Goal: Information Seeking & Learning: Check status

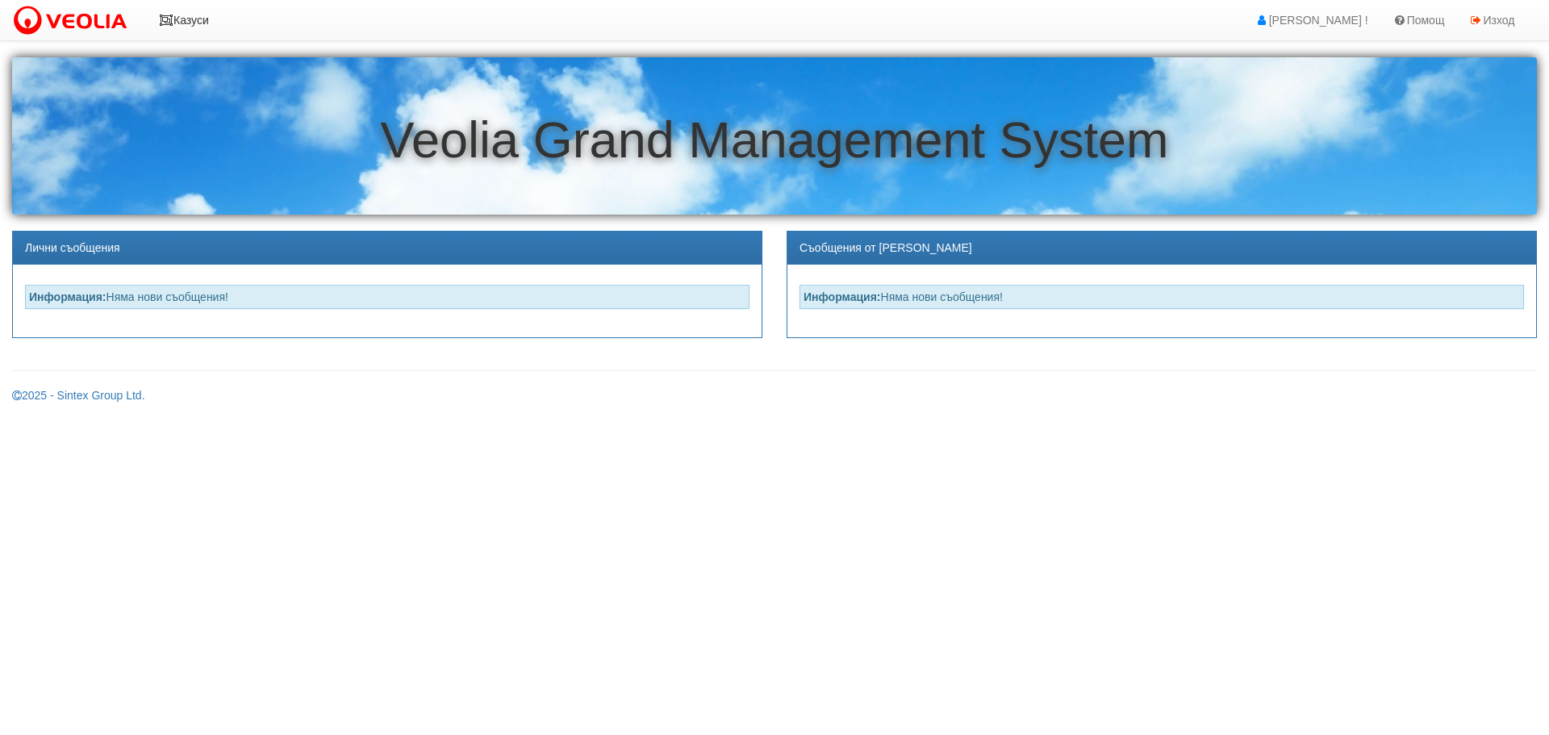
click at [171, 16] on icon at bounding box center [166, 20] width 15 height 11
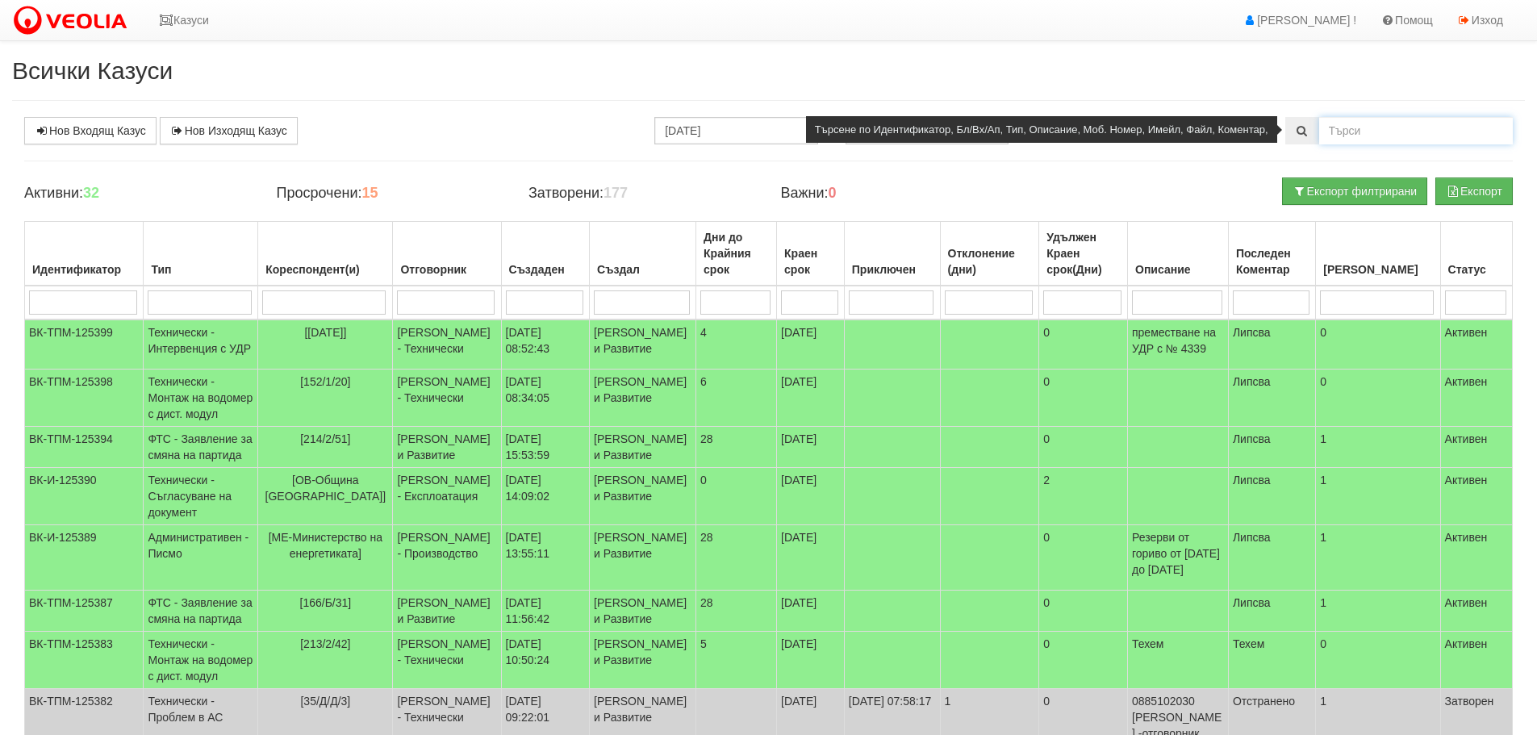
click at [1419, 134] on input "text" at bounding box center [1416, 130] width 194 height 27
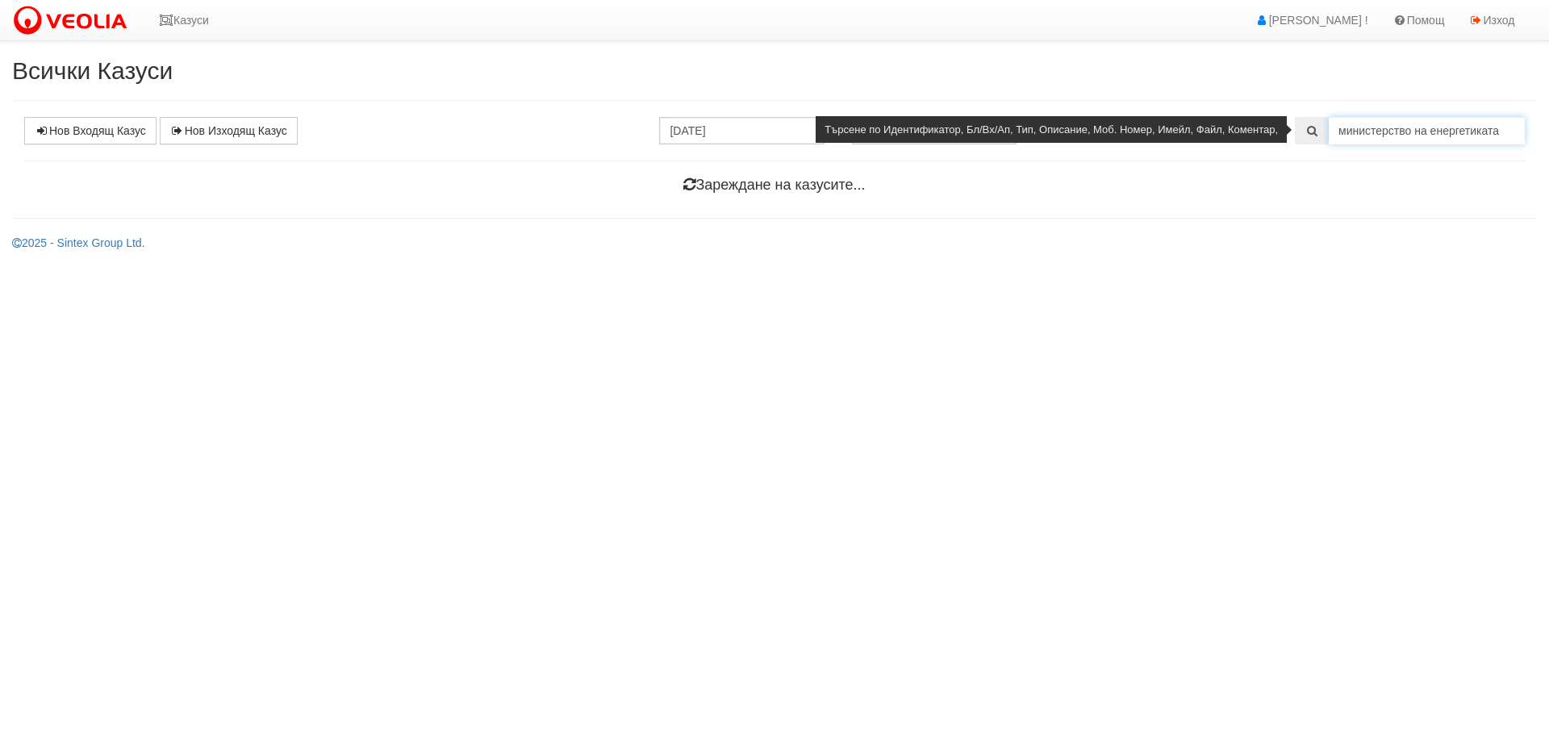
click at [1501, 123] on input "министерство на енергетиката" at bounding box center [1427, 130] width 196 height 27
drag, startPoint x: 1486, startPoint y: 129, endPoint x: 1319, endPoint y: 122, distance: 166.4
click at [1319, 122] on div "министерство на енергетиката" at bounding box center [1410, 130] width 230 height 27
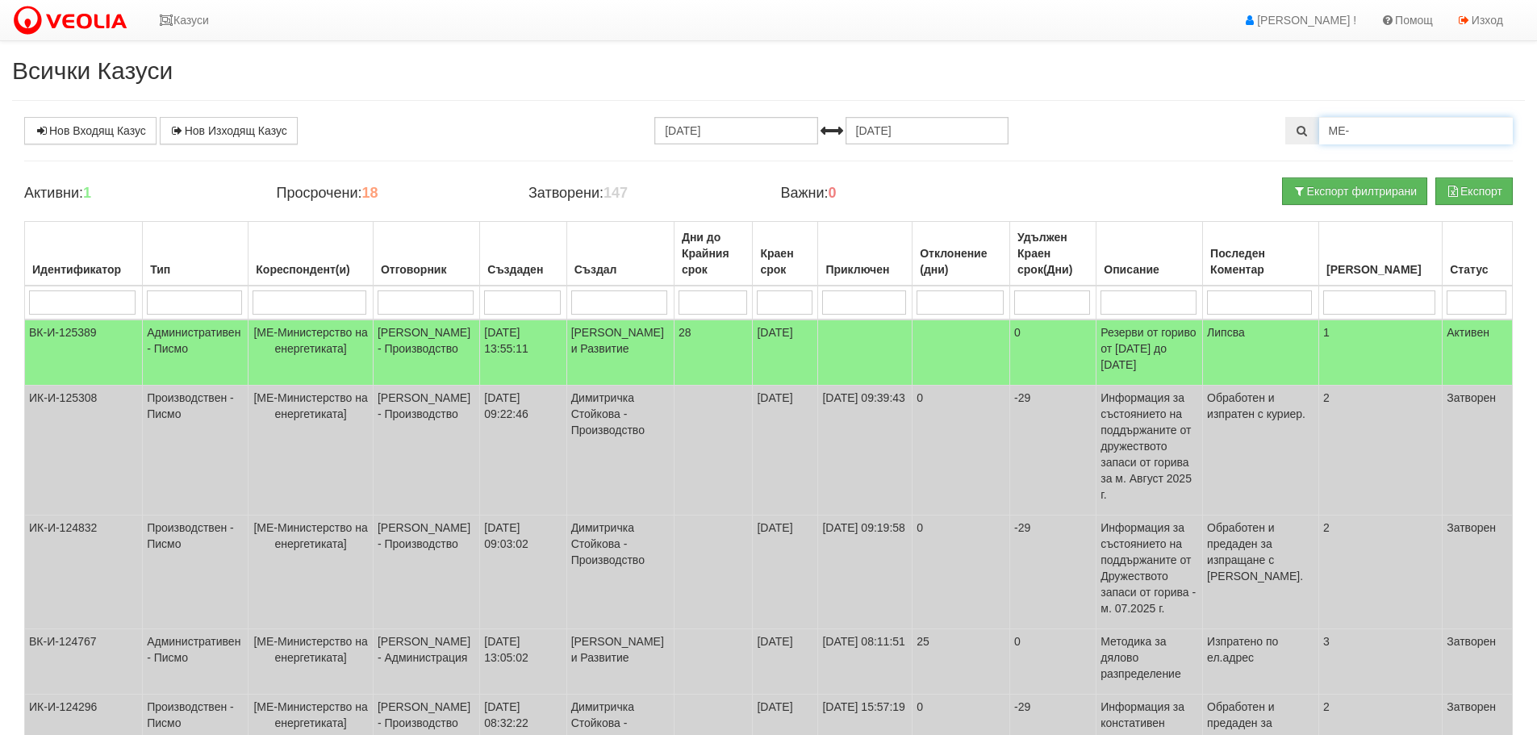
type input "МЕ-"
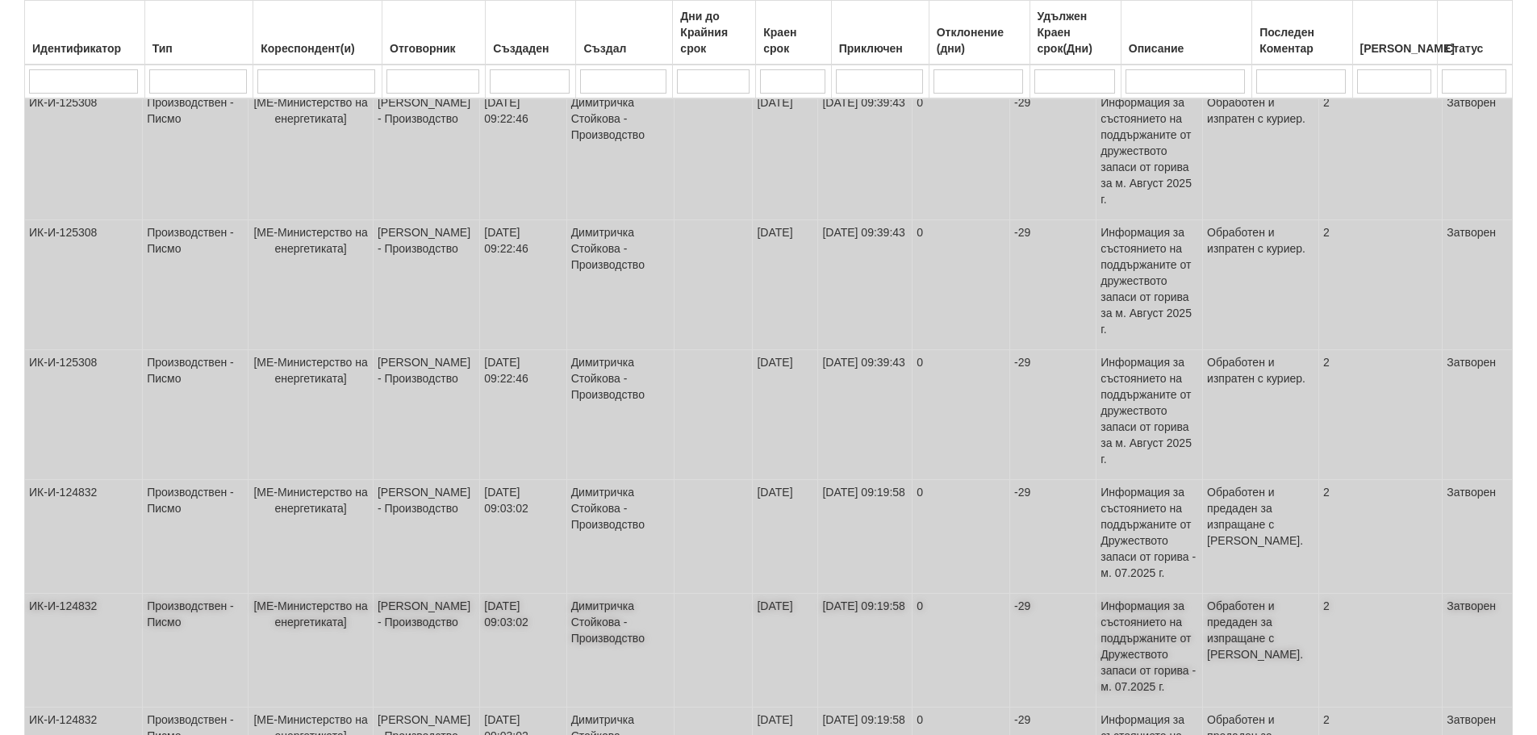
scroll to position [624, 0]
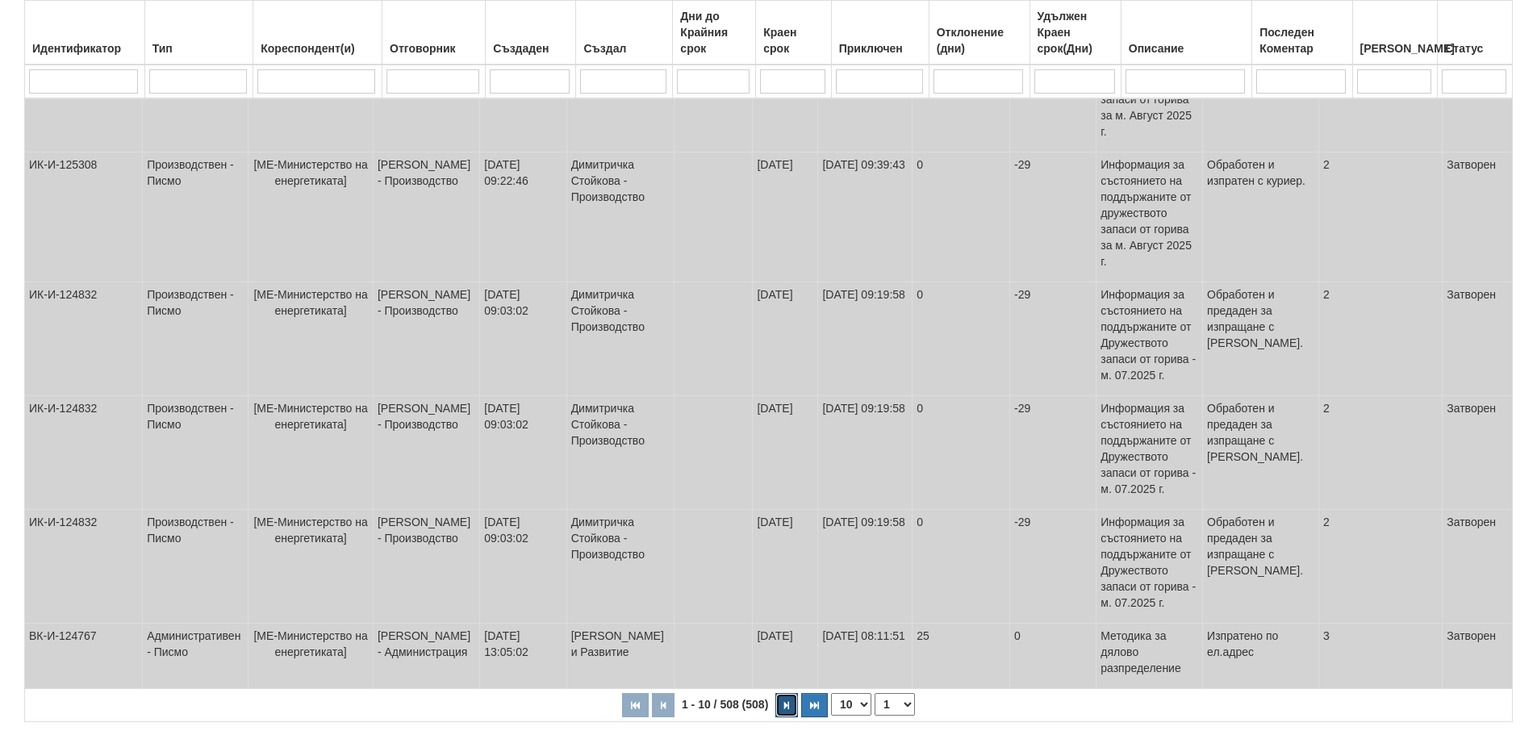
click at [784, 693] on button "button" at bounding box center [786, 705] width 23 height 24
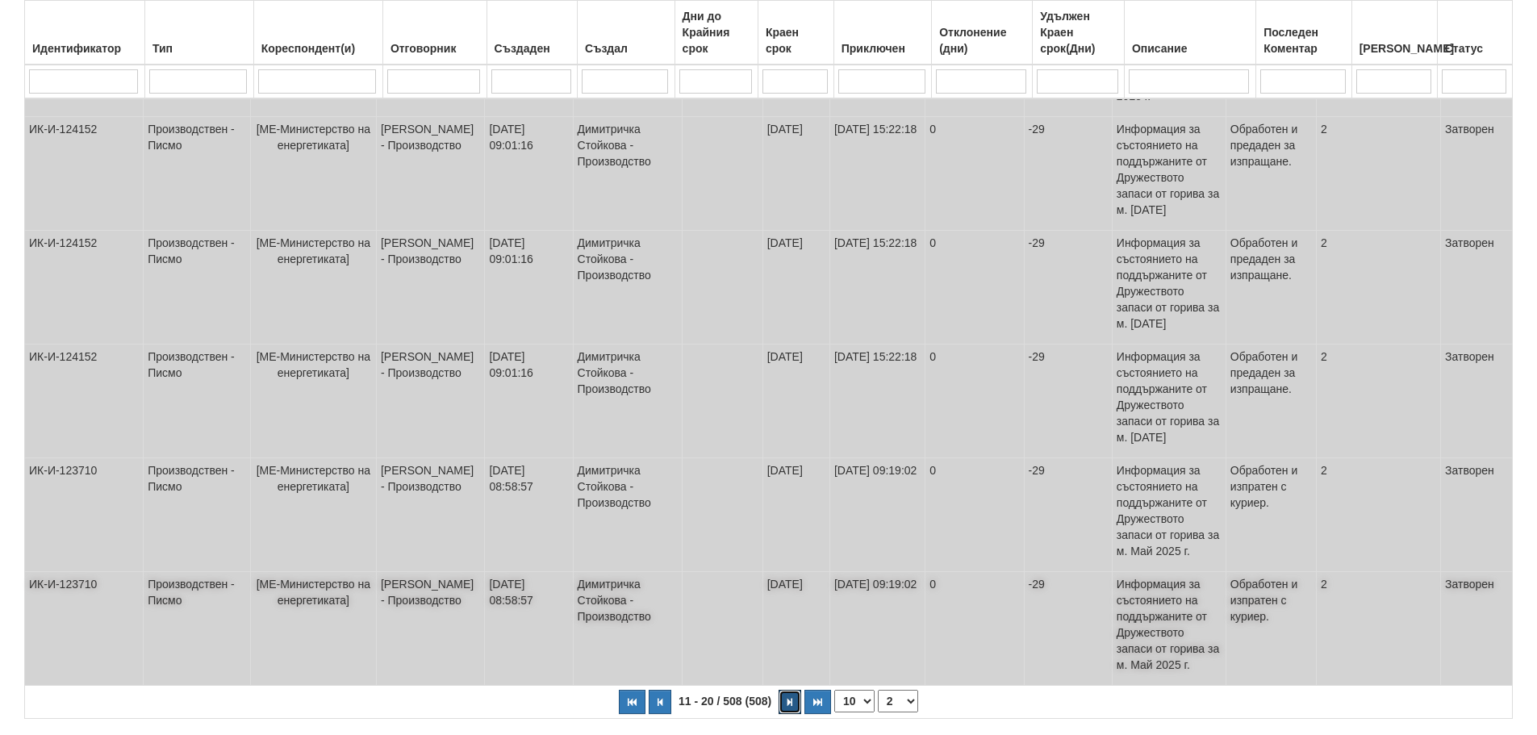
scroll to position [704, 0]
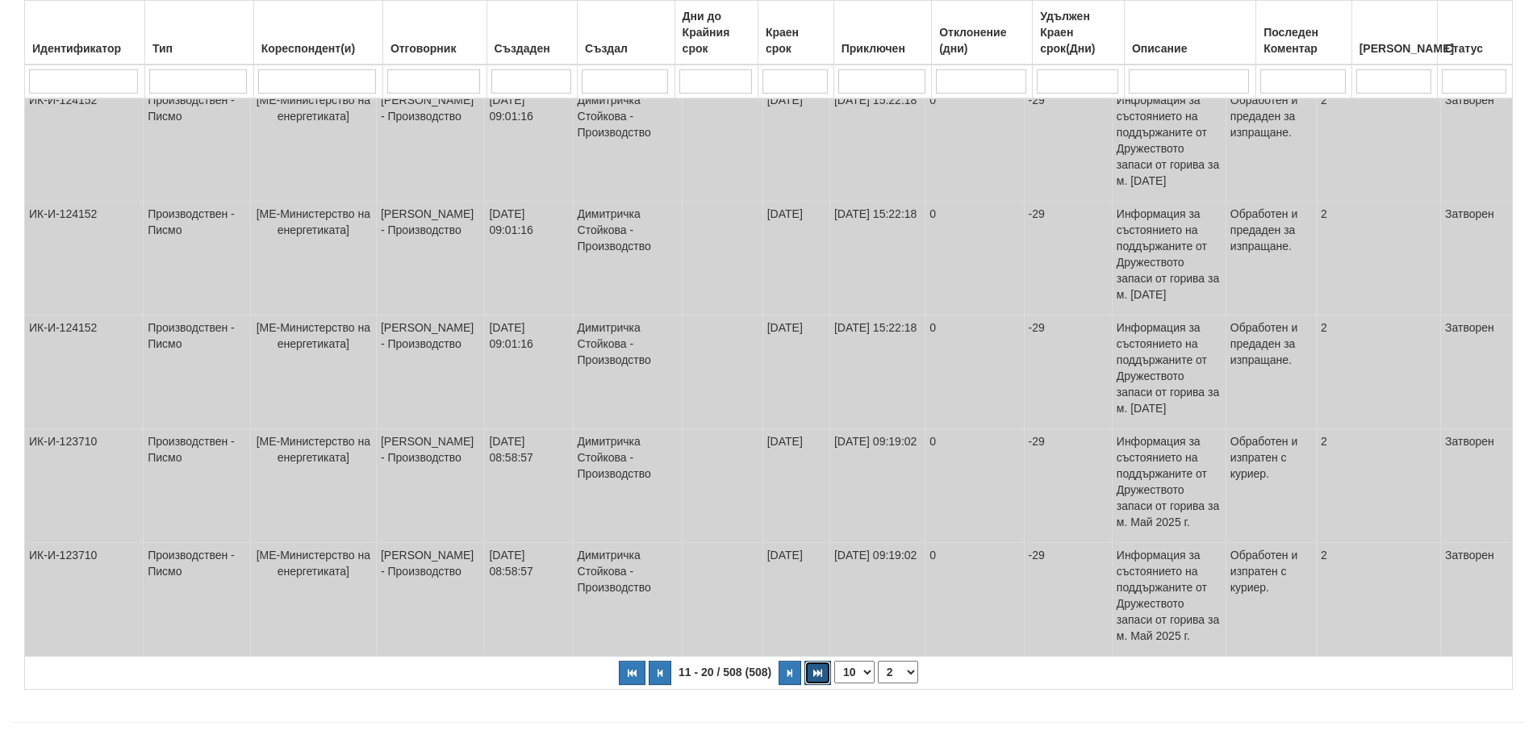
click at [813, 669] on icon "button" at bounding box center [817, 673] width 9 height 9
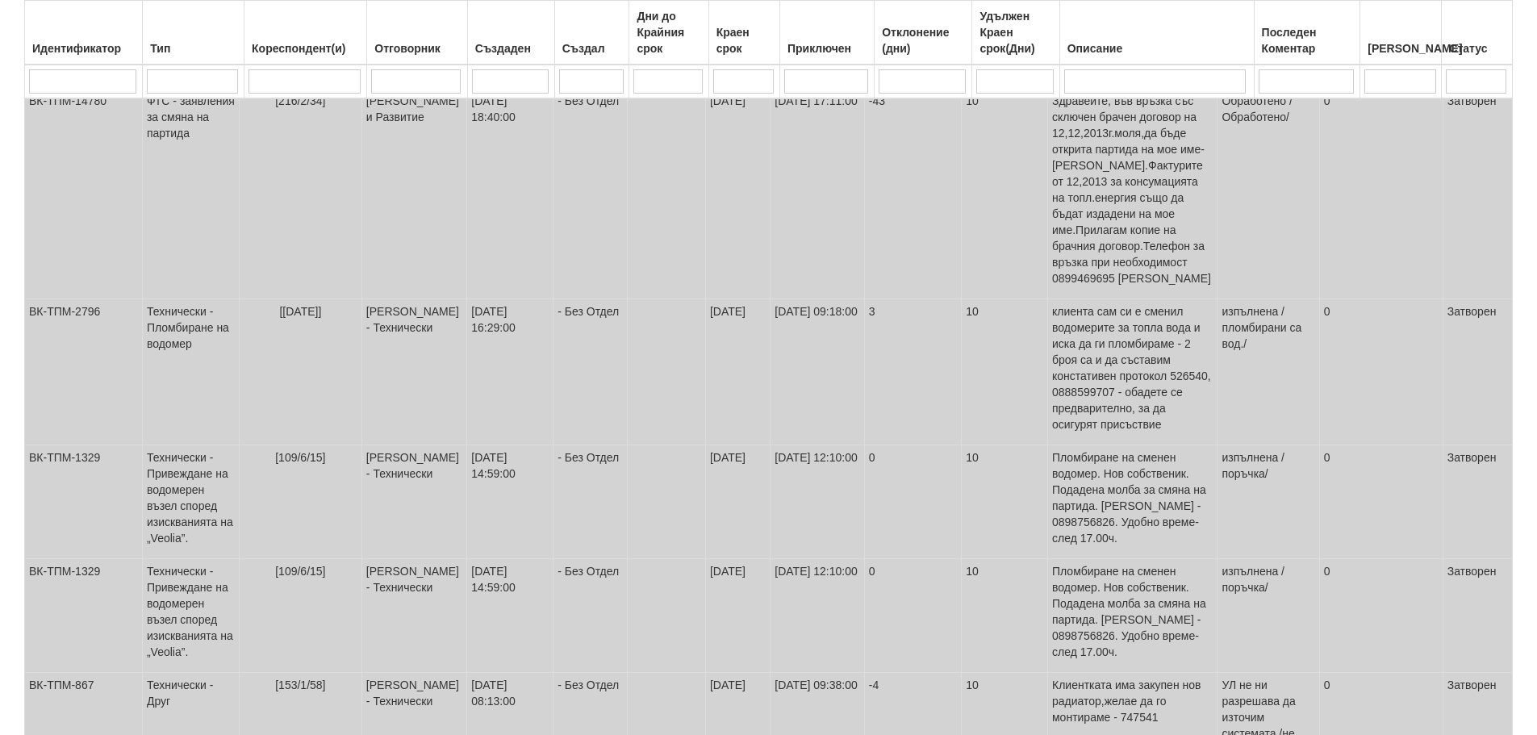
scroll to position [808, 0]
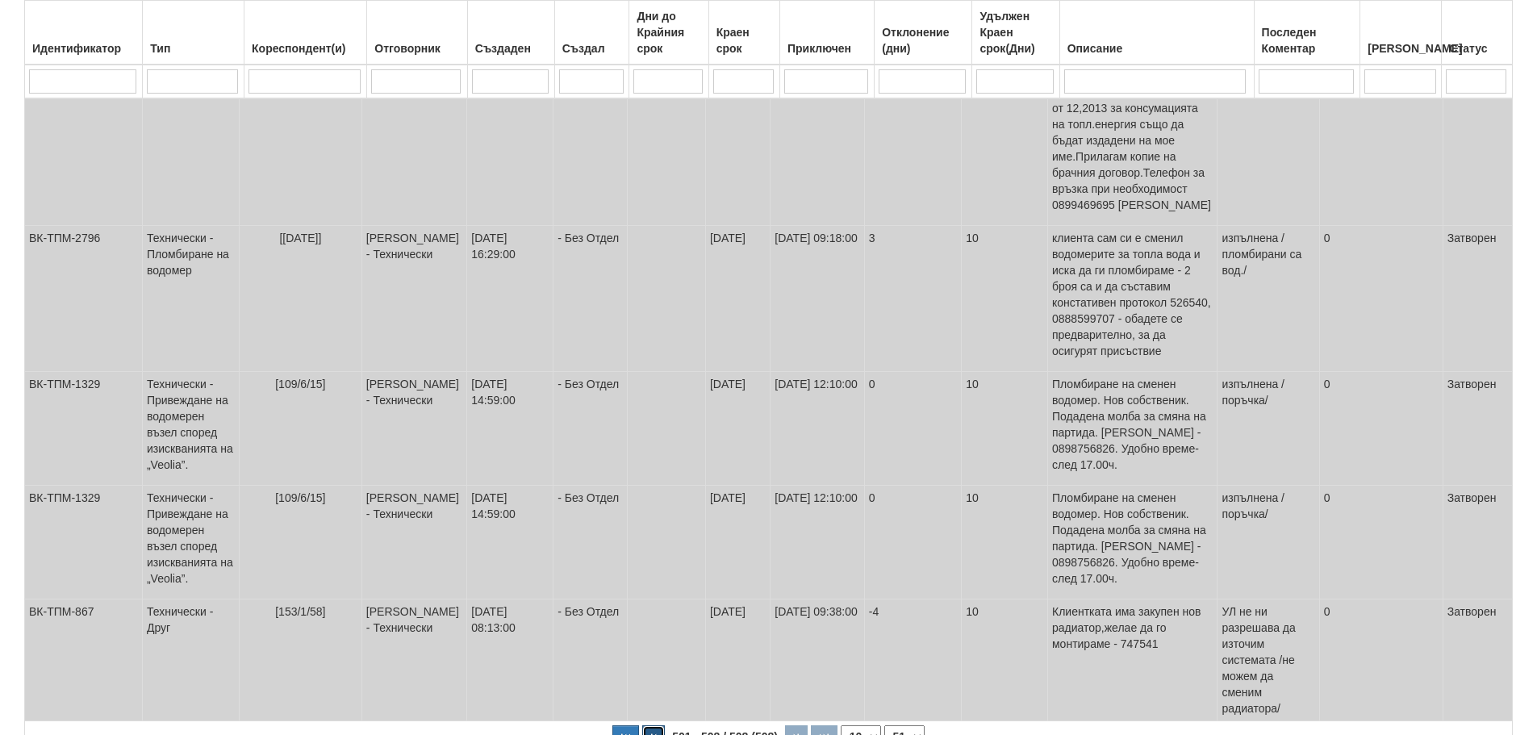
click at [652, 725] on button "button" at bounding box center [653, 737] width 23 height 24
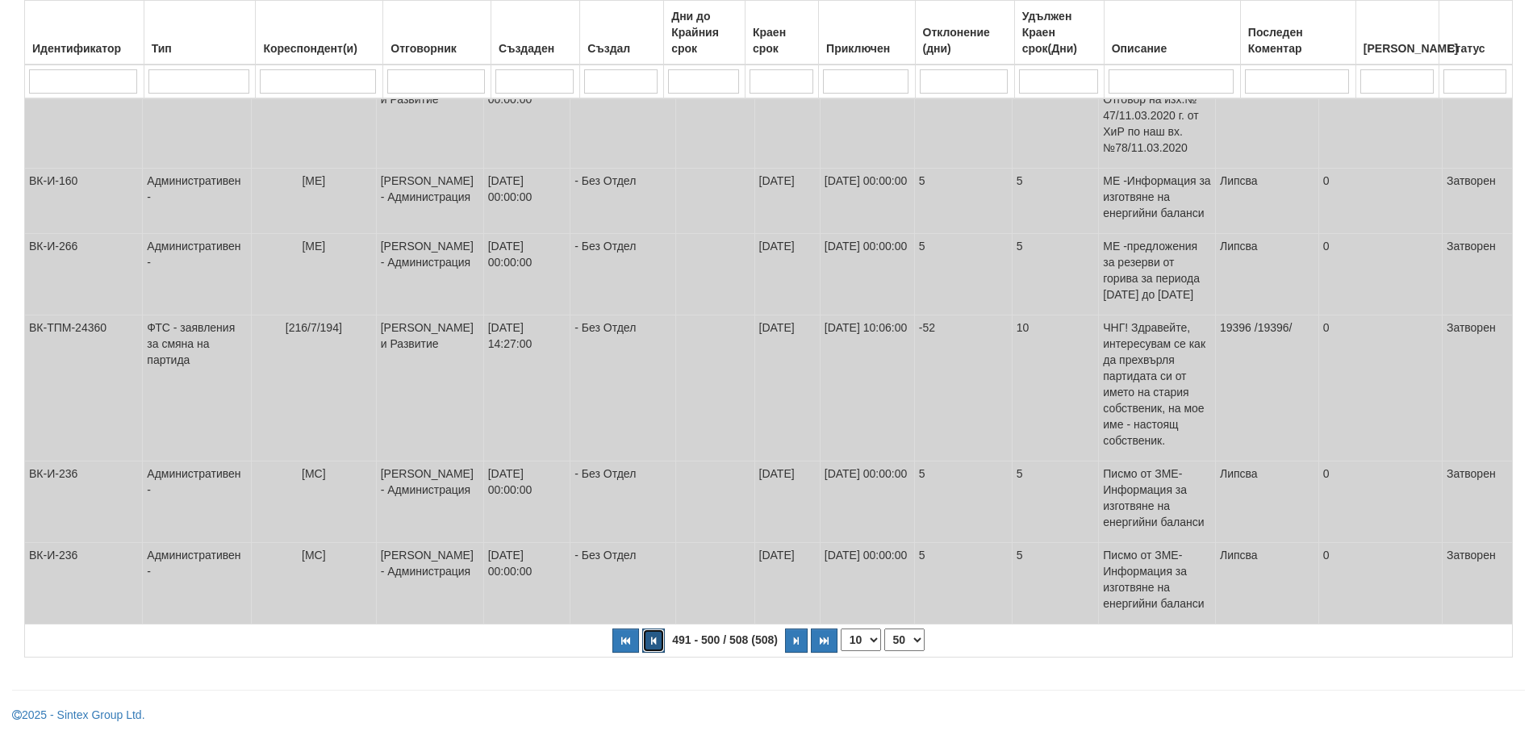
scroll to position [551, 0]
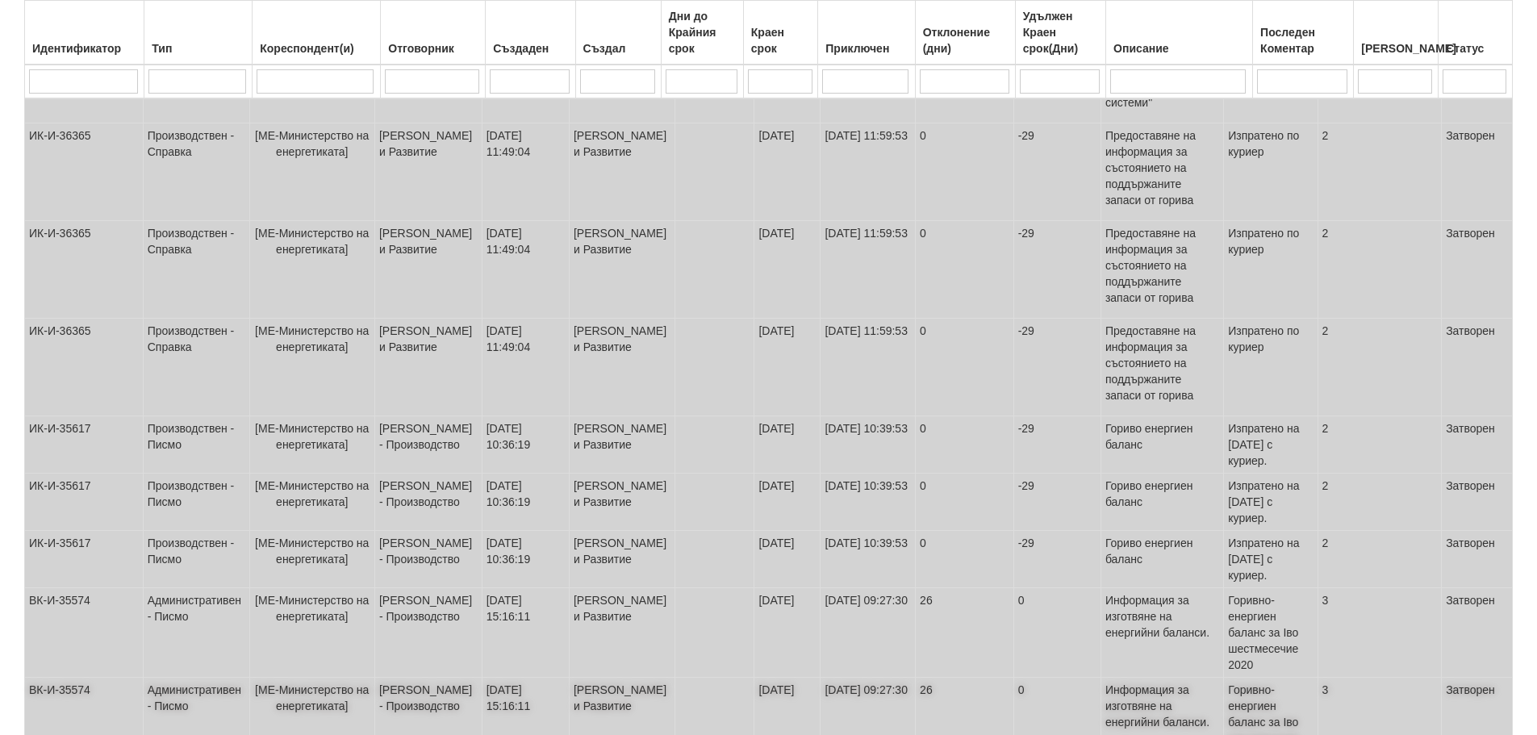
scroll to position [616, 0]
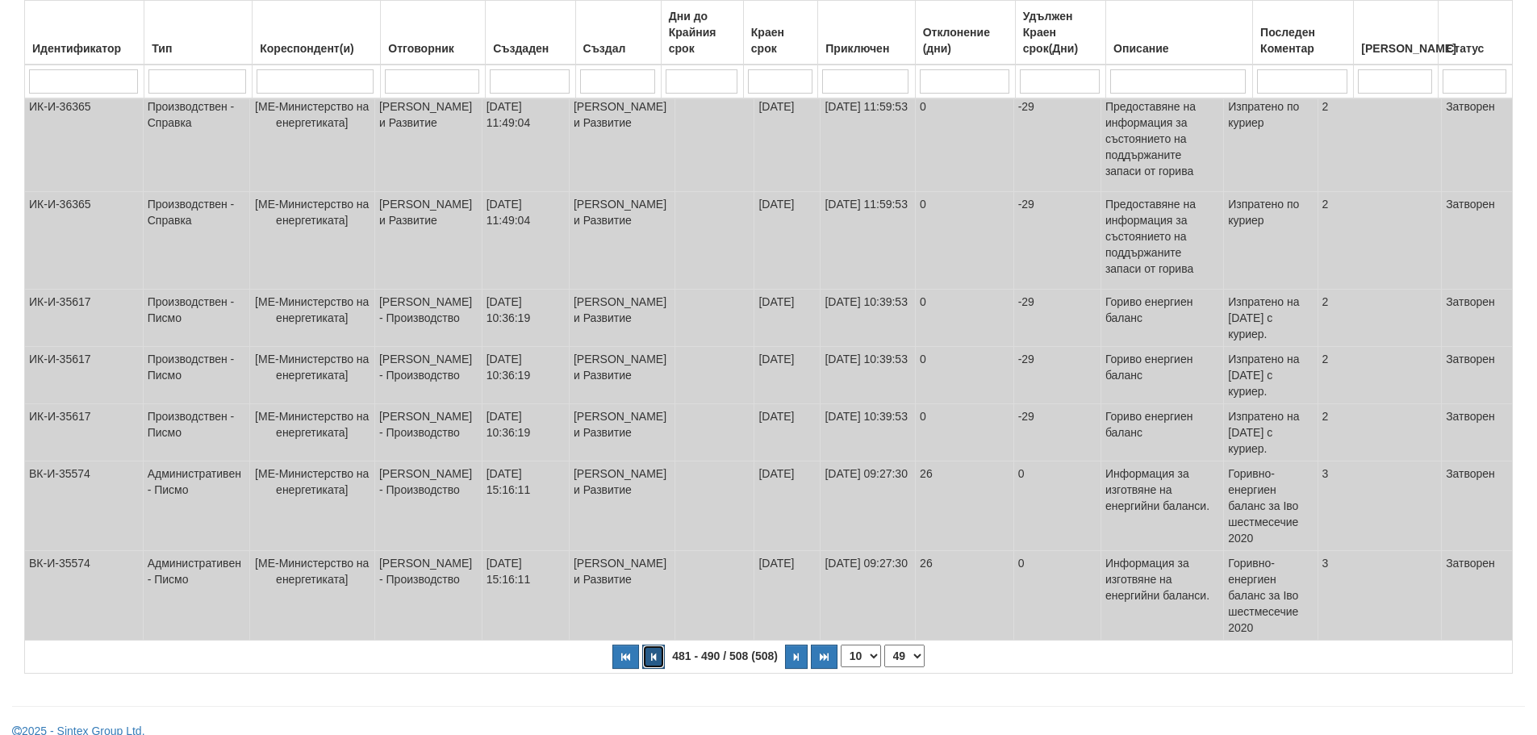
click at [654, 645] on button "button" at bounding box center [653, 657] width 23 height 24
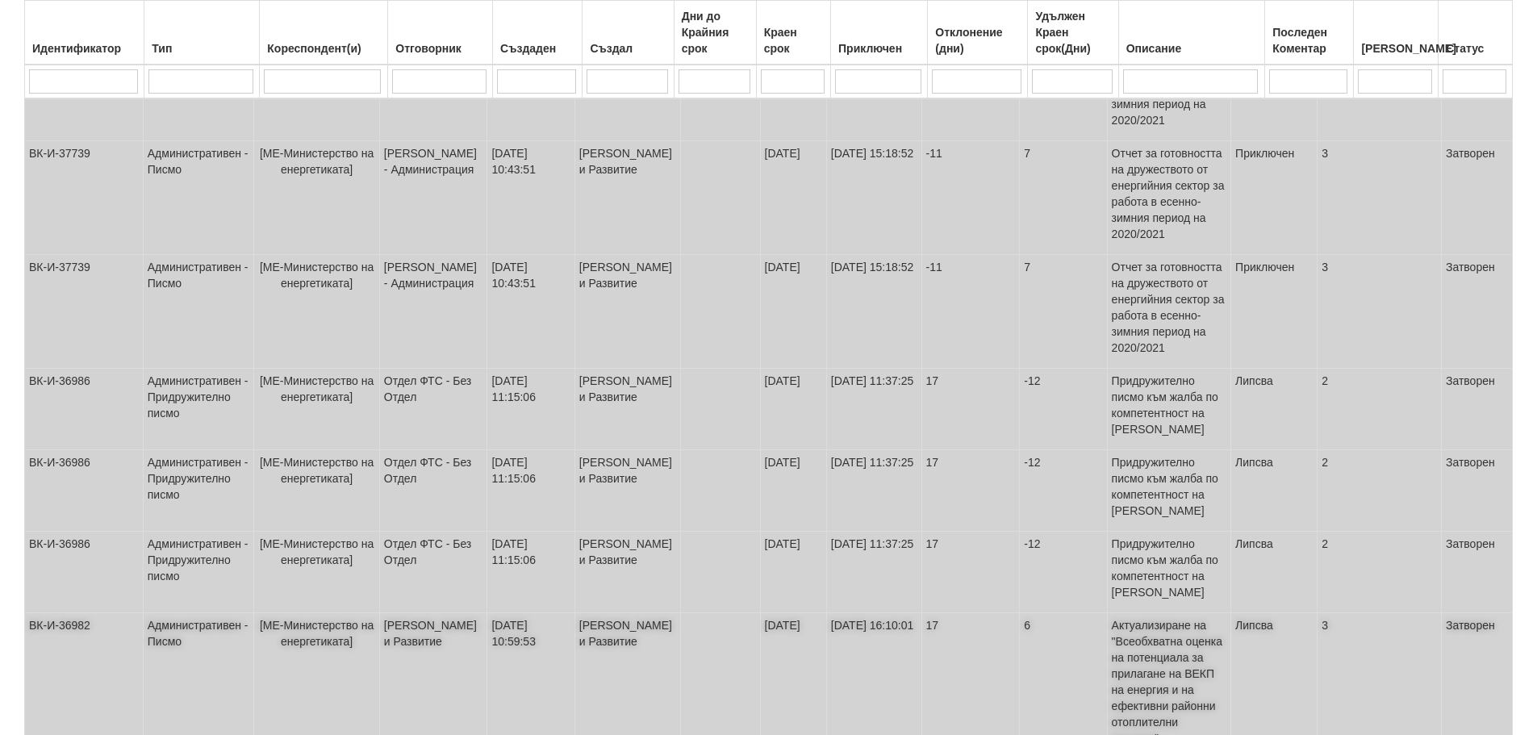
scroll to position [640, 0]
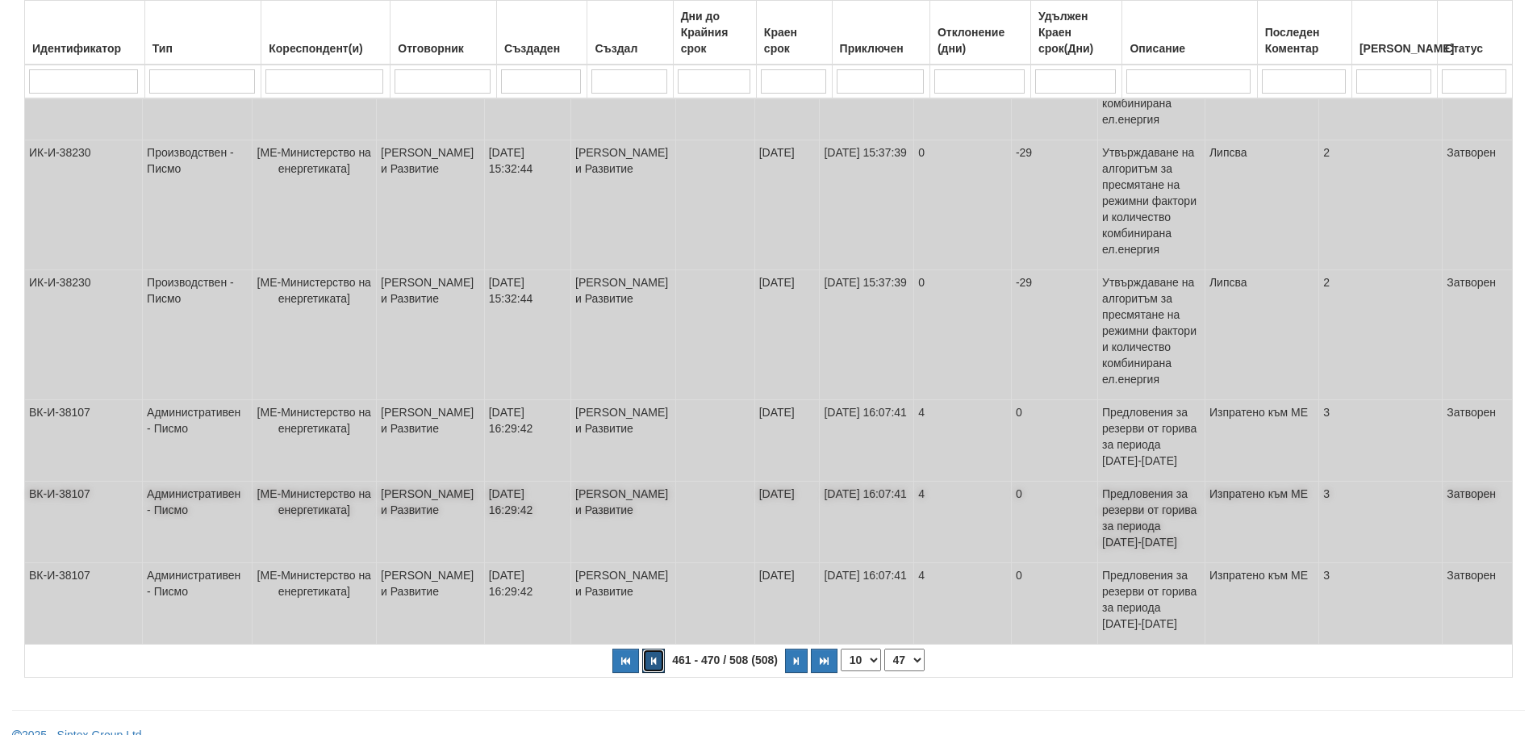
scroll to position [656, 0]
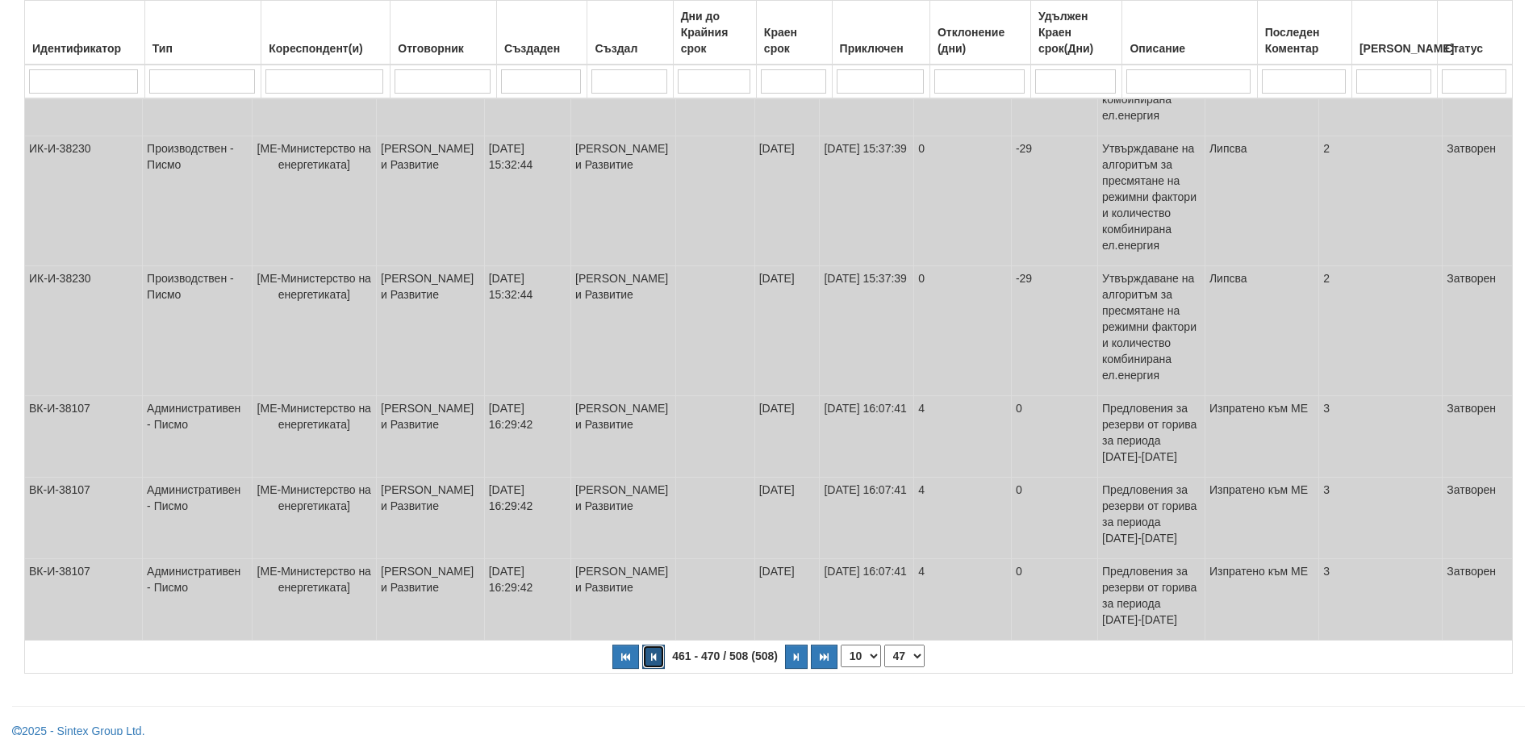
click at [652, 645] on button "button" at bounding box center [653, 657] width 23 height 24
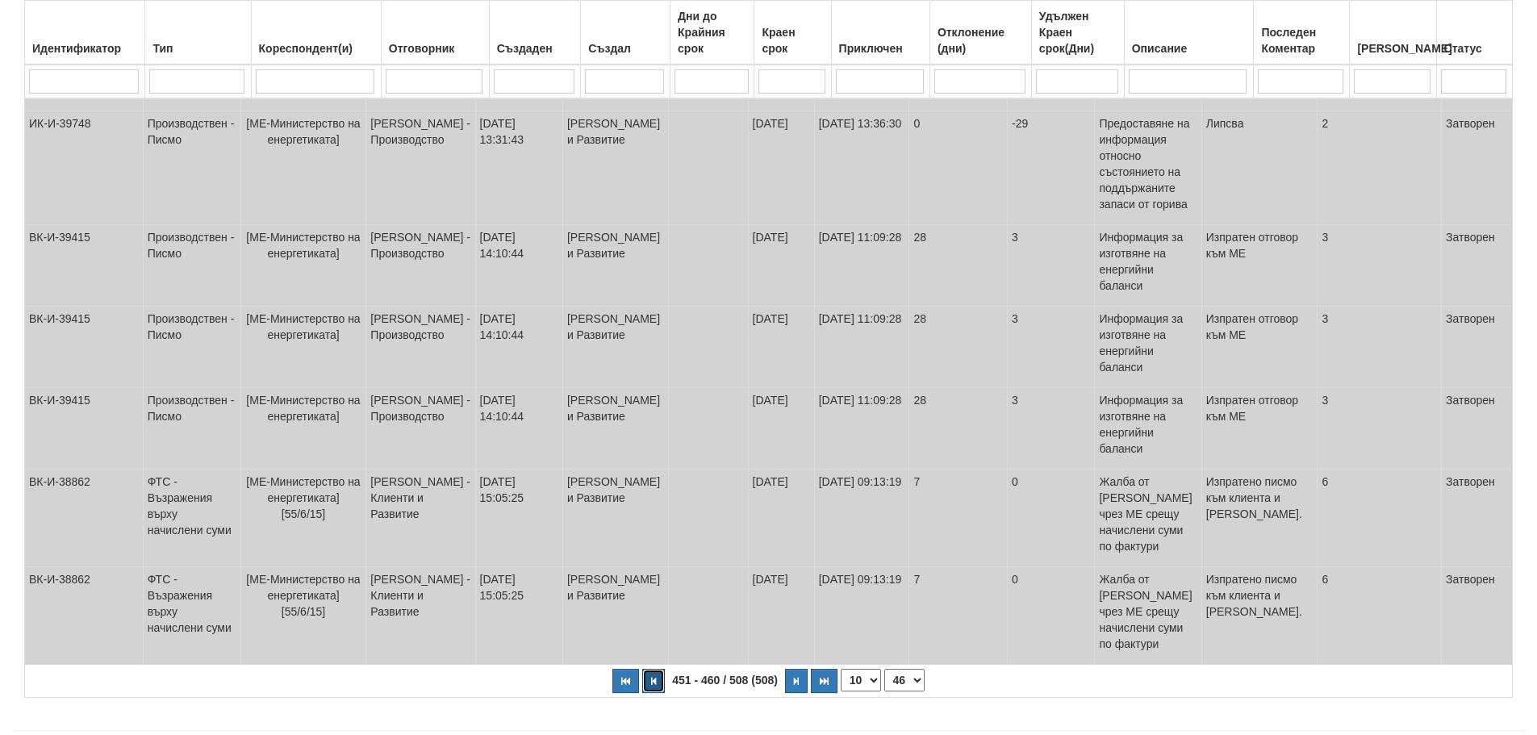
click at [652, 669] on button "button" at bounding box center [653, 681] width 23 height 24
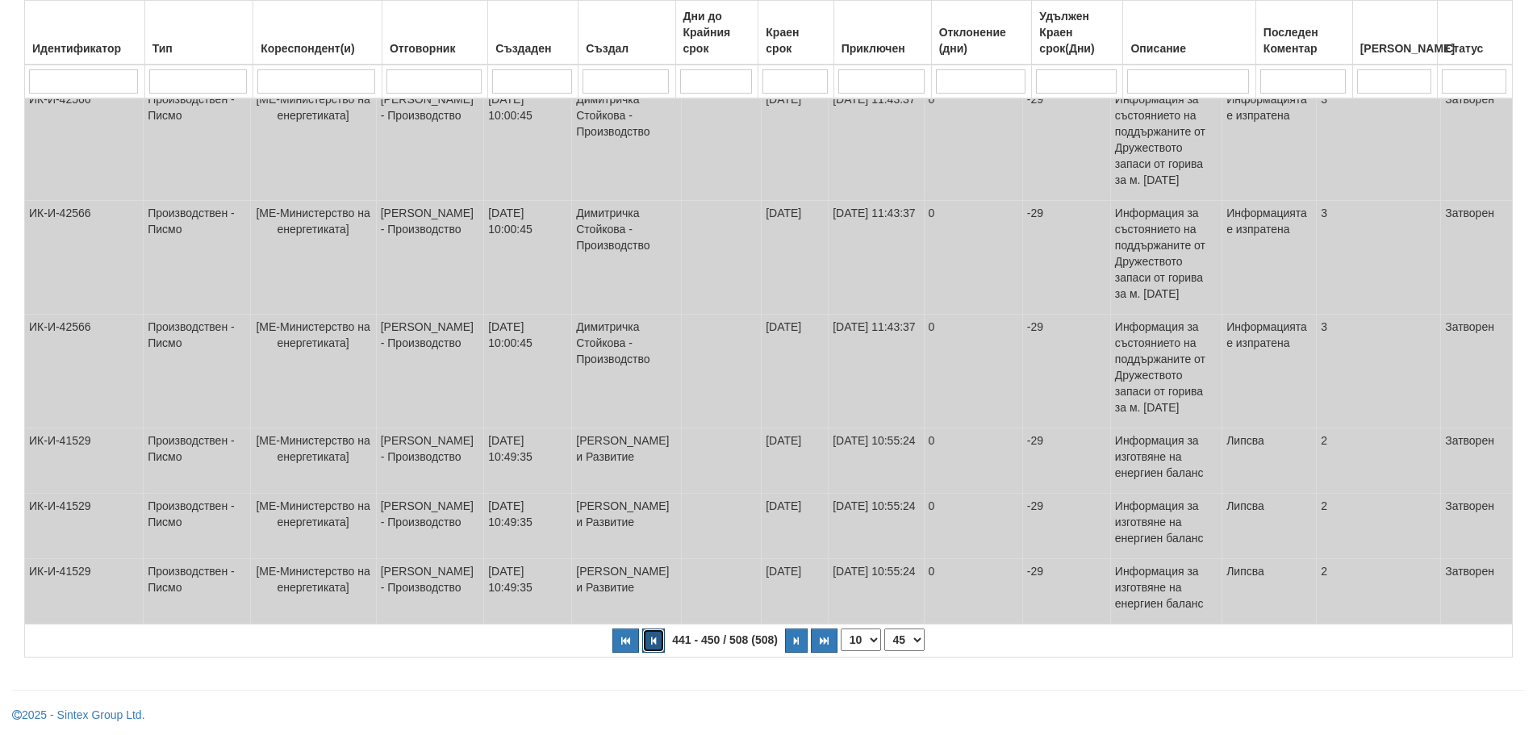
scroll to position [551, 0]
click at [654, 638] on icon "button" at bounding box center [653, 641] width 5 height 9
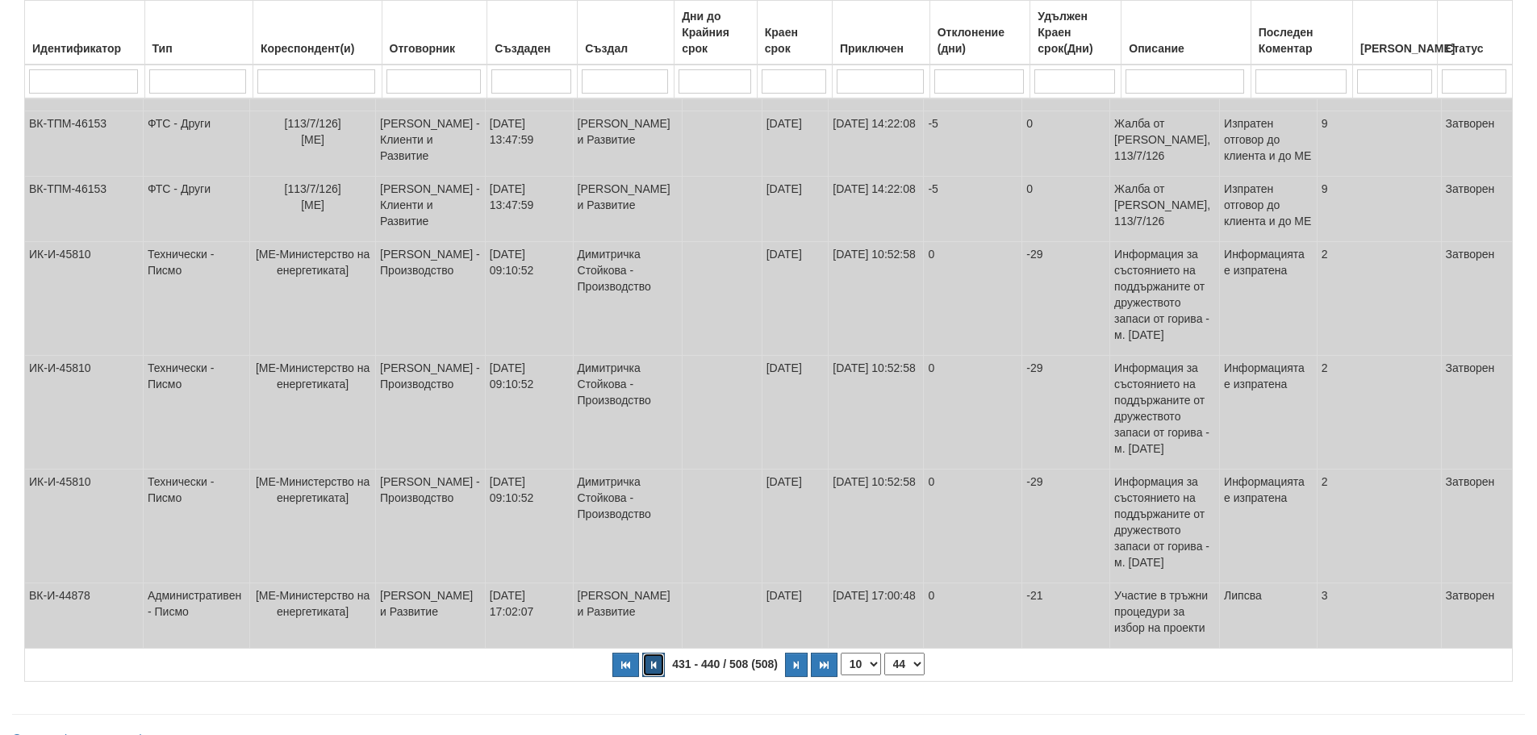
click at [654, 661] on icon "button" at bounding box center [653, 665] width 5 height 9
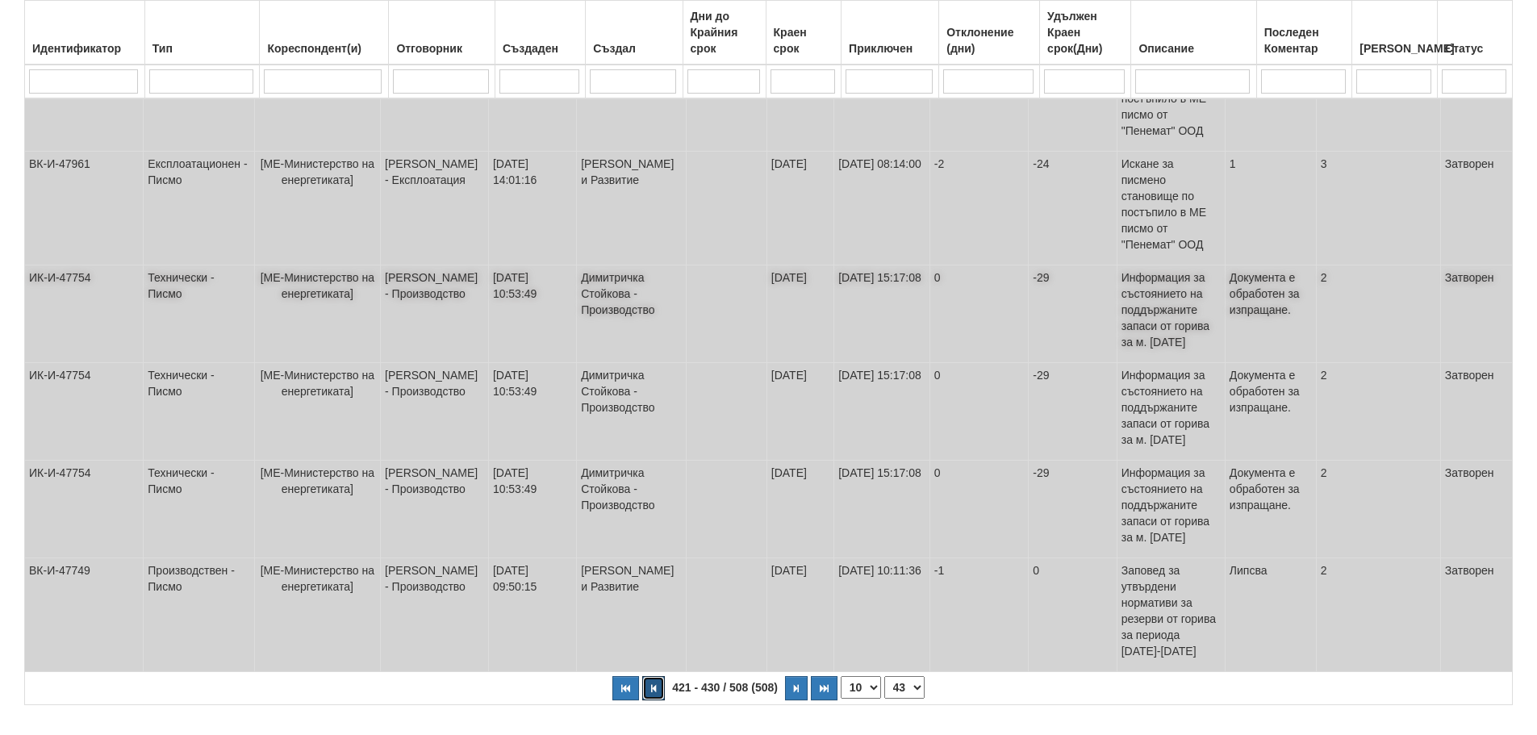
scroll to position [616, 0]
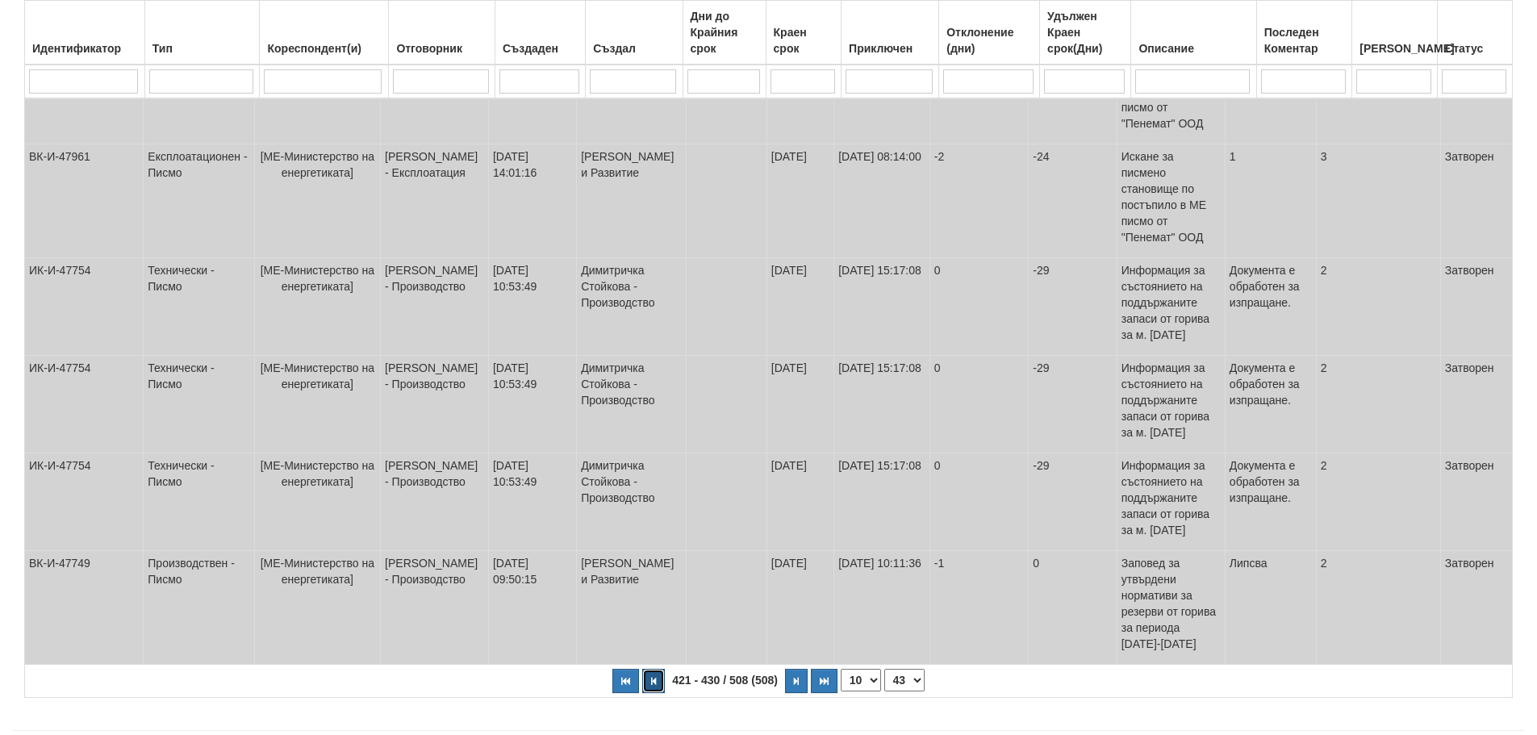
click at [656, 669] on button "button" at bounding box center [653, 681] width 23 height 24
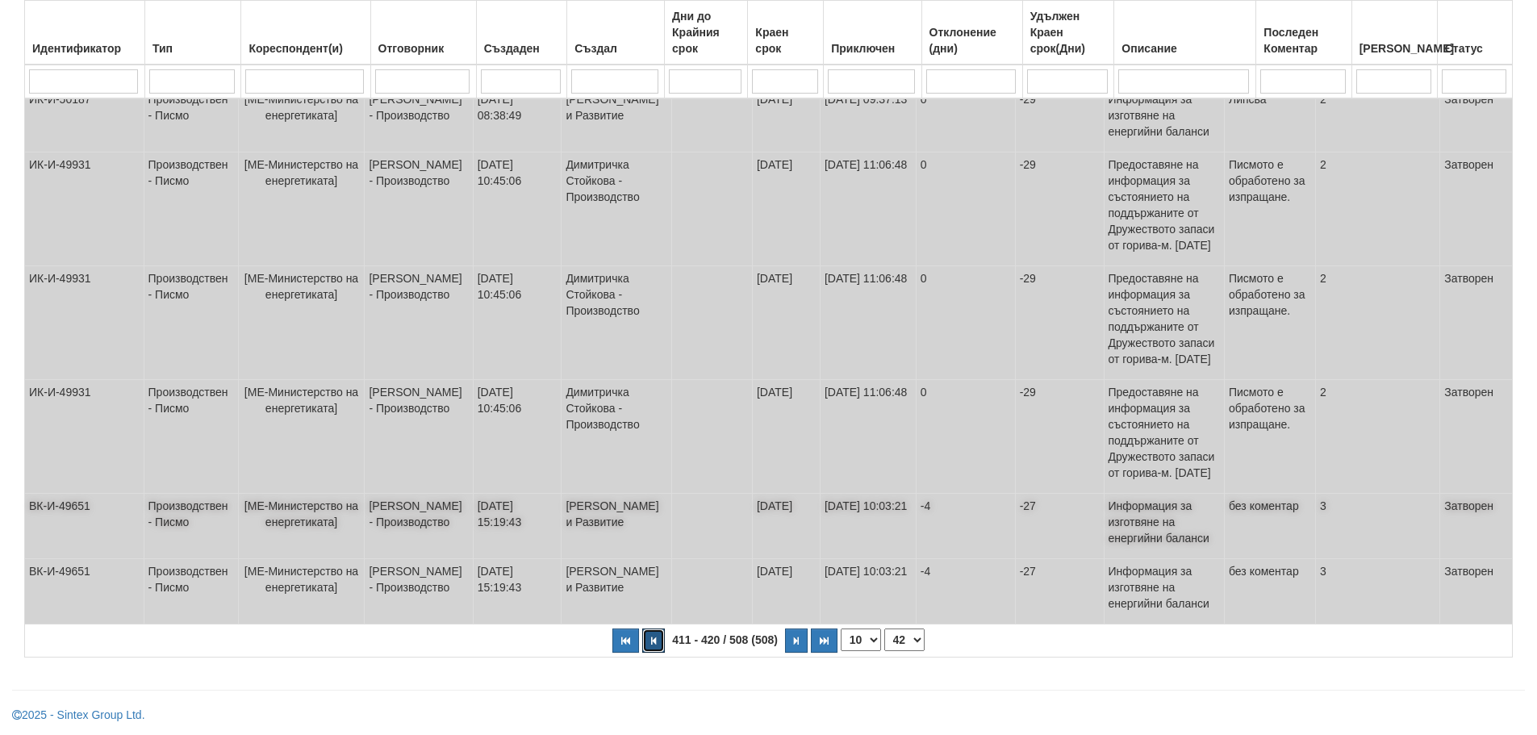
scroll to position [551, 0]
click at [654, 637] on icon "button" at bounding box center [653, 641] width 5 height 9
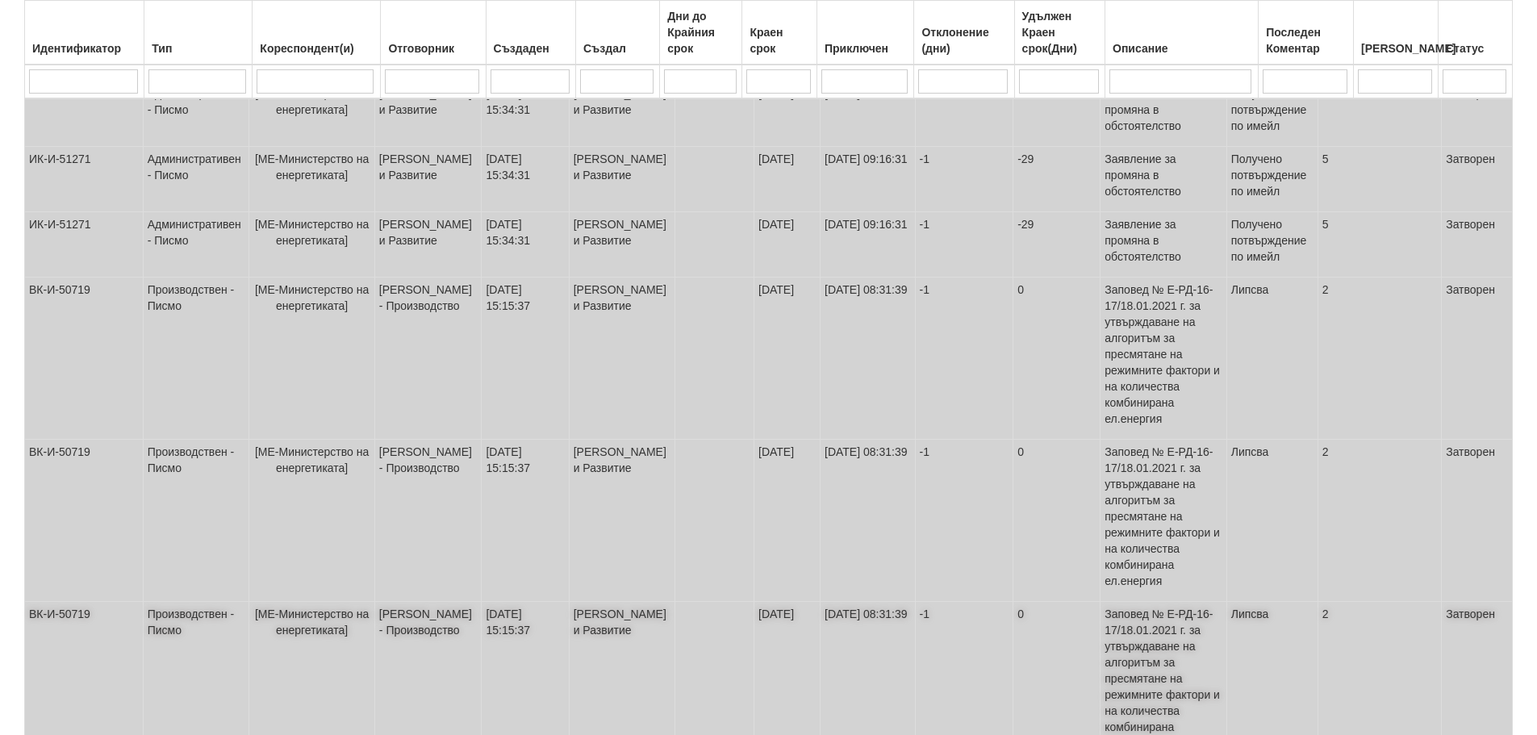
scroll to position [600, 0]
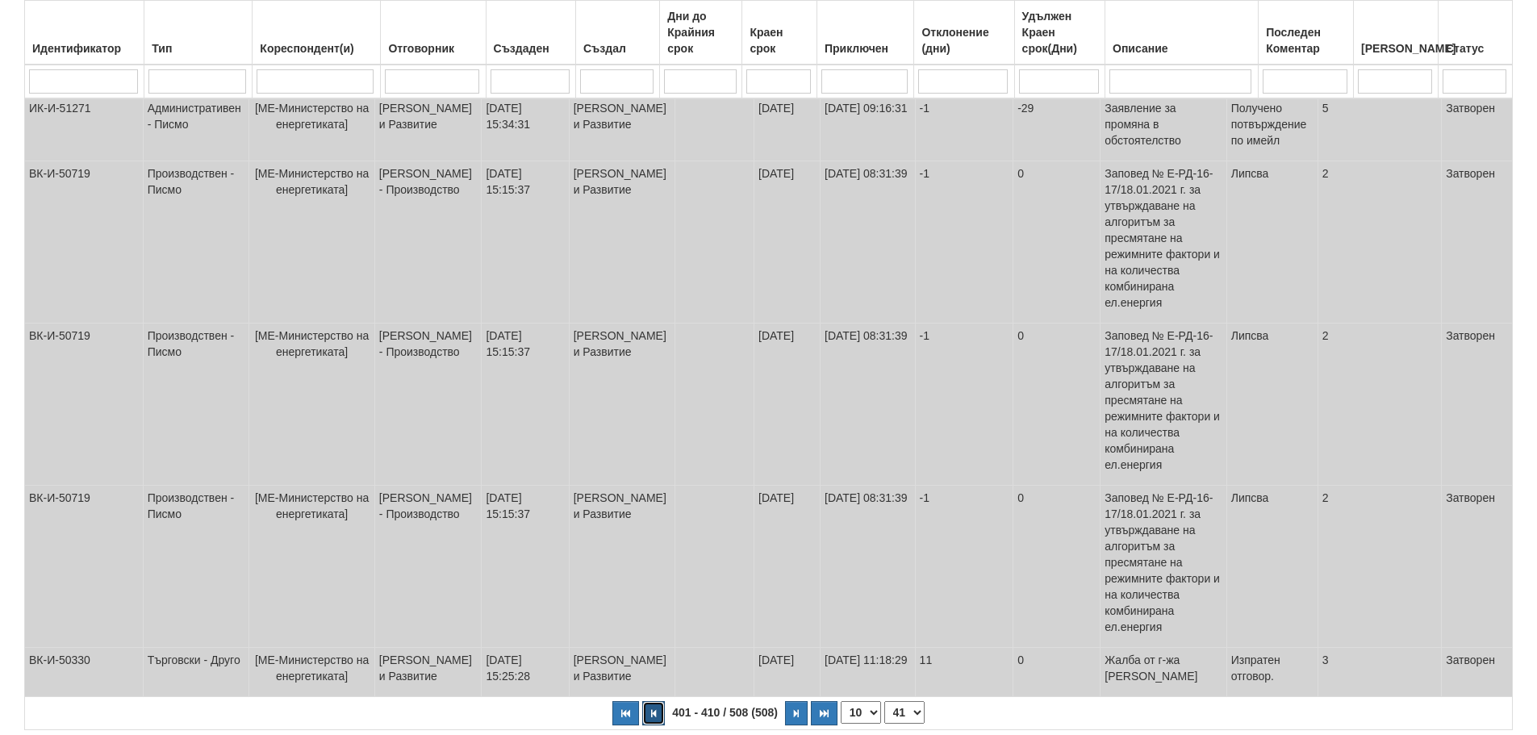
click at [654, 701] on button "button" at bounding box center [653, 713] width 23 height 24
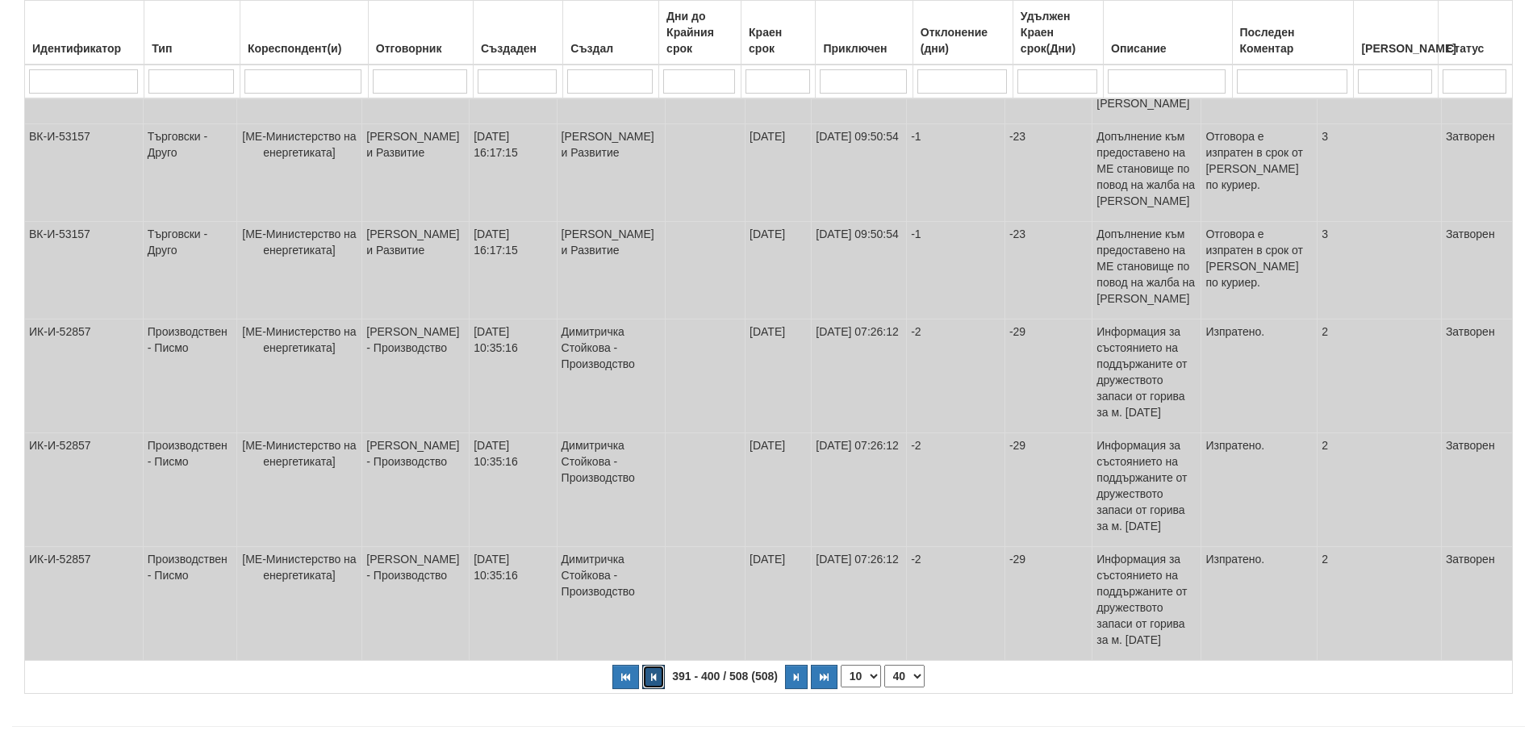
scroll to position [672, 0]
click at [650, 661] on button "button" at bounding box center [653, 673] width 23 height 24
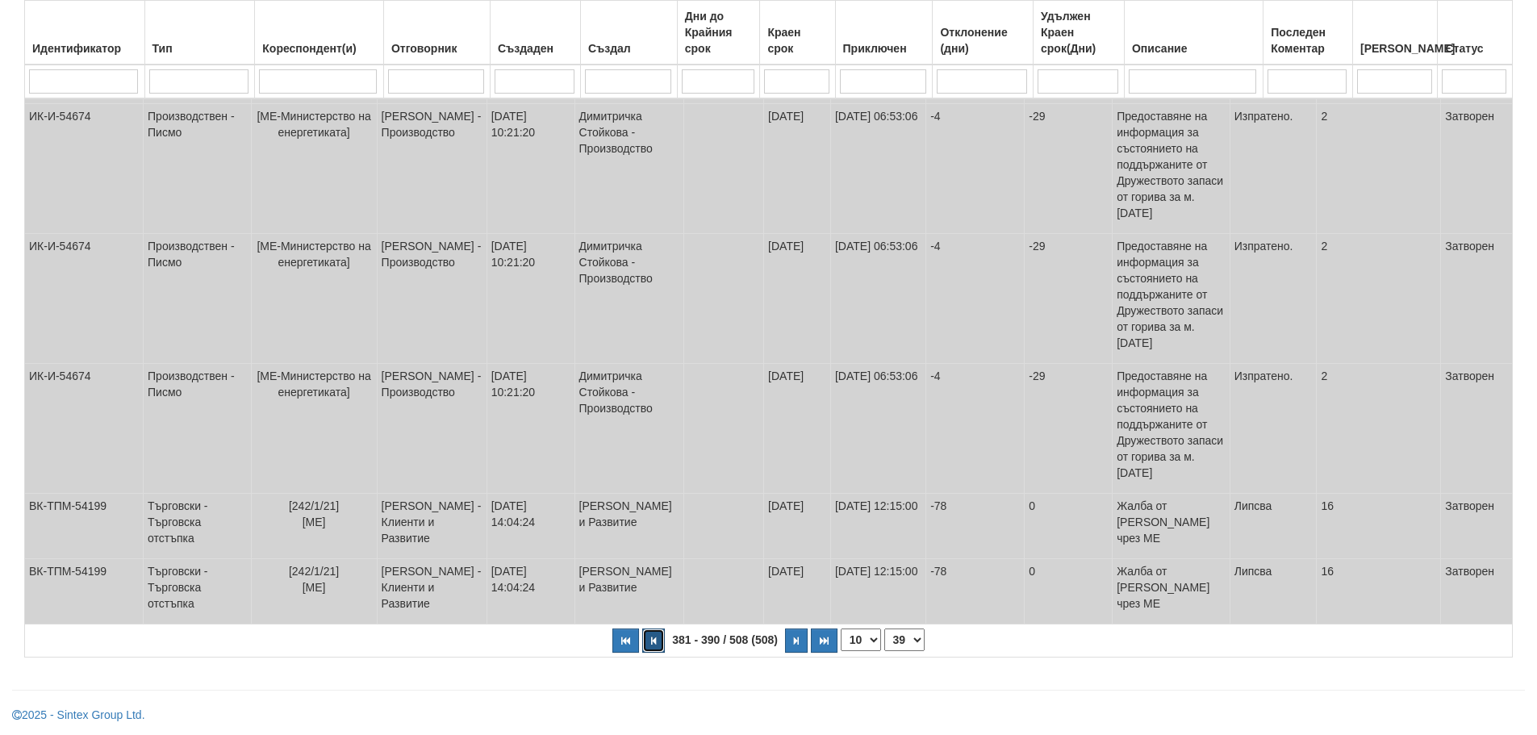
click at [654, 636] on button "button" at bounding box center [653, 641] width 23 height 24
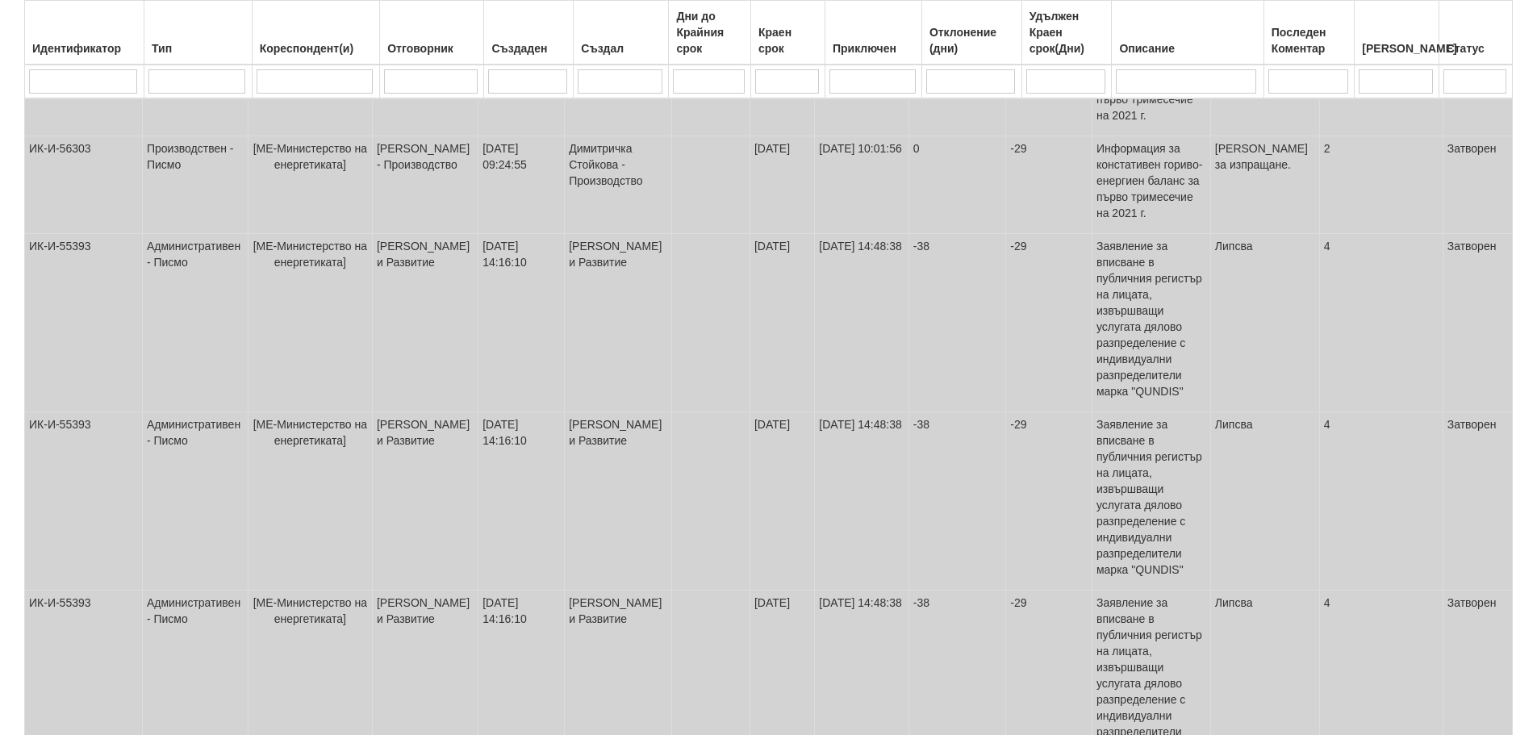
scroll to position [745, 0]
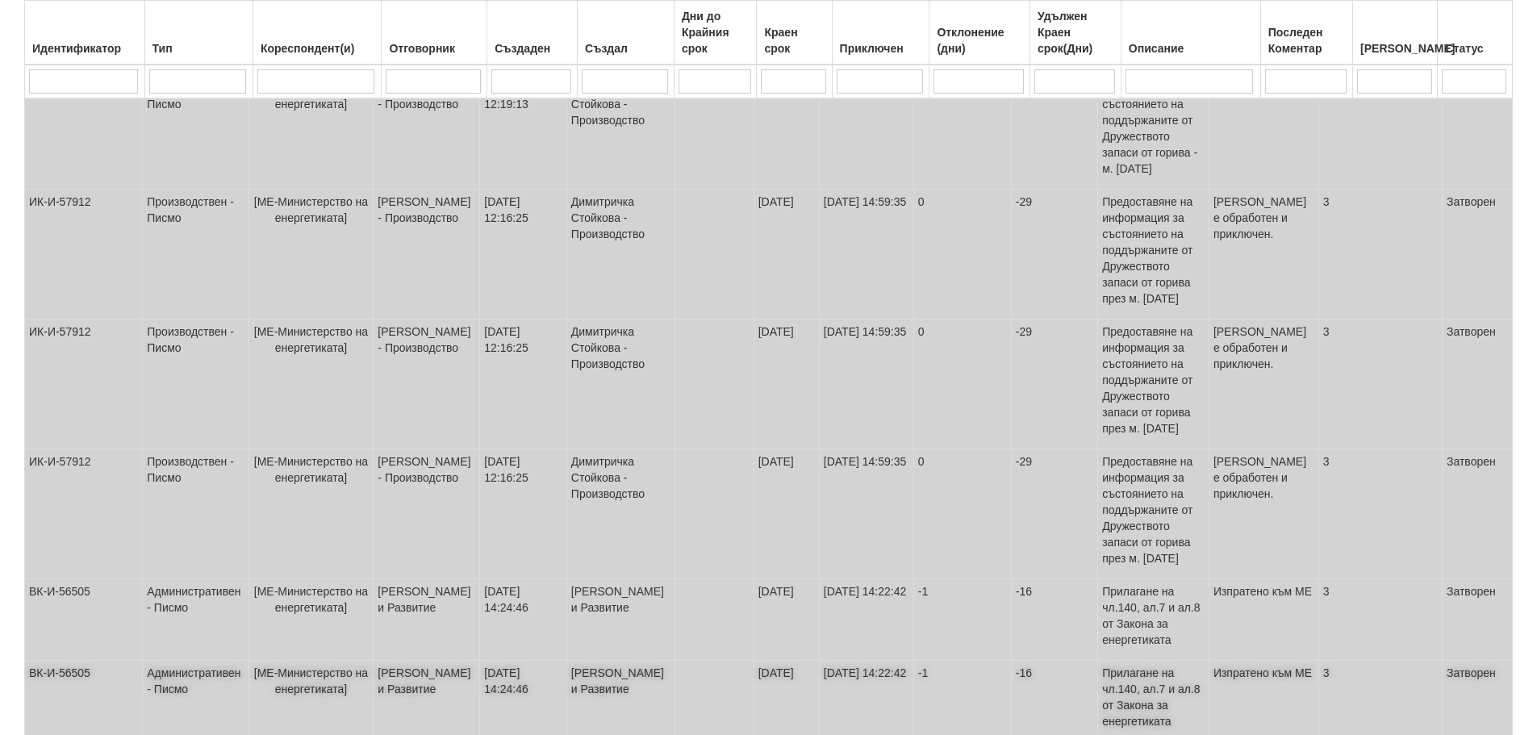
scroll to position [672, 0]
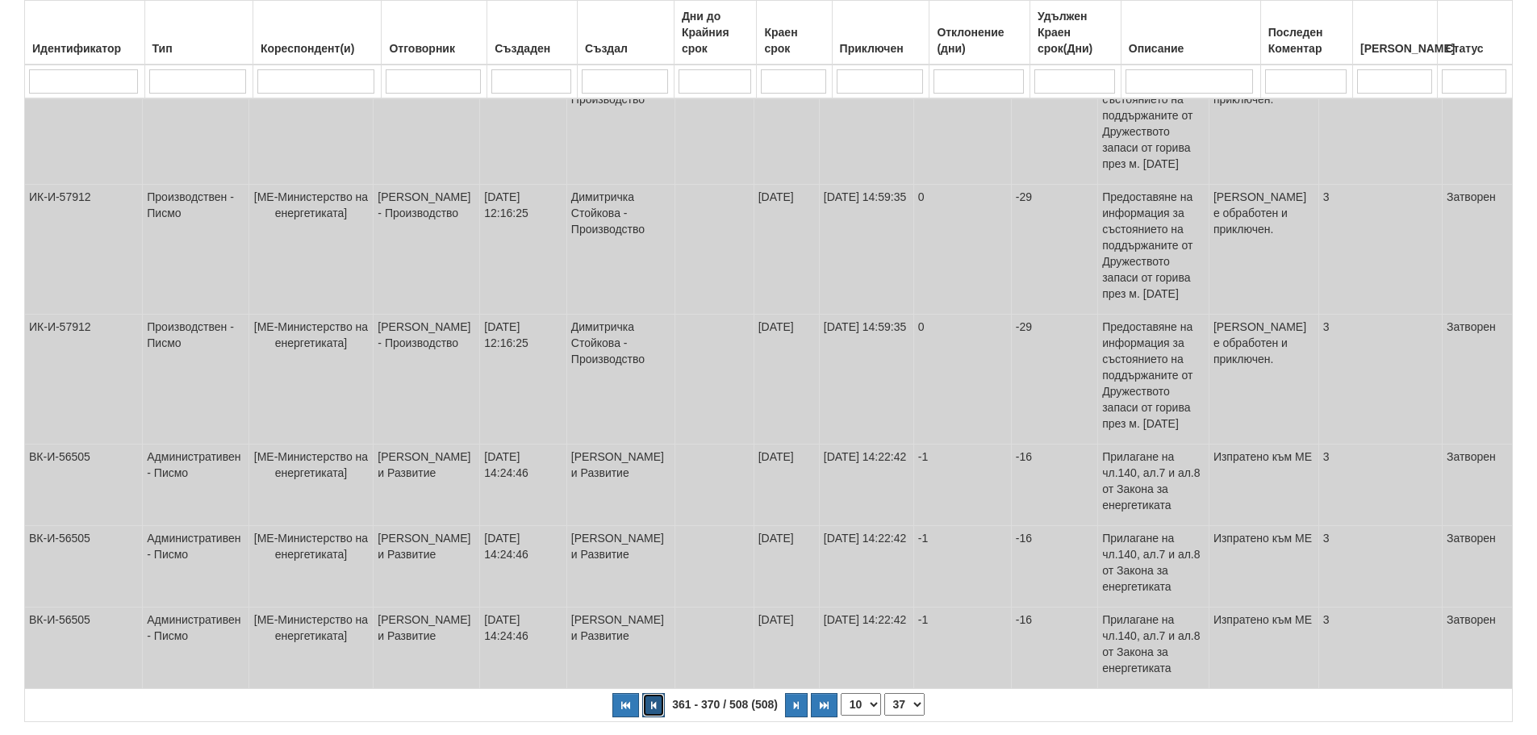
click at [653, 693] on button "button" at bounding box center [653, 705] width 23 height 24
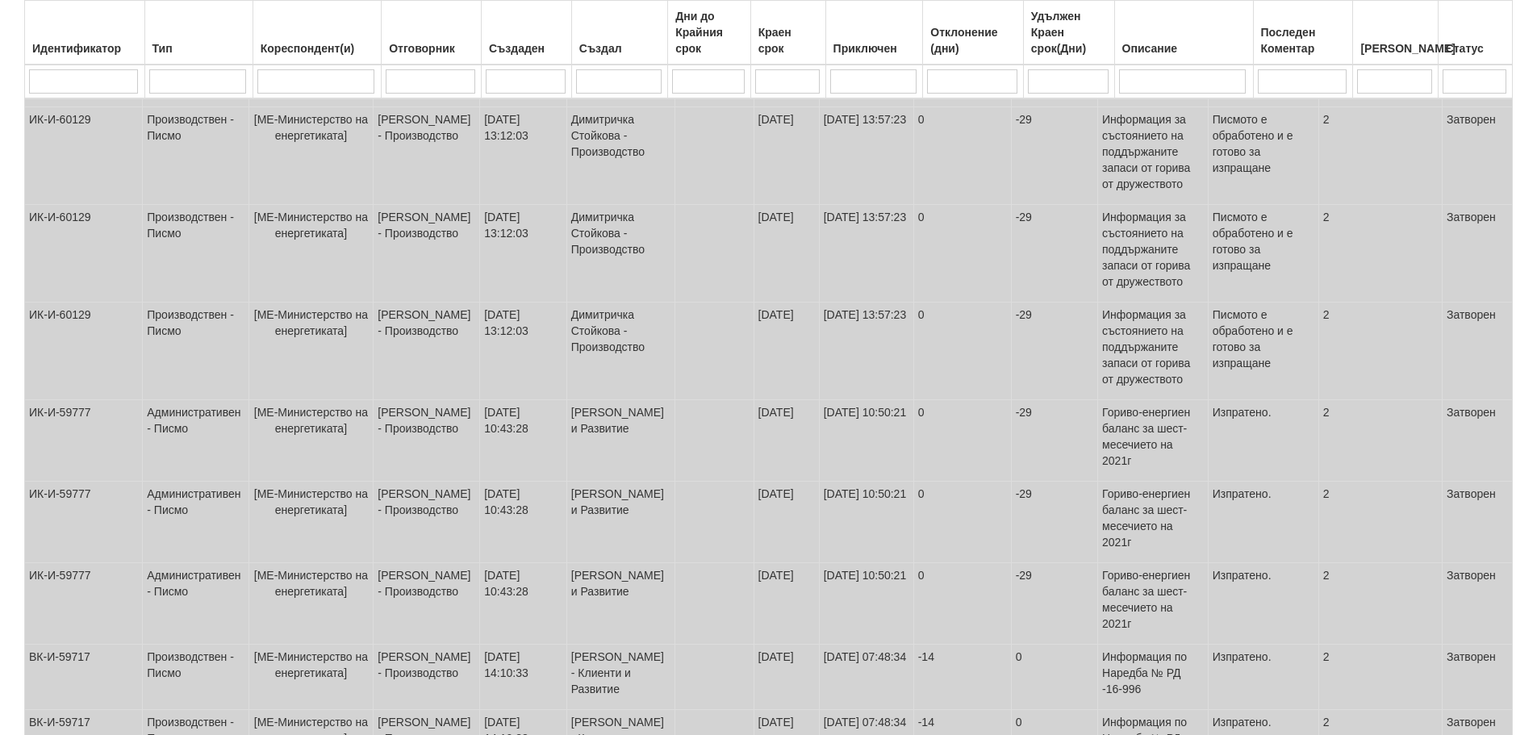
scroll to position [543, 0]
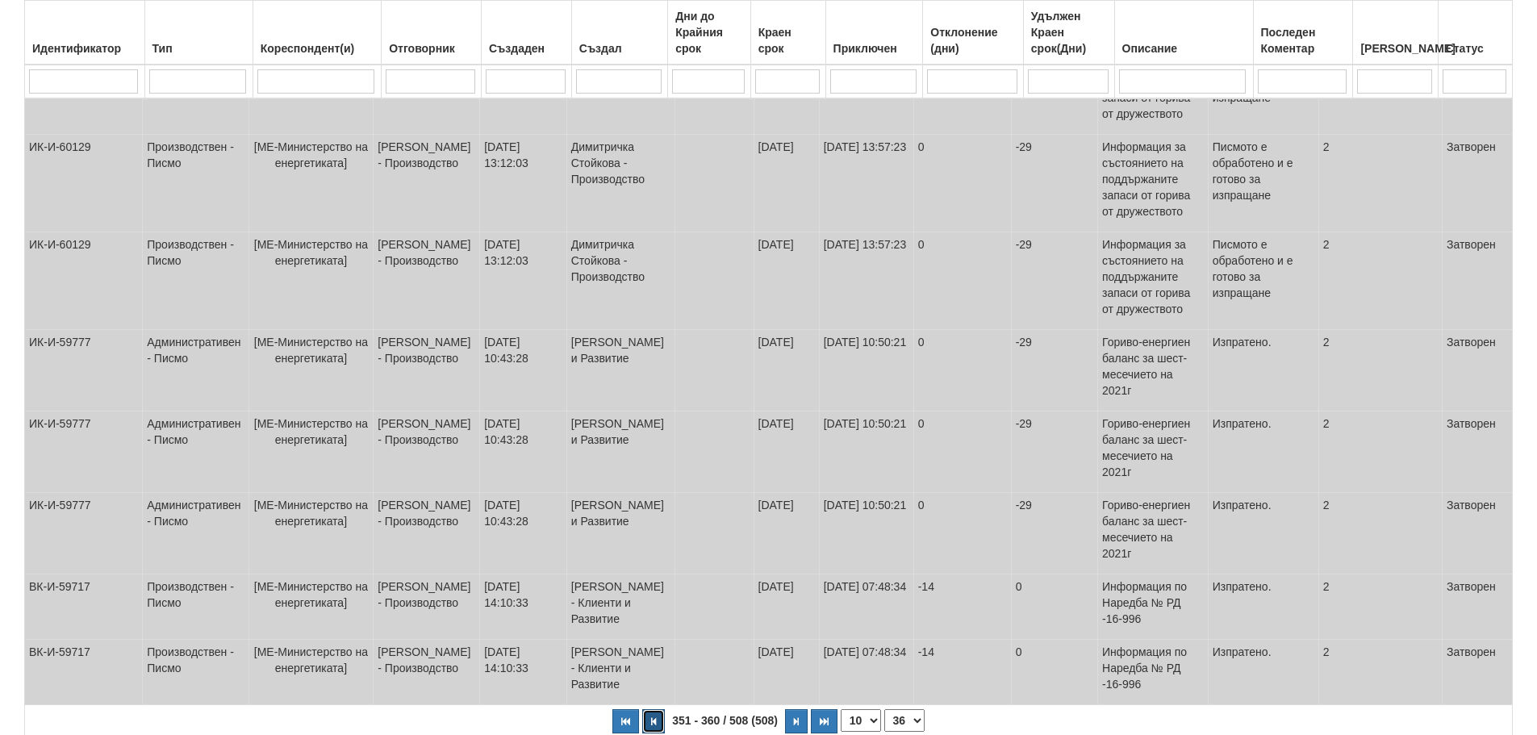
click at [657, 709] on button "button" at bounding box center [653, 721] width 23 height 24
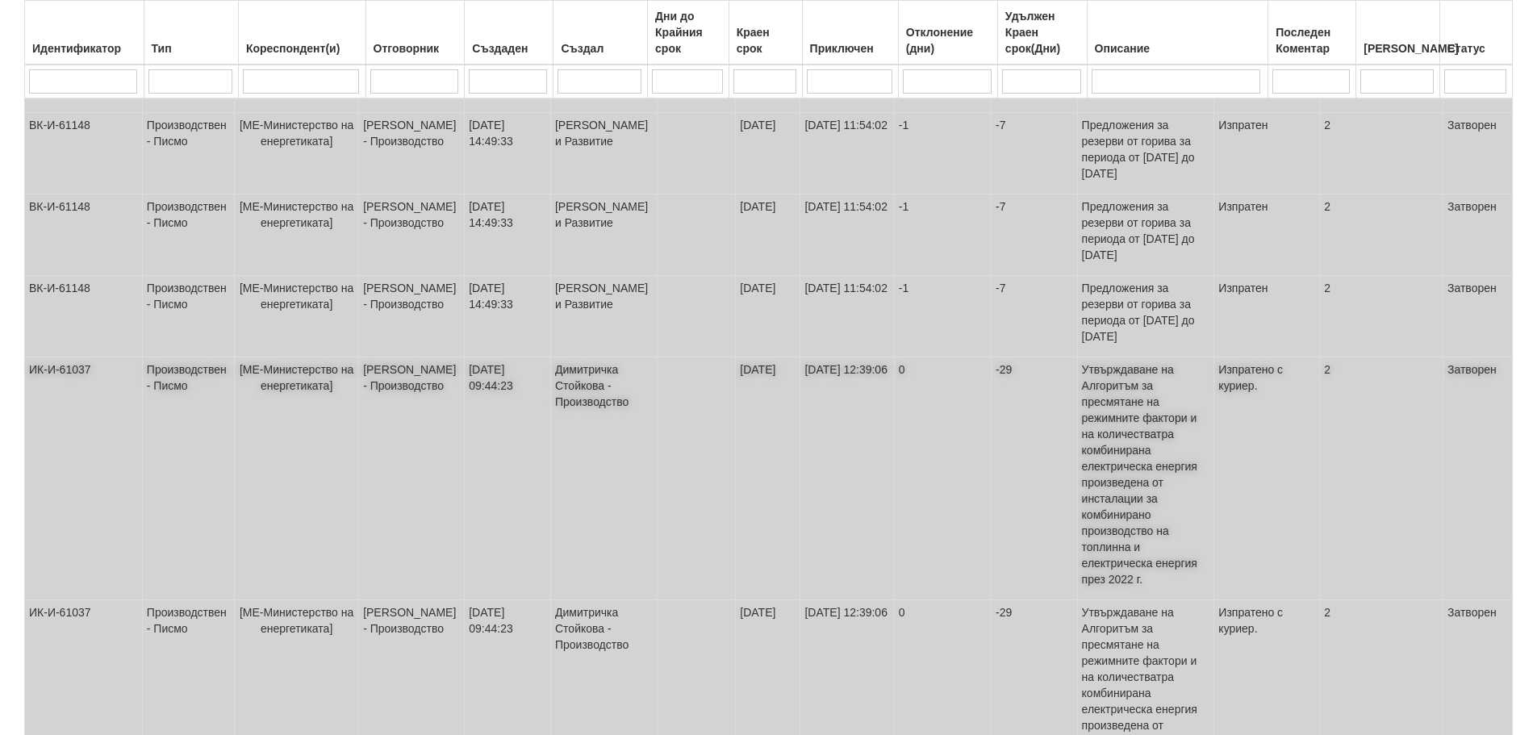
scroll to position [721, 0]
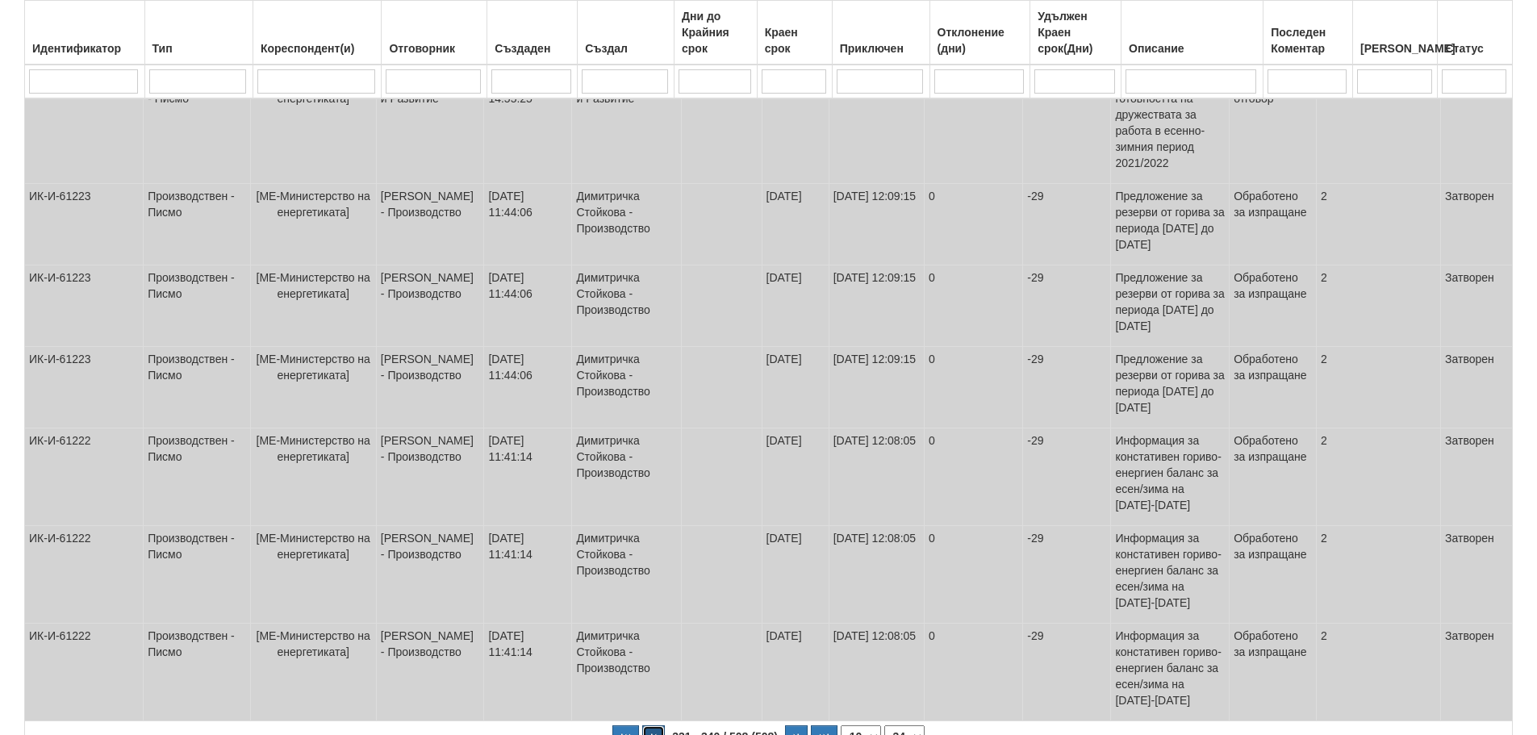
click at [651, 734] on icon "button" at bounding box center [653, 738] width 5 height 9
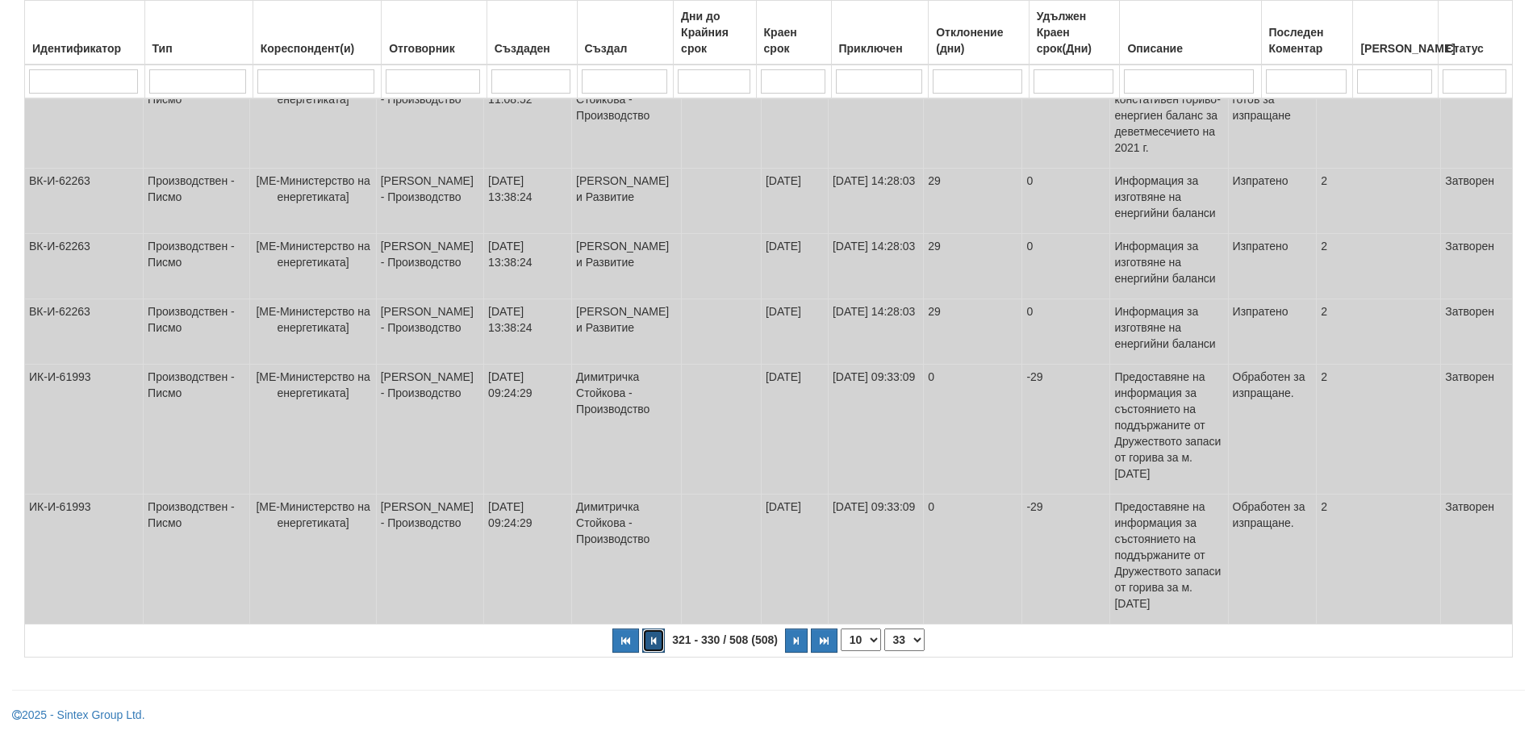
click at [651, 640] on icon "button" at bounding box center [653, 641] width 5 height 9
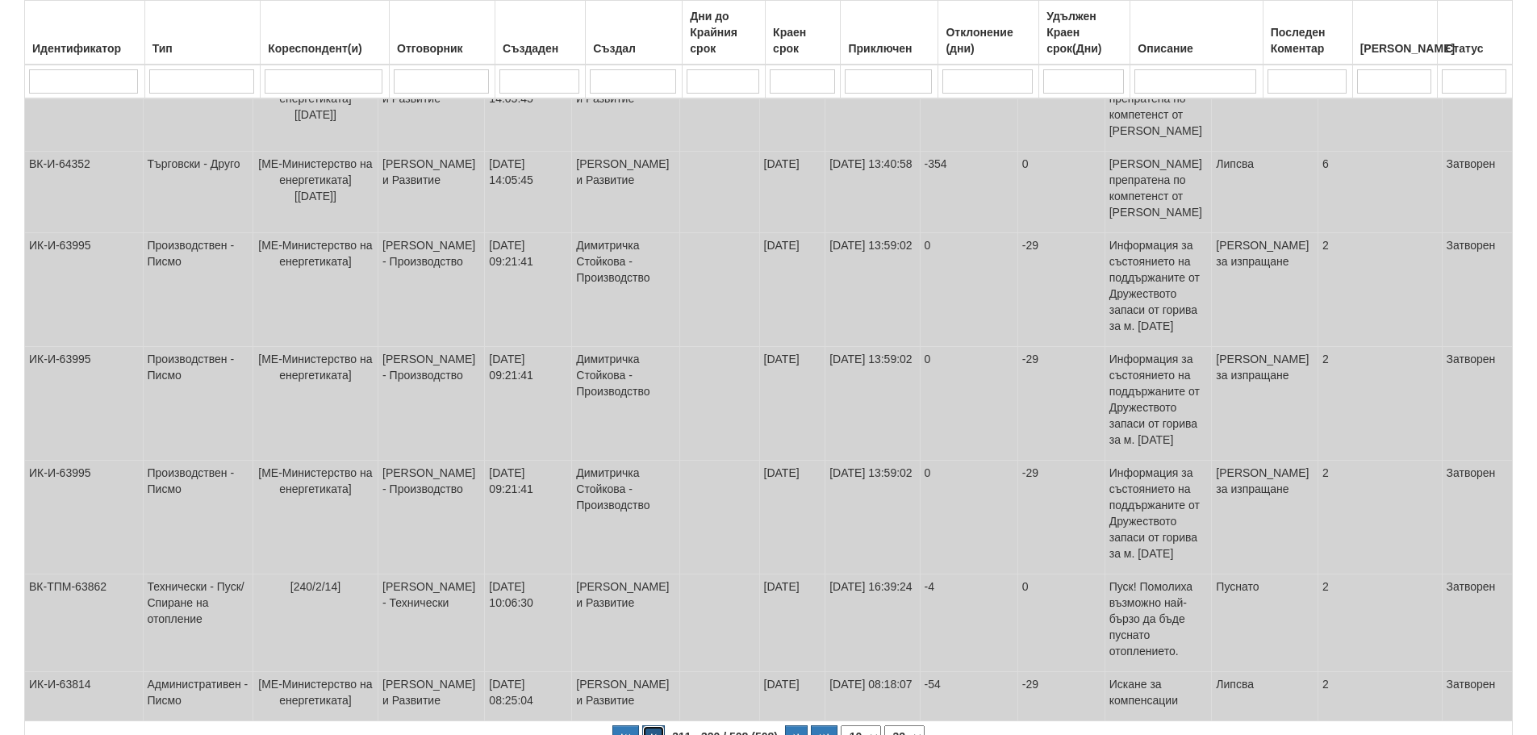
click at [651, 734] on icon "button" at bounding box center [653, 738] width 5 height 9
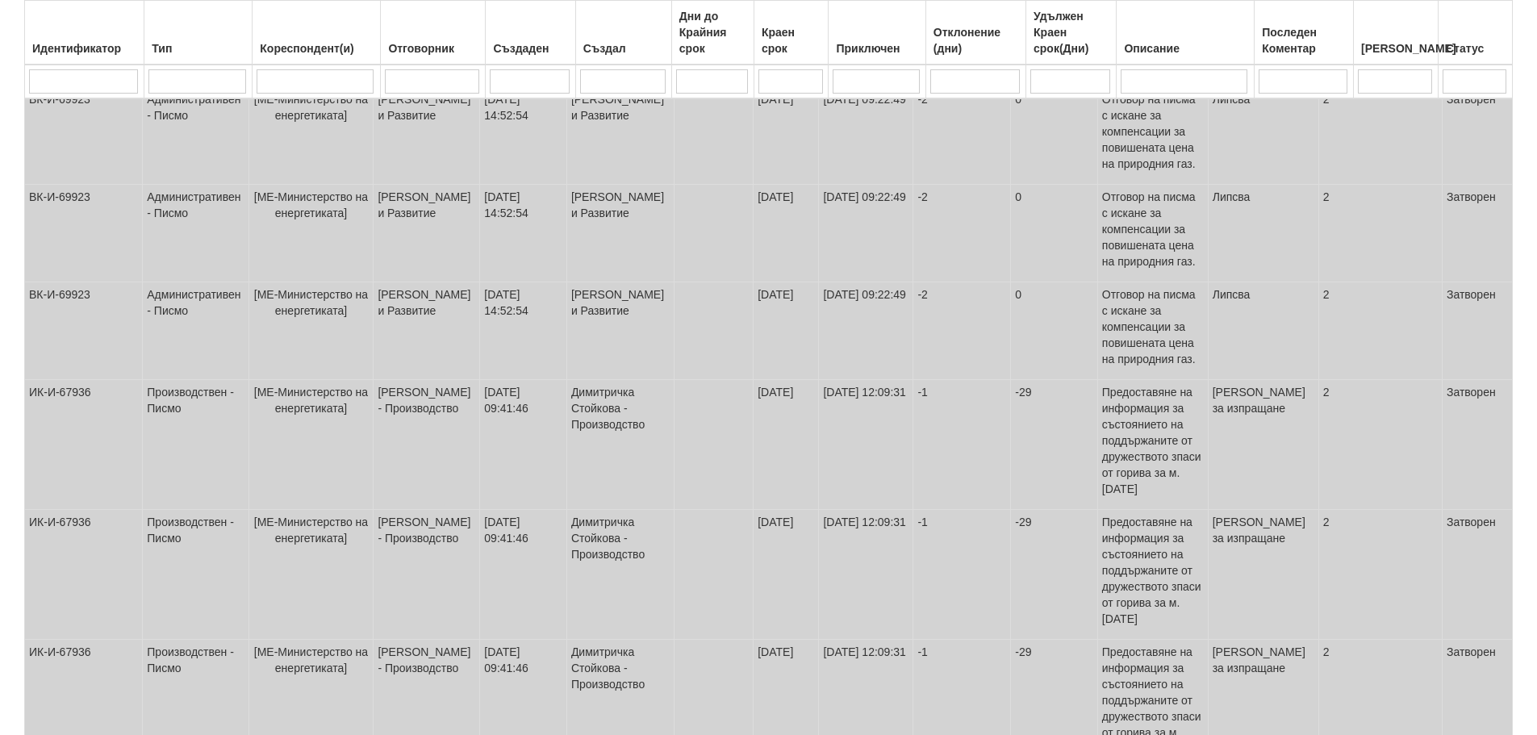
click at [648, 662] on td "Димитричка Стойкова - Производство" at bounding box center [620, 705] width 108 height 130
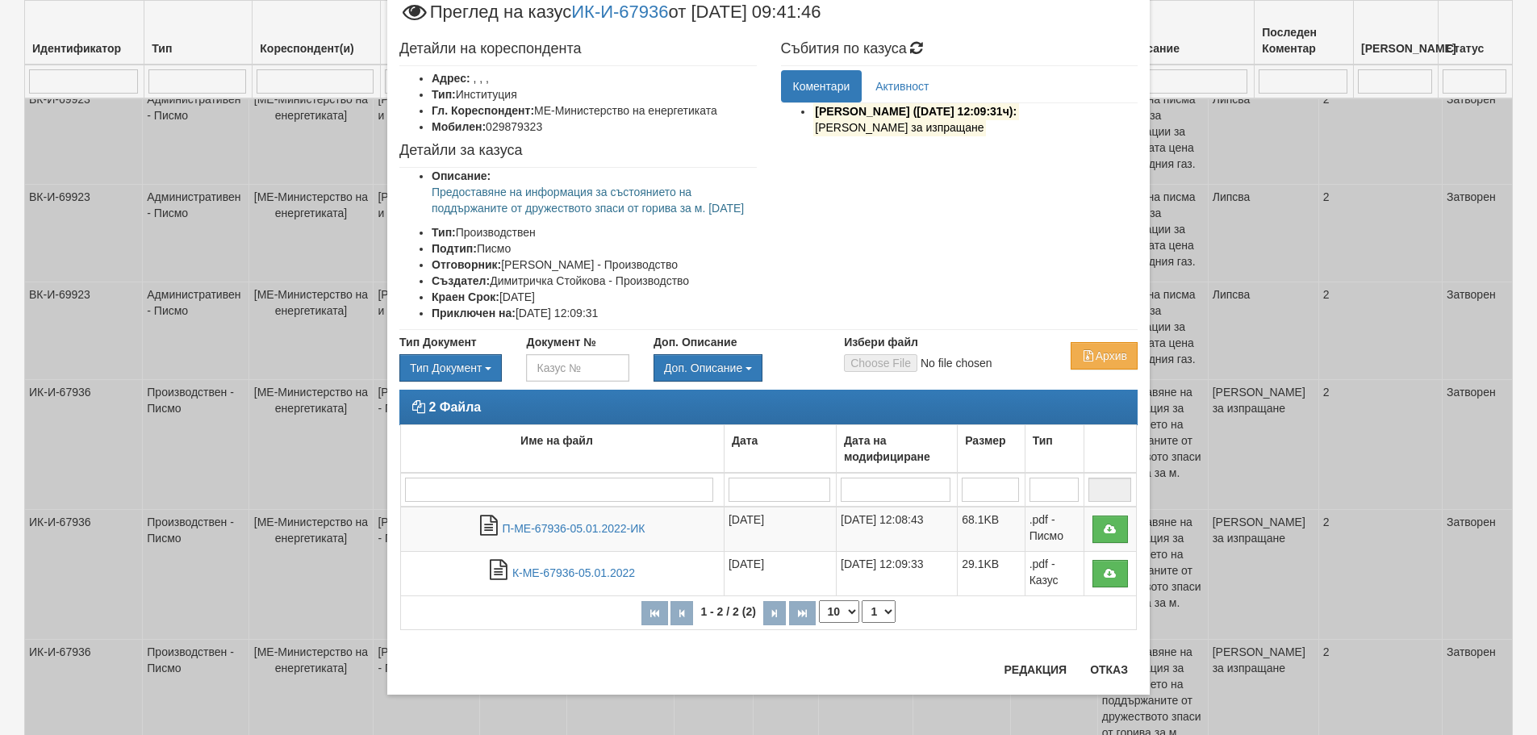
scroll to position [49, 0]
click at [1110, 646] on div "2 Файла Име на файл Дата Дата на модифициране Размер Тип 1 - 2 / 2 (2) 10 20 30…" at bounding box center [768, 518] width 763 height 257
click at [1107, 669] on button "Отказ" at bounding box center [1108, 670] width 57 height 26
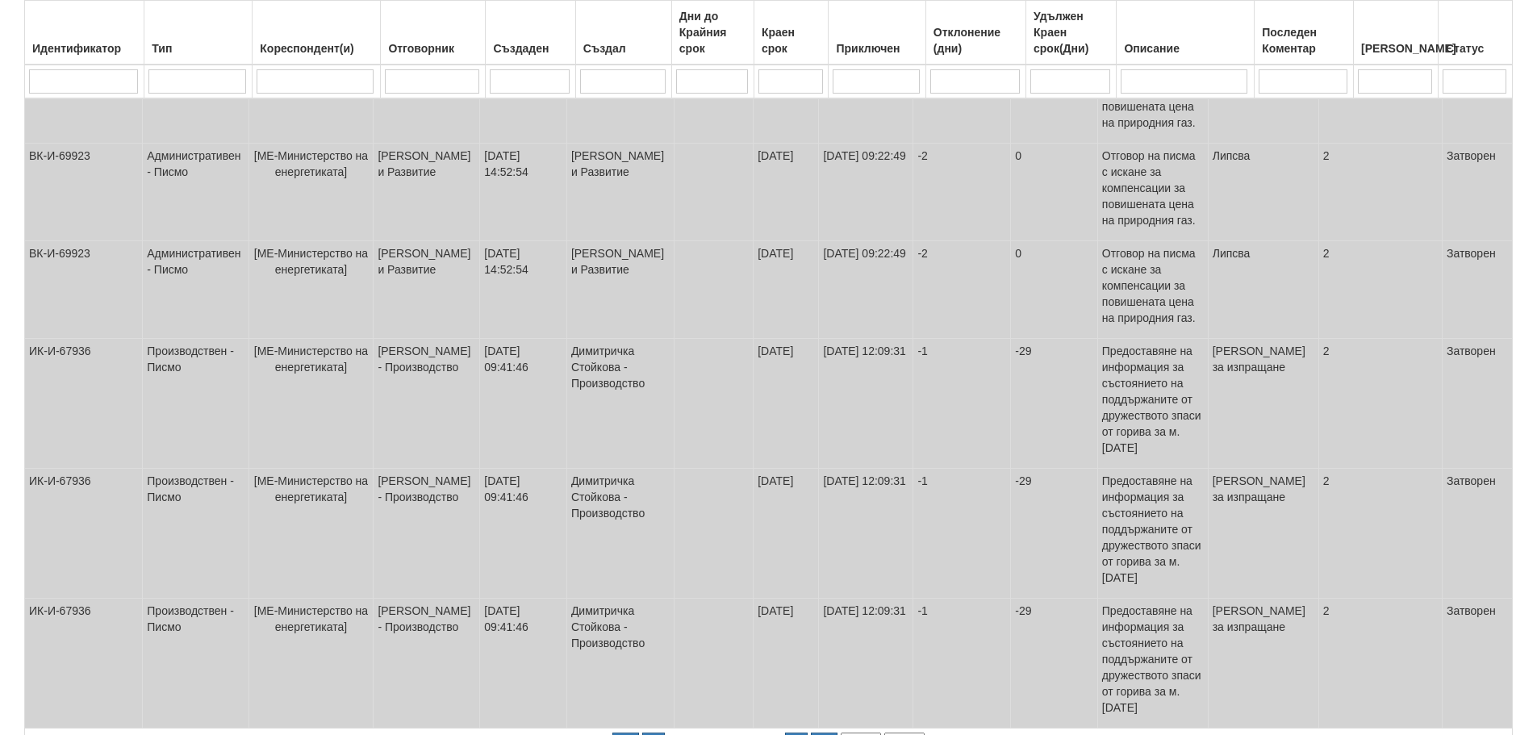
scroll to position [801, 0]
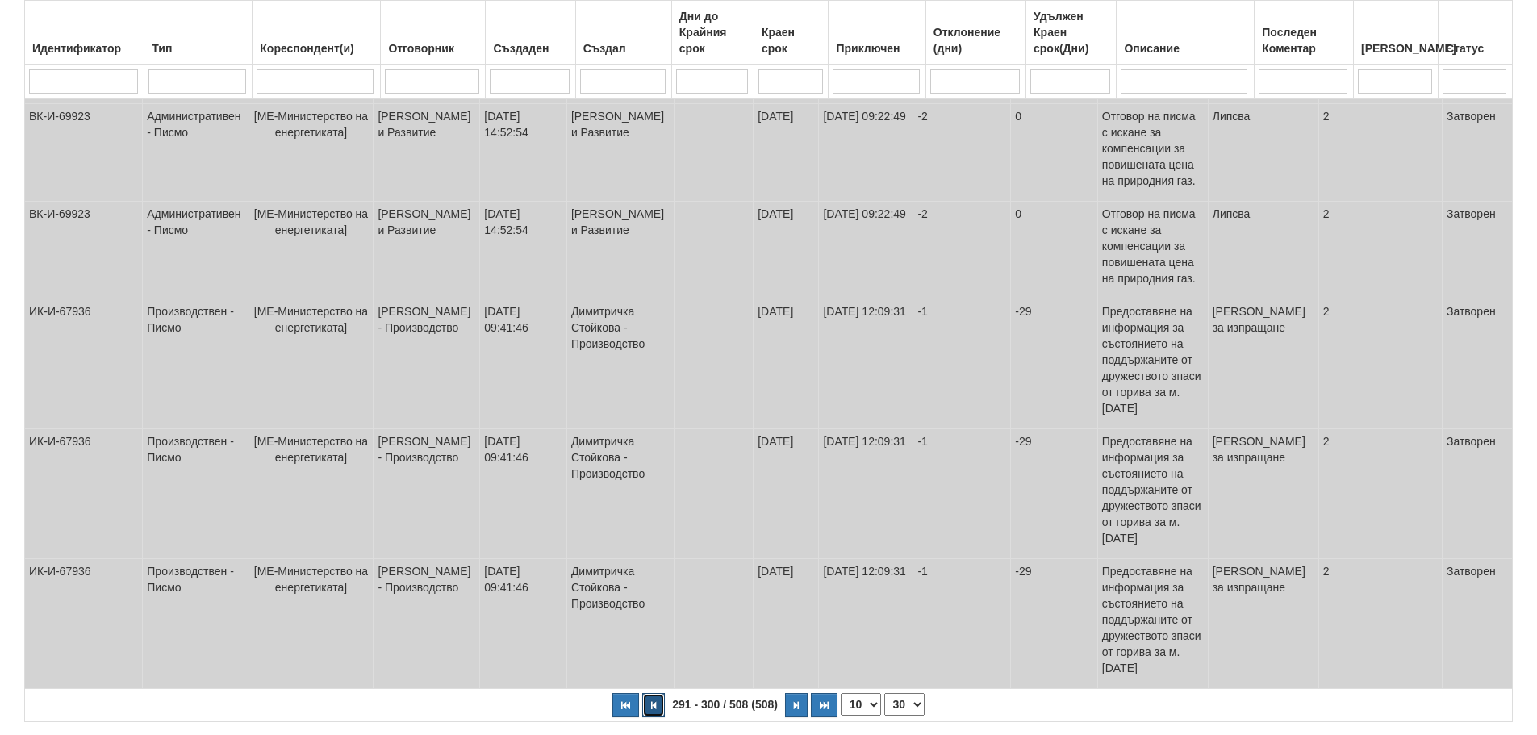
click at [650, 693] on button "button" at bounding box center [653, 705] width 23 height 24
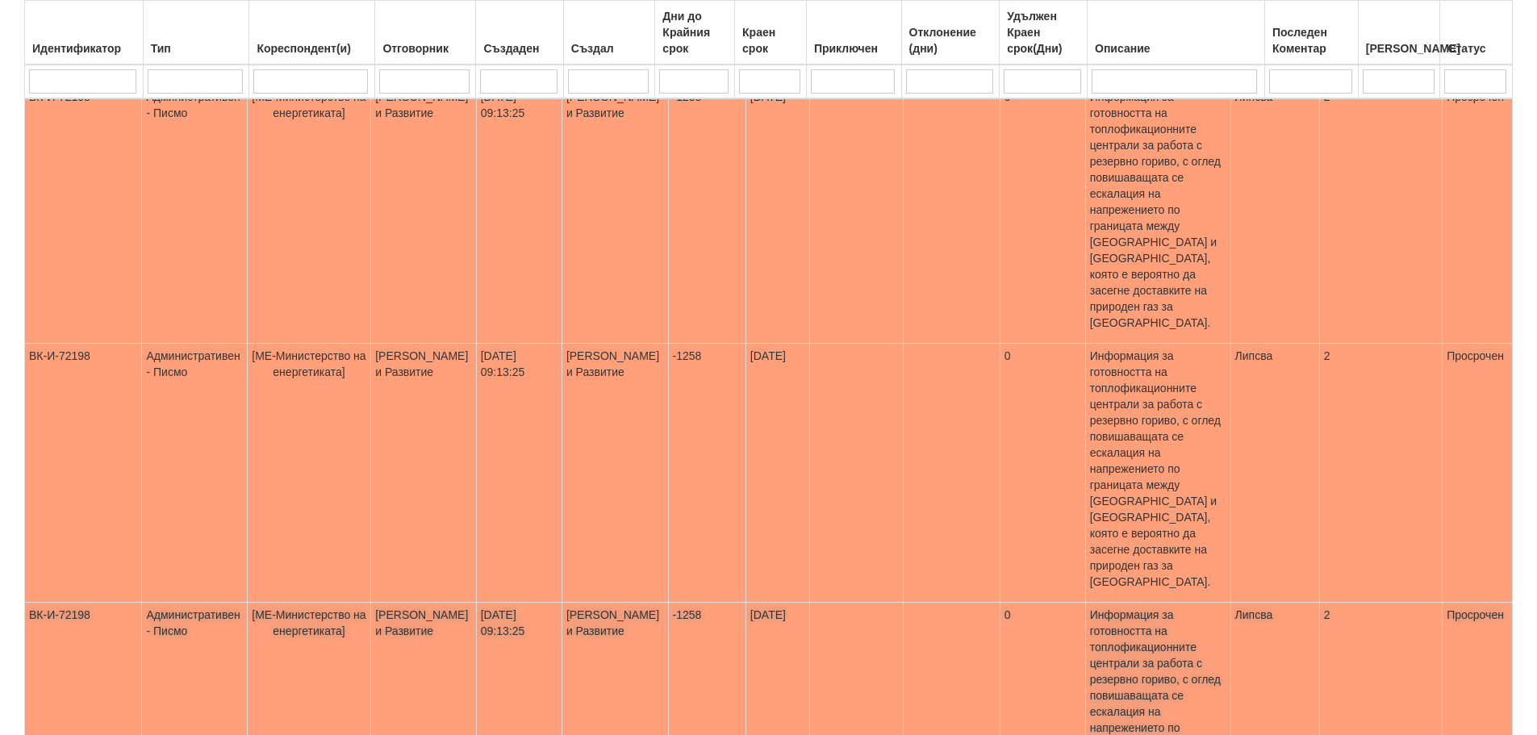
scroll to position [737, 0]
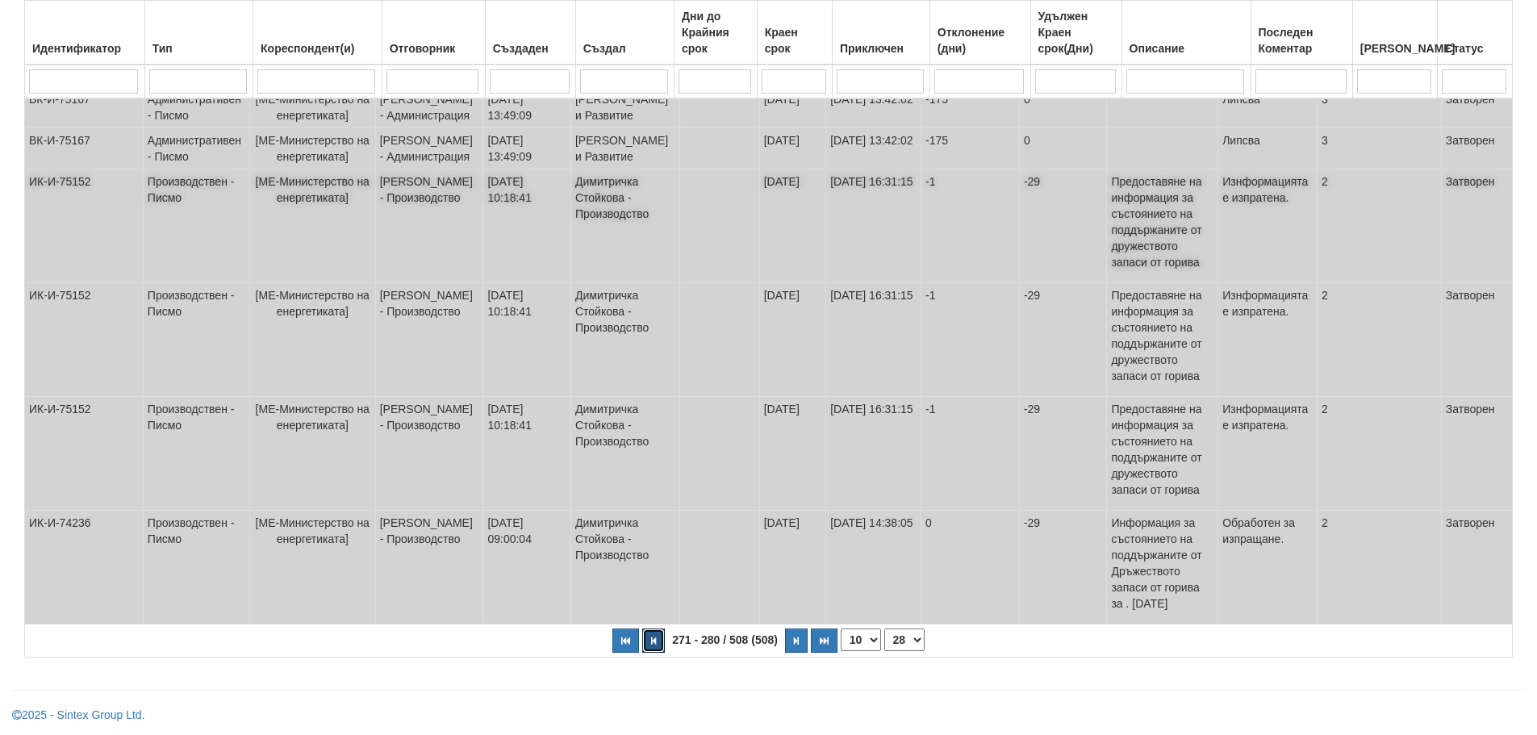
scroll to position [713, 0]
click at [652, 639] on icon "button" at bounding box center [653, 641] width 5 height 9
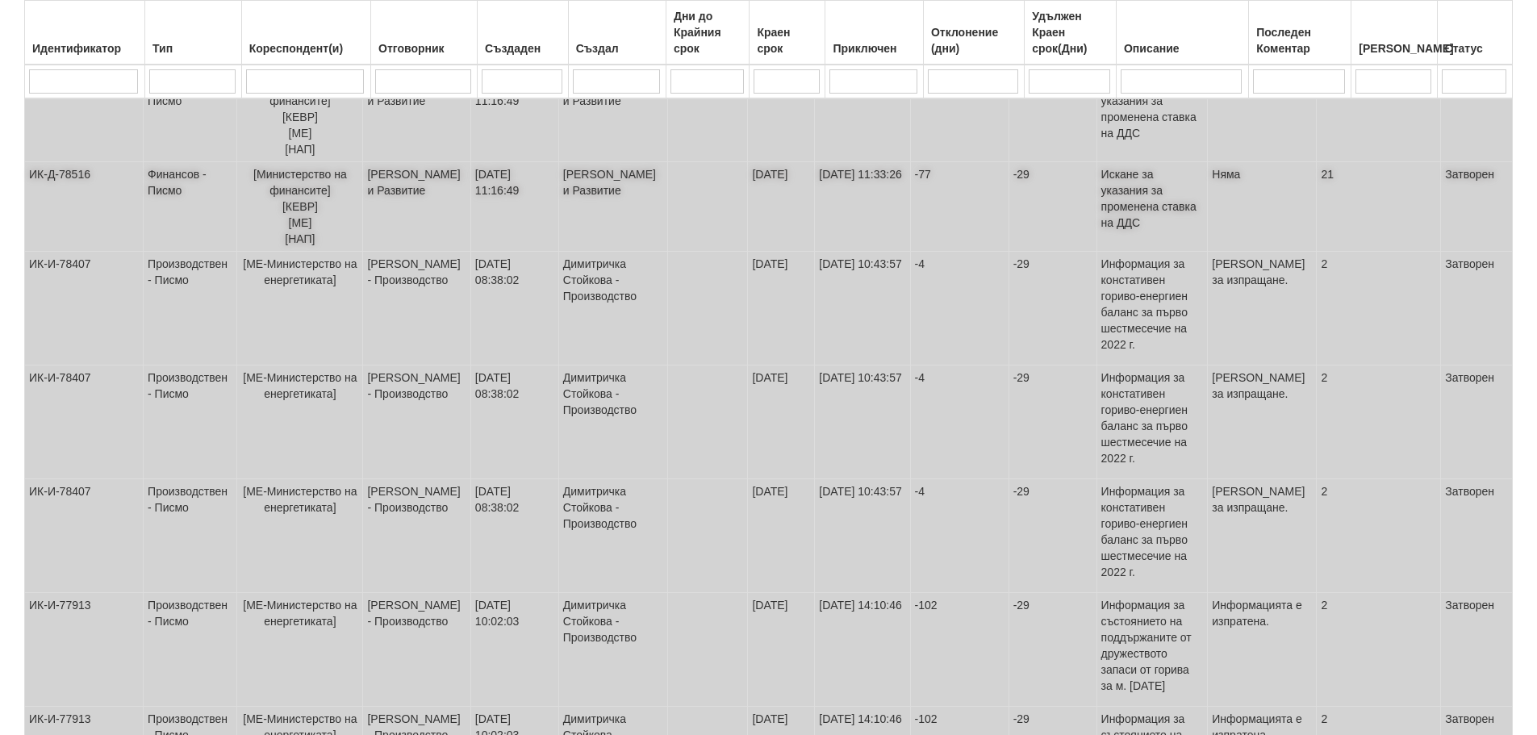
scroll to position [737, 0]
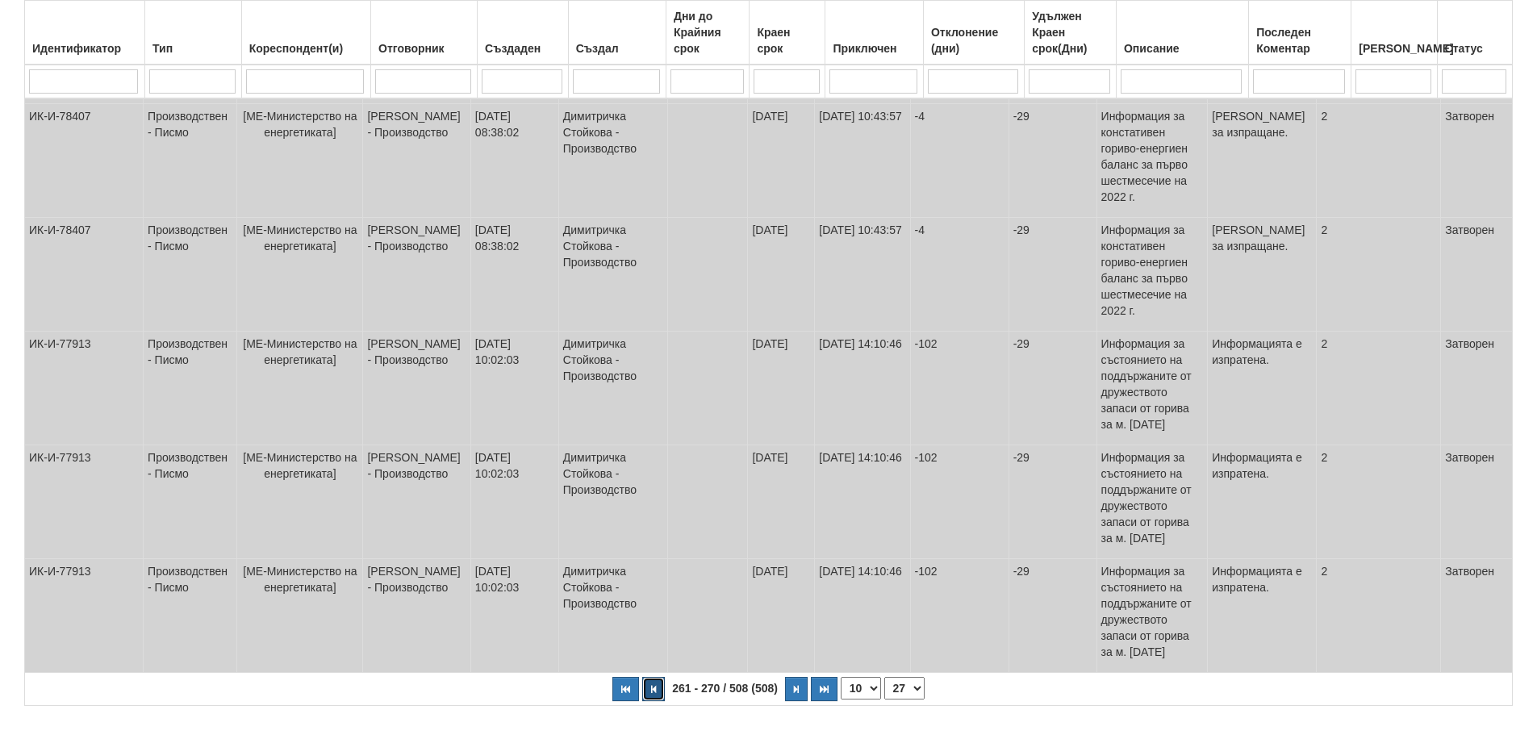
click at [650, 677] on button "button" at bounding box center [653, 689] width 23 height 24
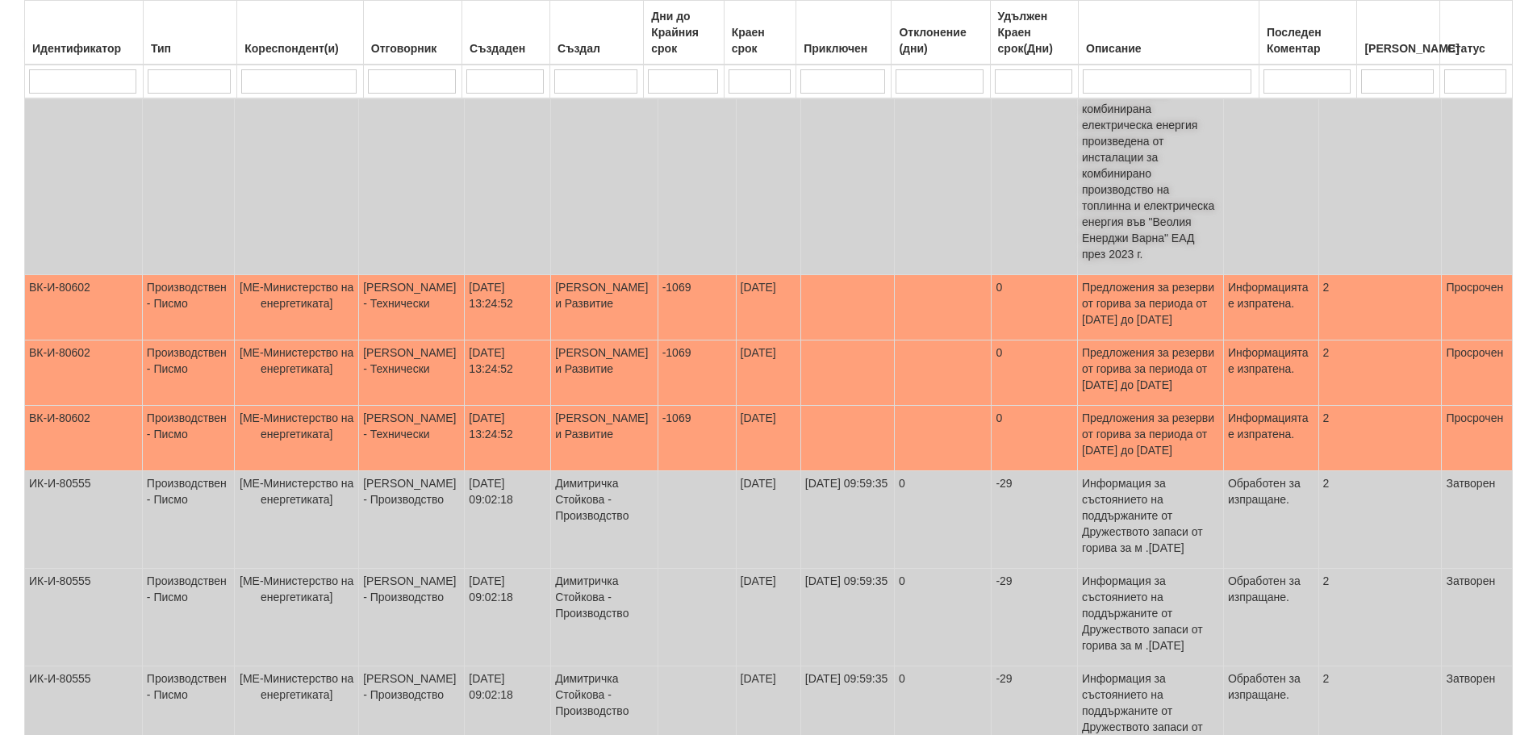
scroll to position [777, 0]
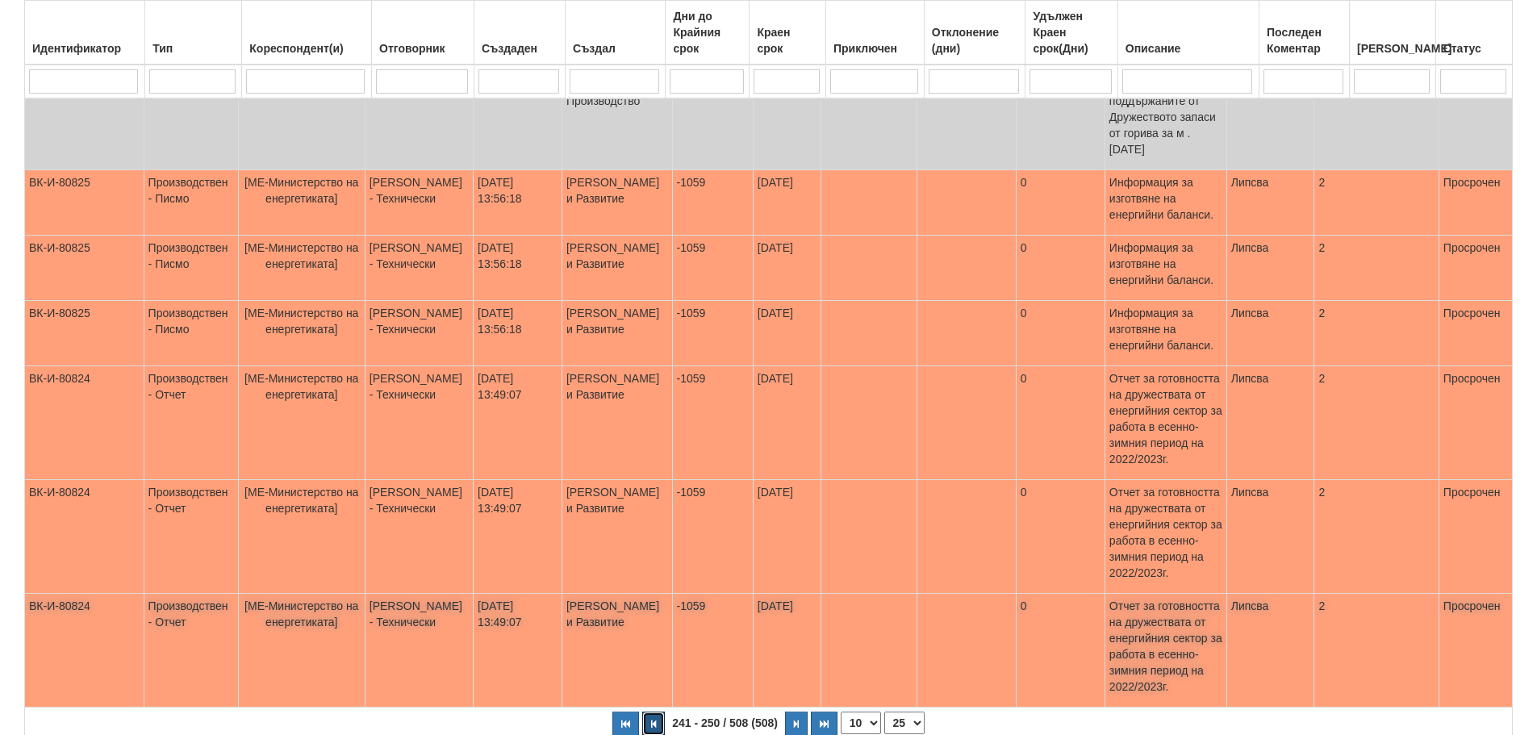
scroll to position [624, 0]
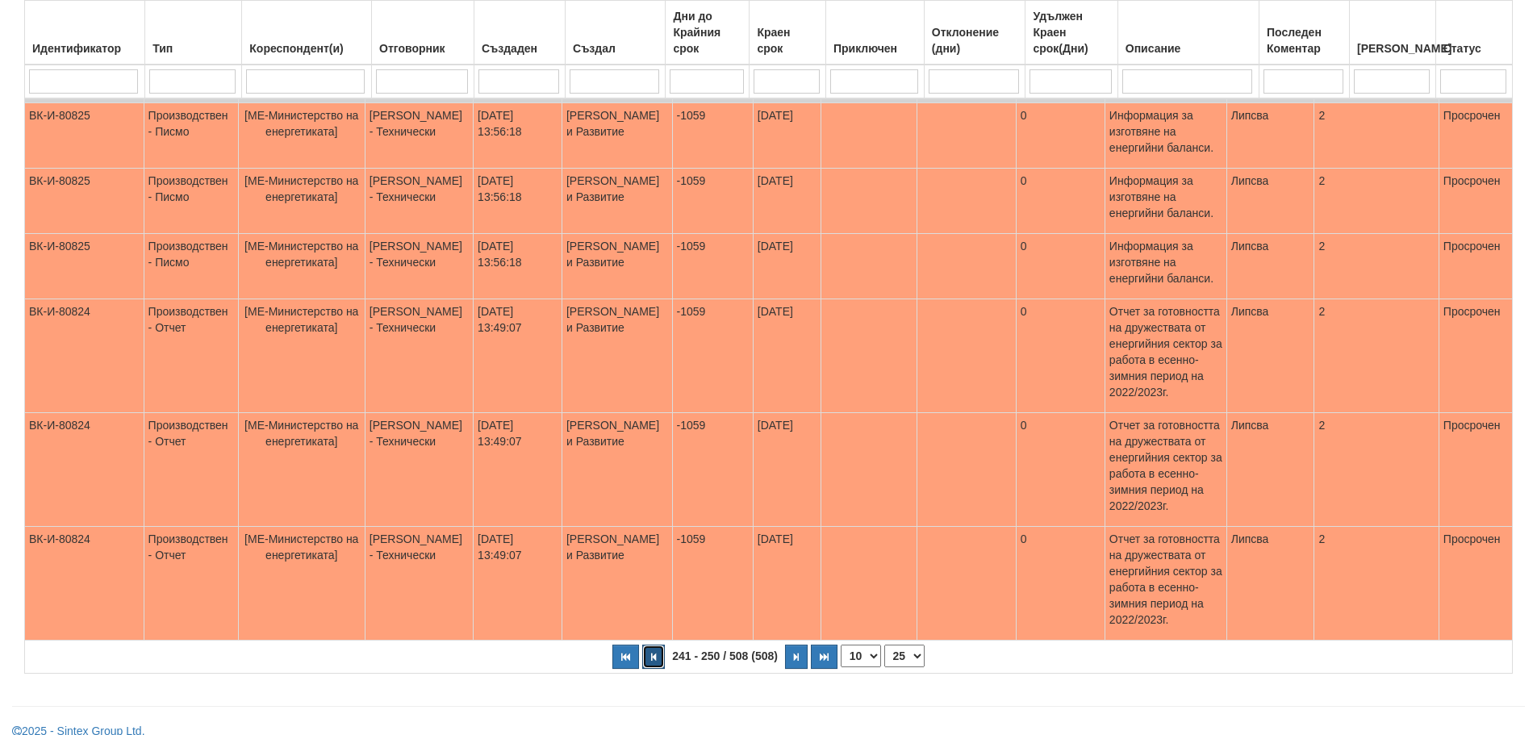
click at [650, 645] on button "button" at bounding box center [653, 657] width 23 height 24
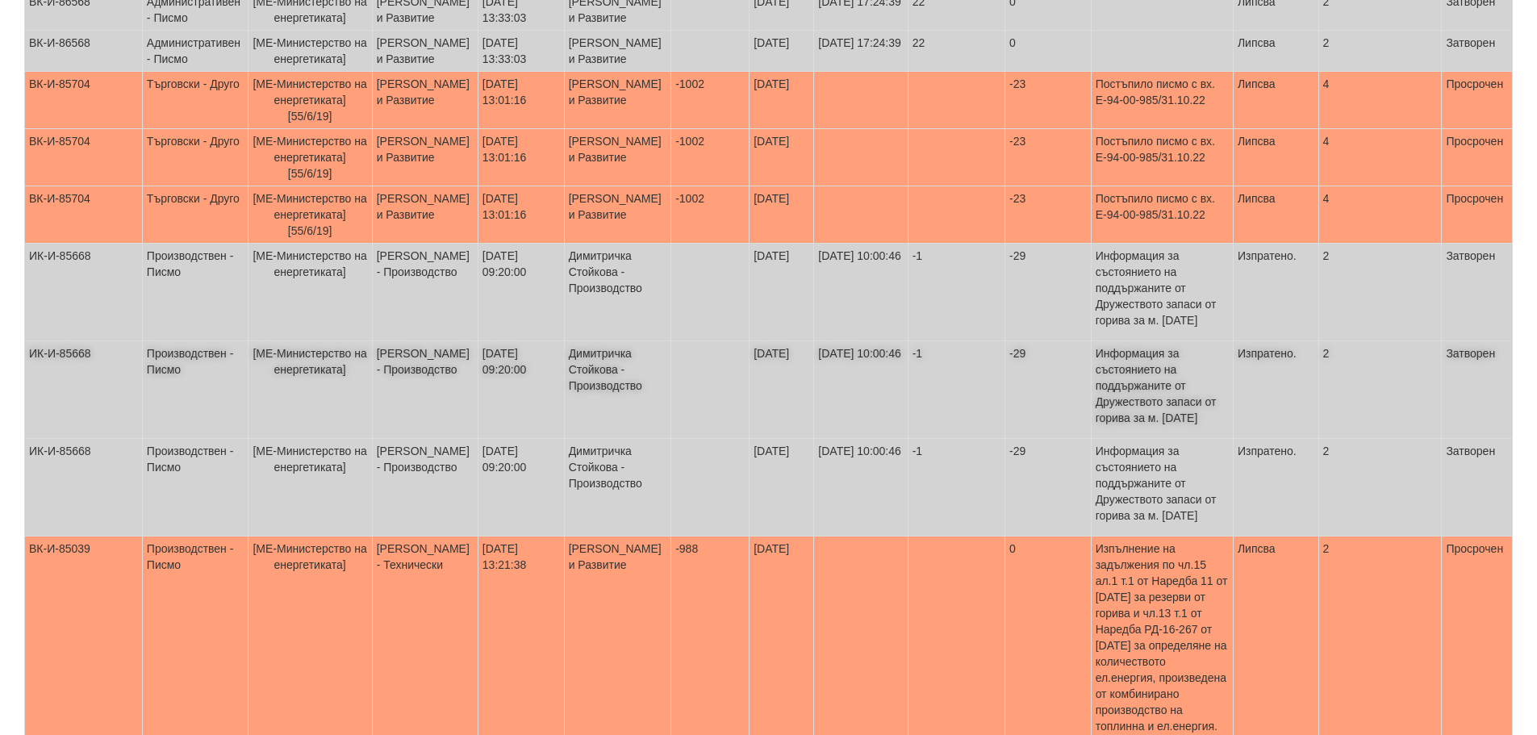
scroll to position [543, 0]
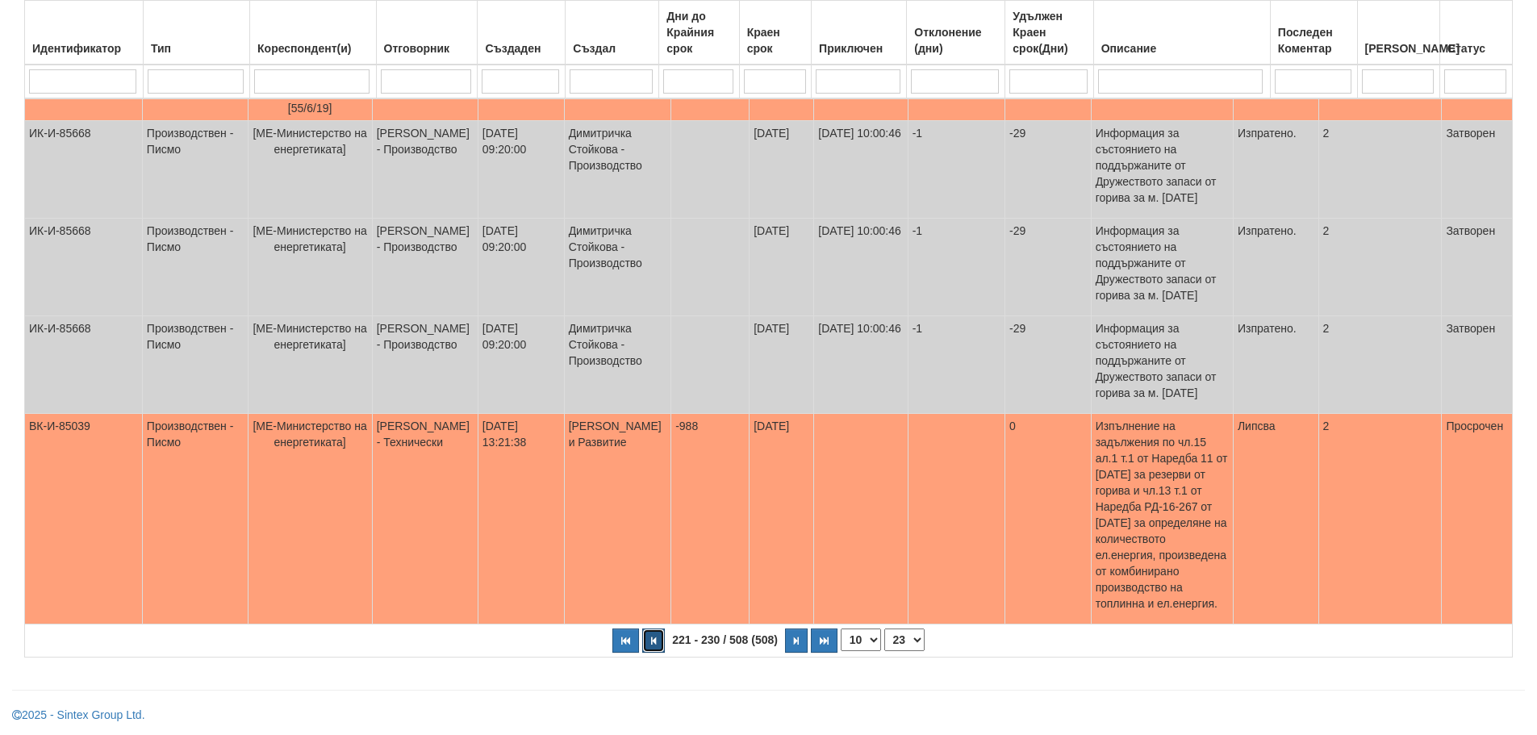
click at [654, 634] on button "button" at bounding box center [653, 641] width 23 height 24
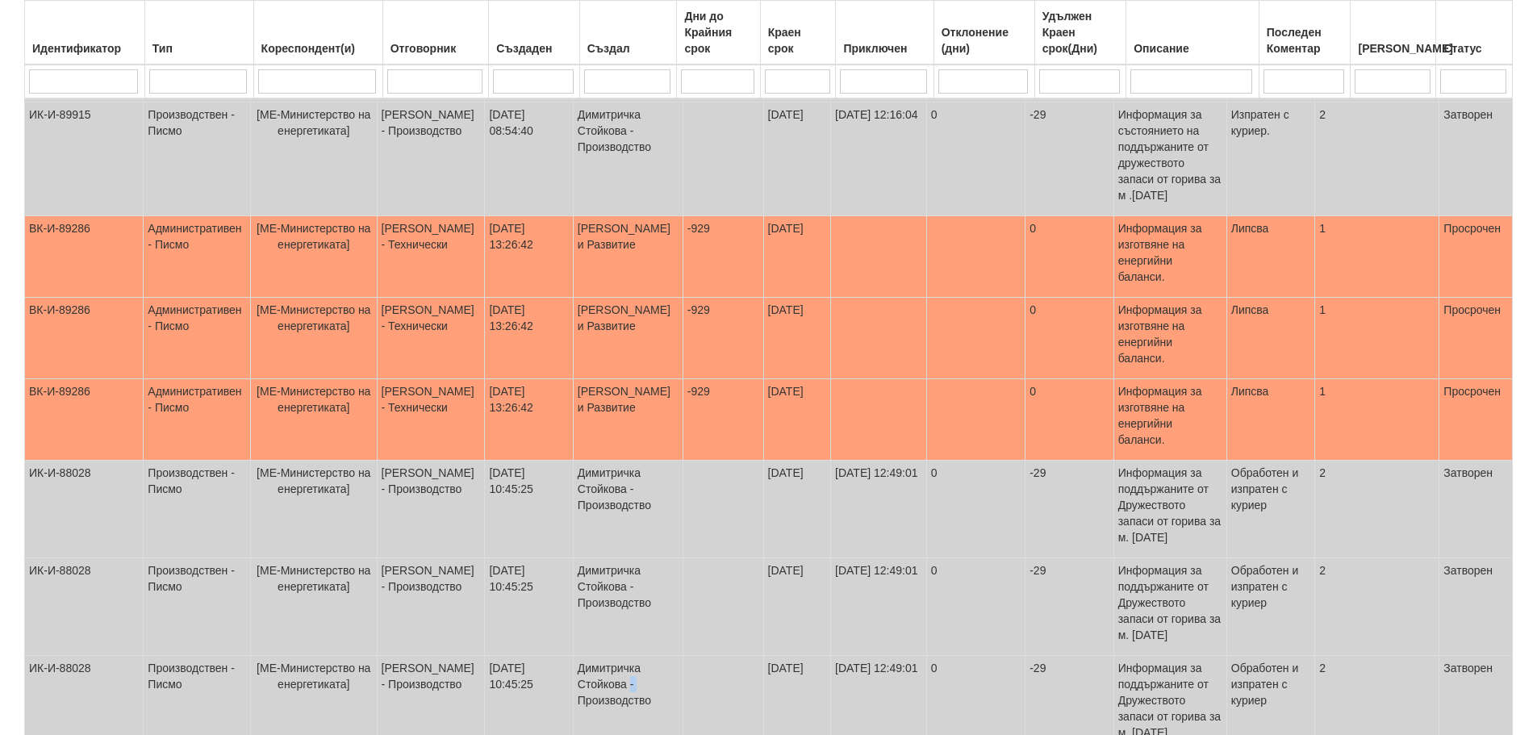
click at [654, 656] on td "Димитричка Стойкова - Производство" at bounding box center [628, 705] width 110 height 98
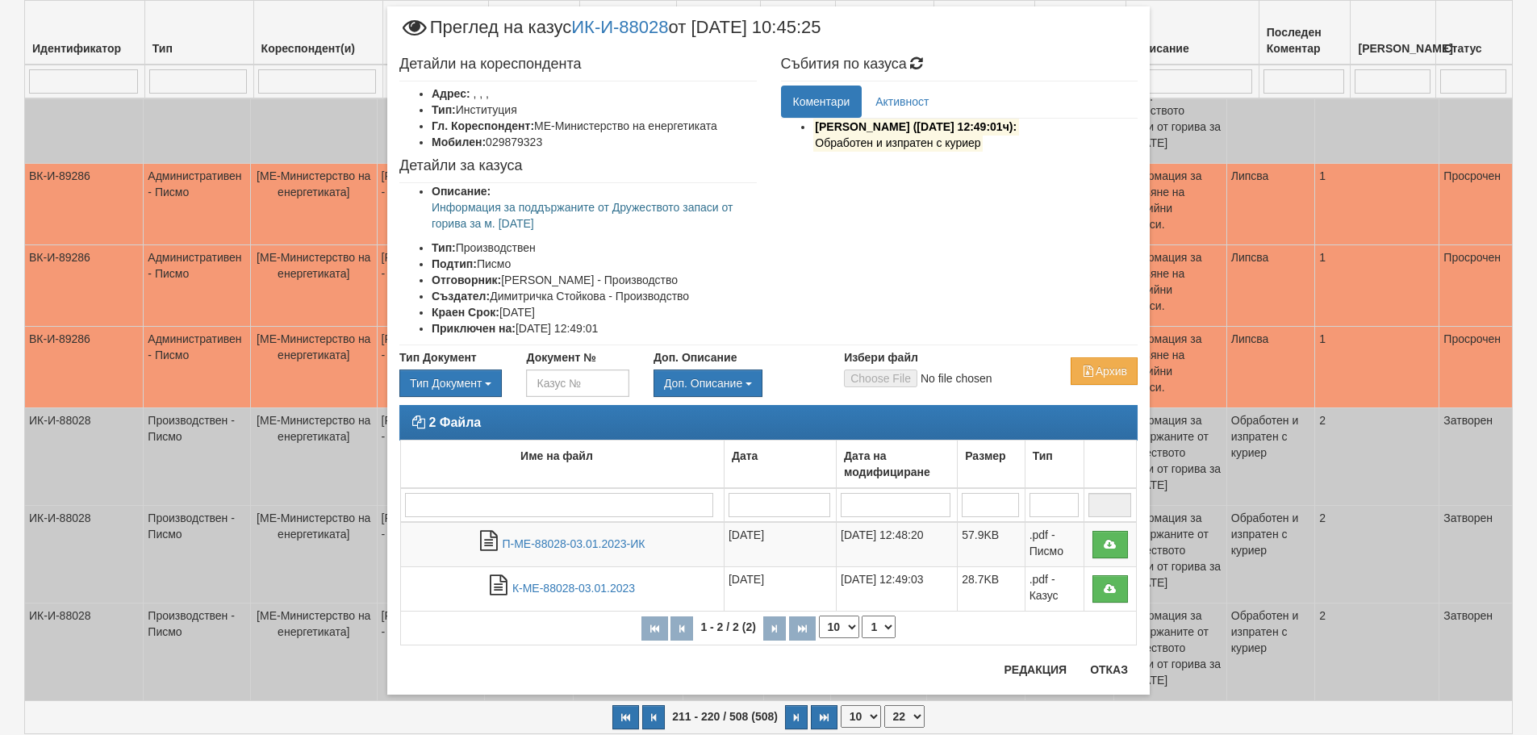
scroll to position [624, 0]
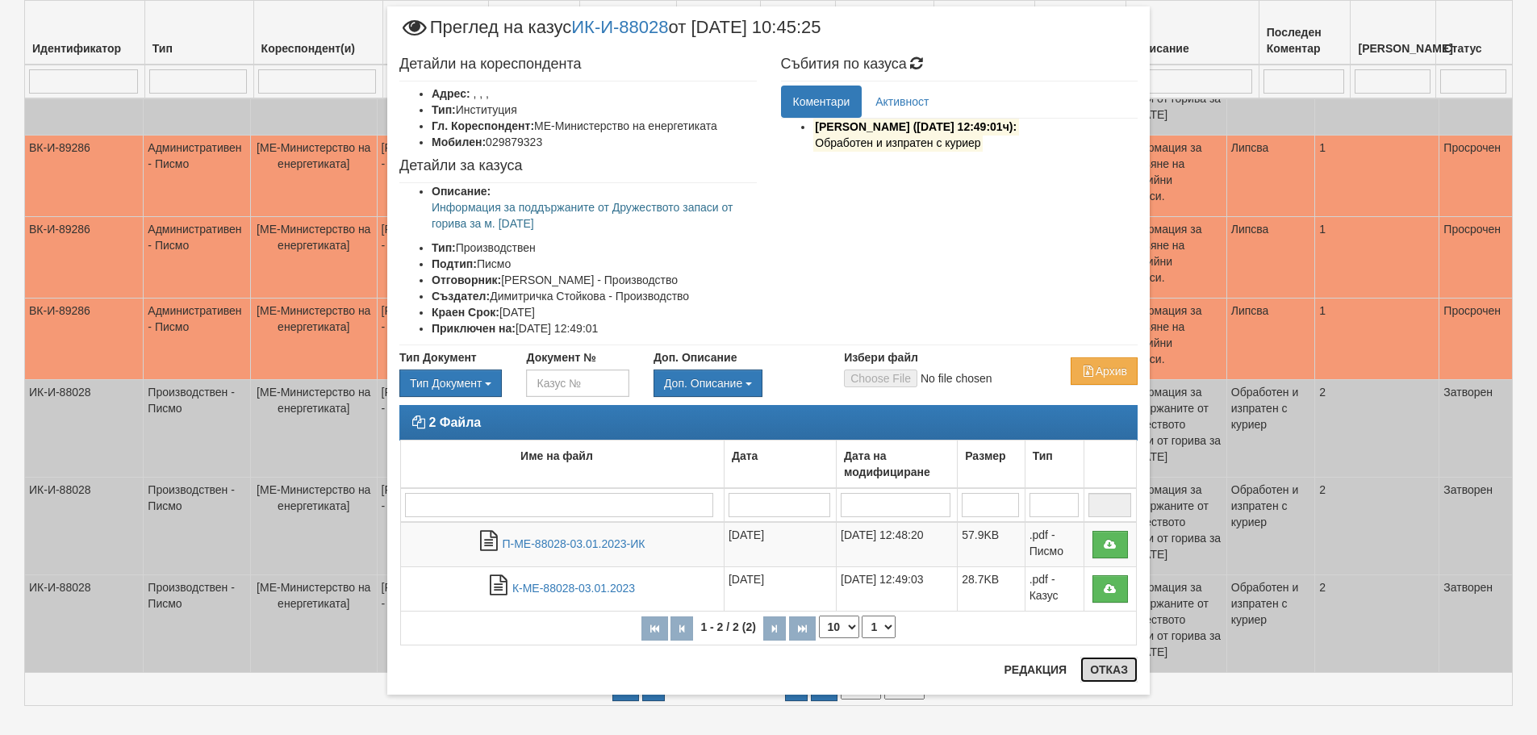
click at [1106, 669] on button "Отказ" at bounding box center [1108, 670] width 57 height 26
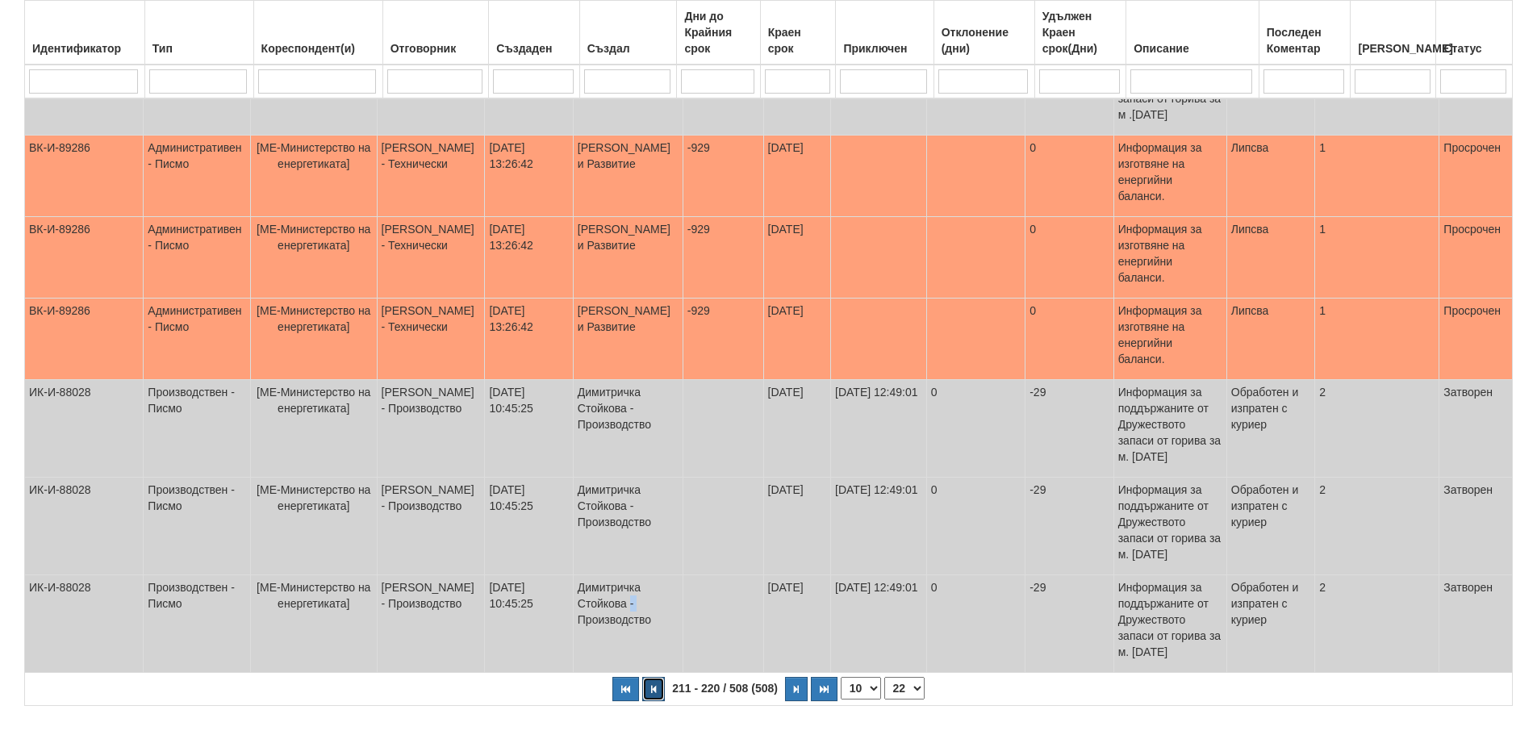
click at [654, 677] on button "button" at bounding box center [653, 689] width 23 height 24
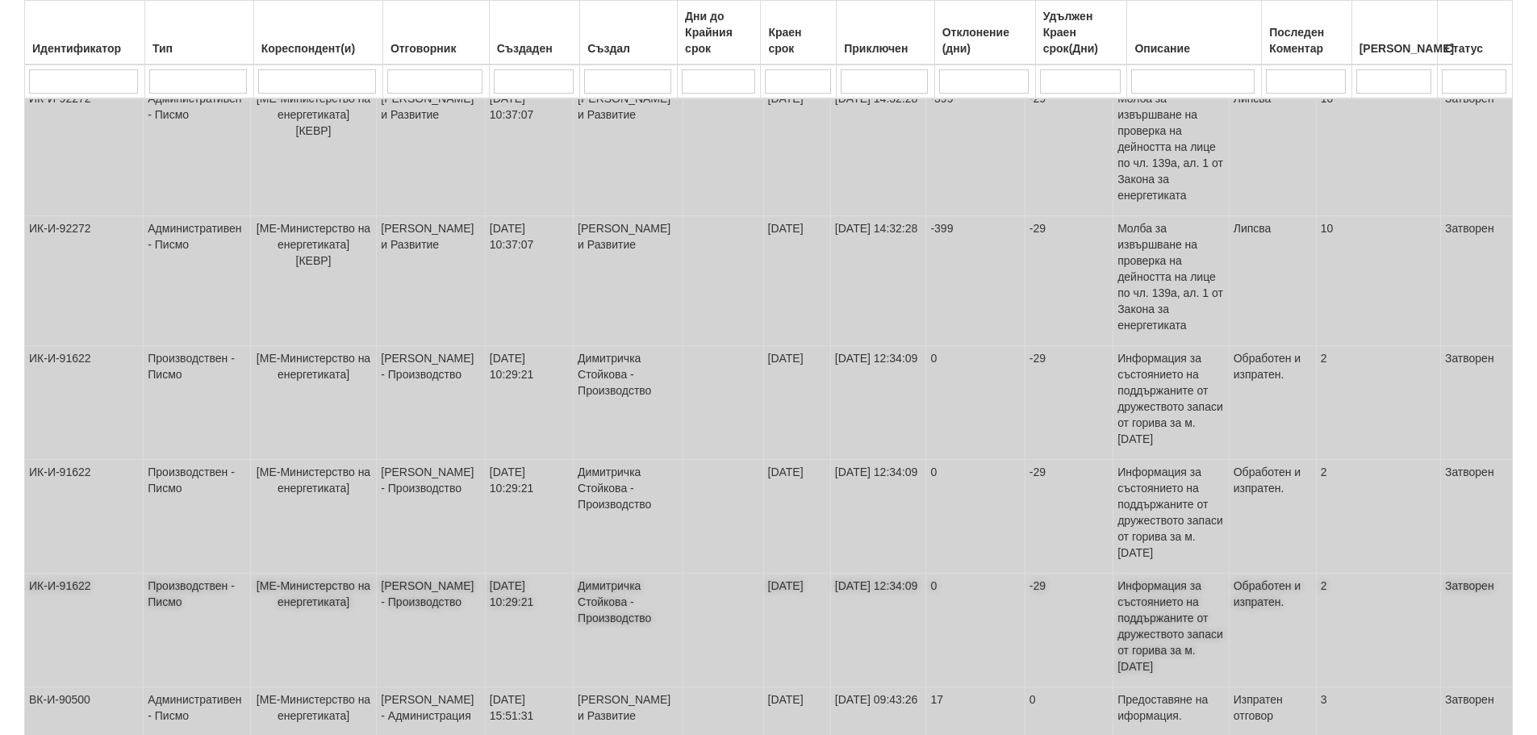
scroll to position [600, 0]
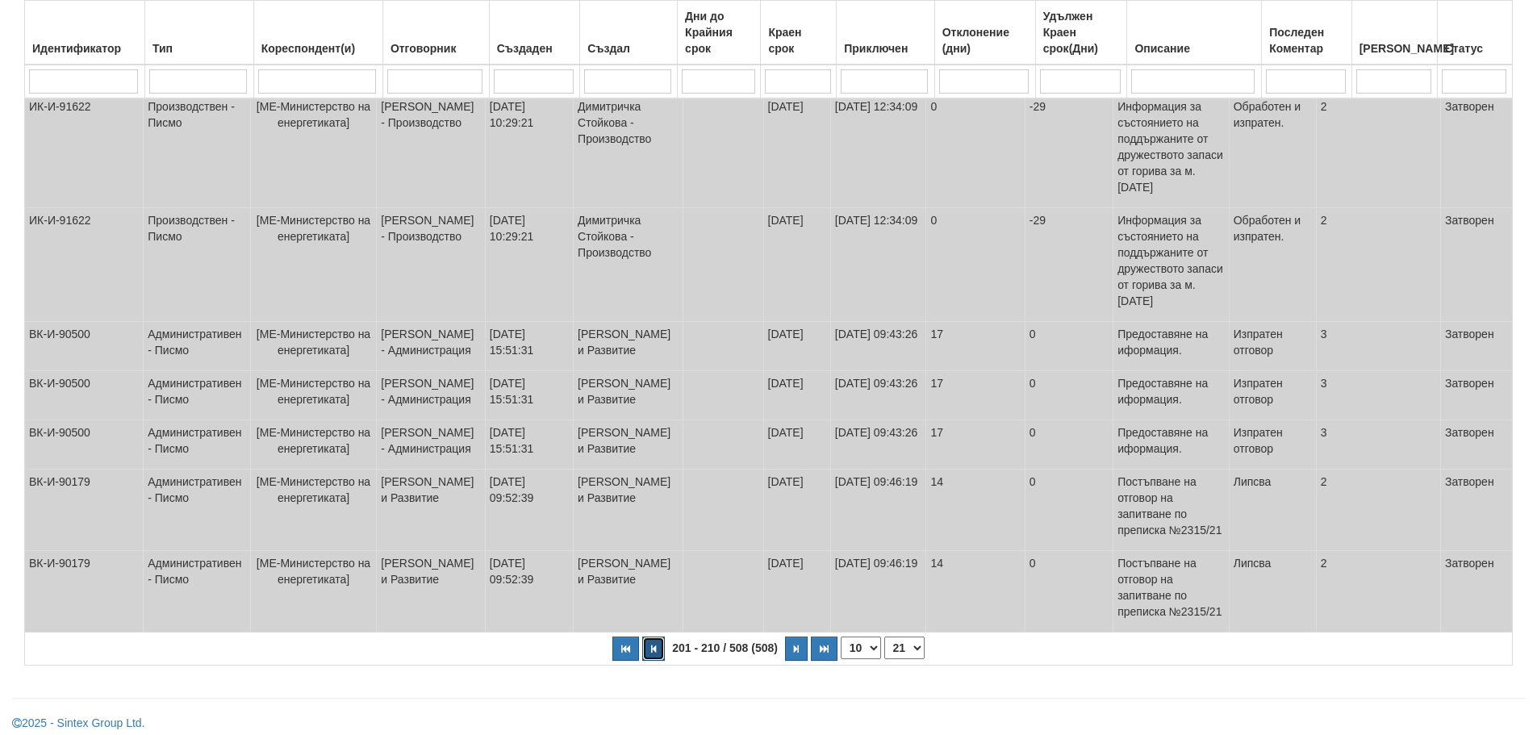
click at [650, 637] on button "button" at bounding box center [653, 649] width 23 height 24
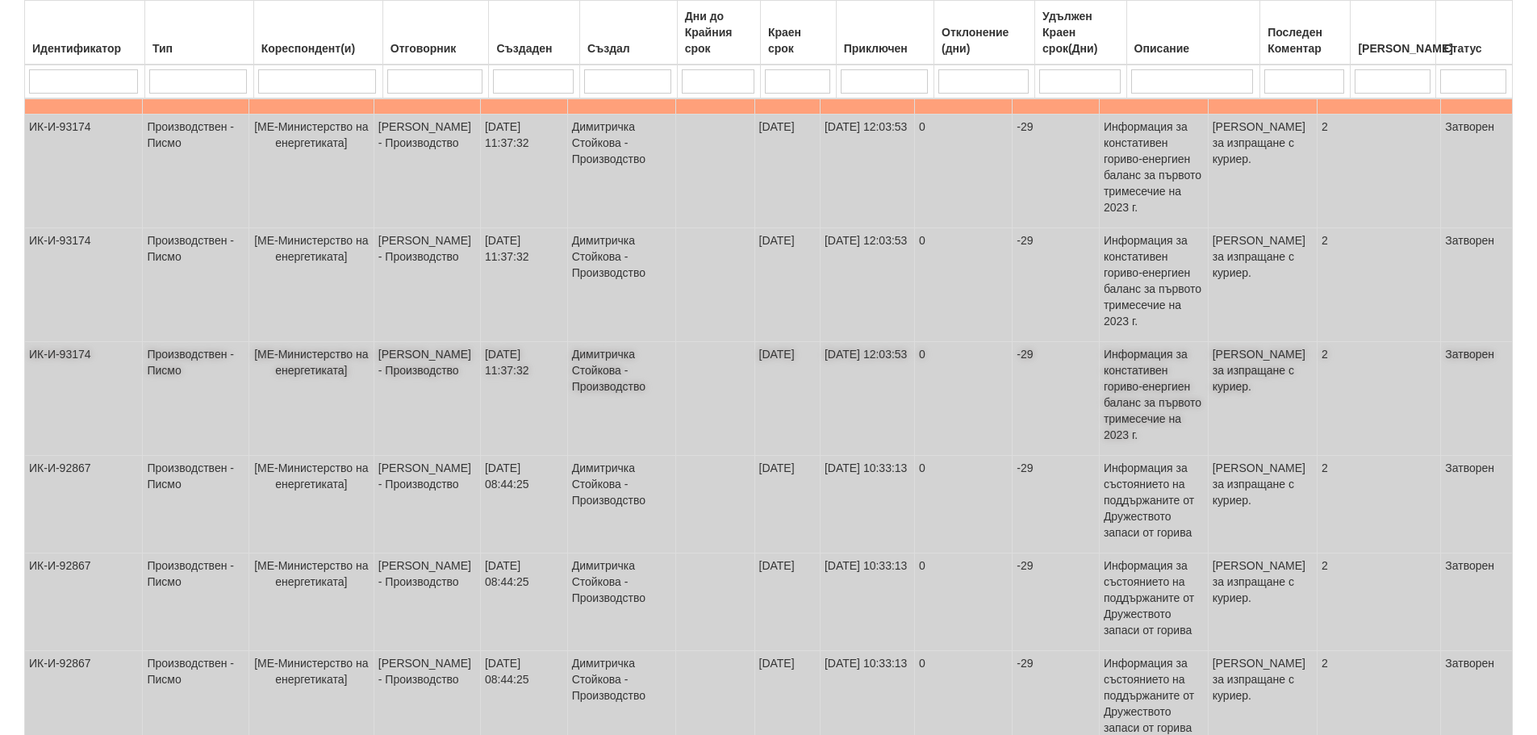
scroll to position [551, 0]
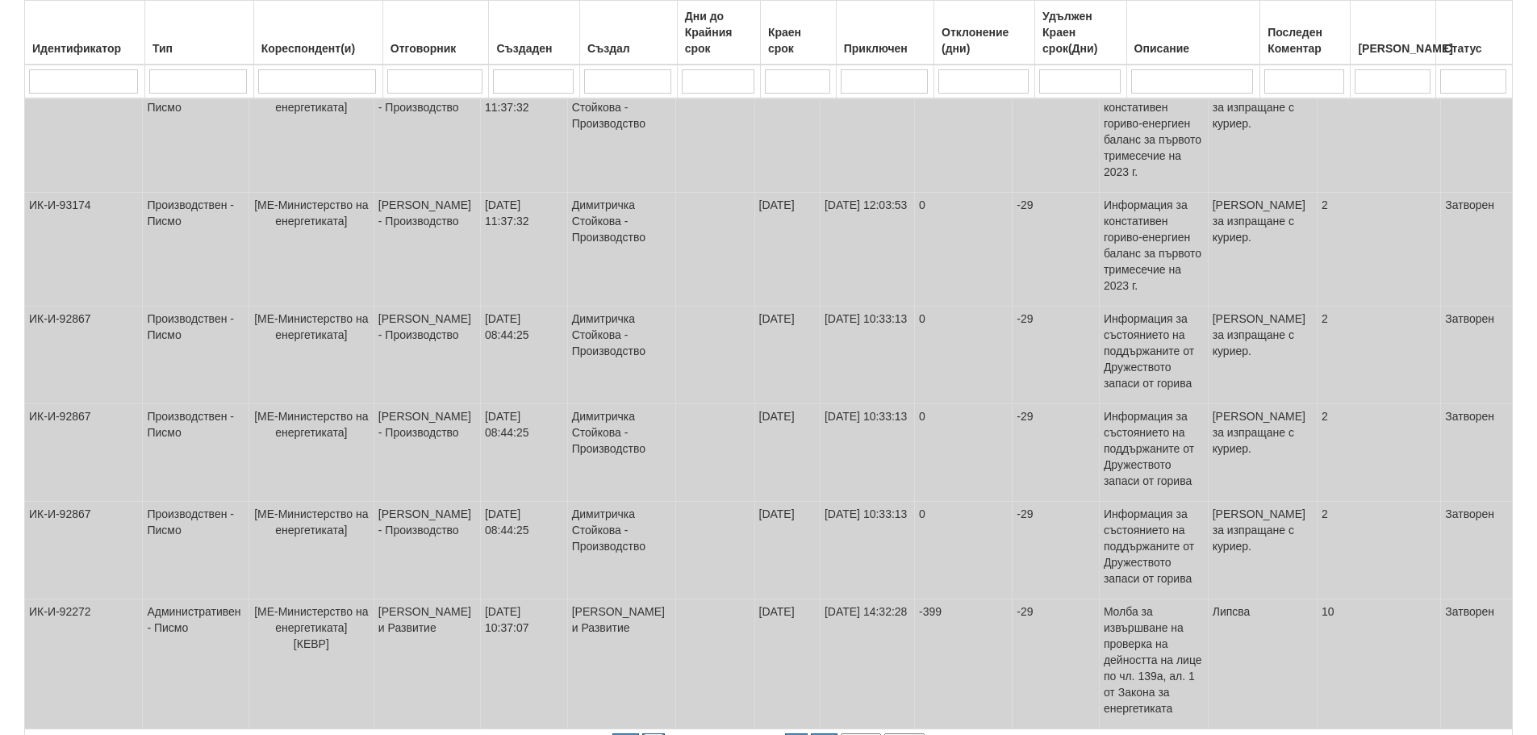
click at [654, 734] on button "button" at bounding box center [653, 746] width 23 height 24
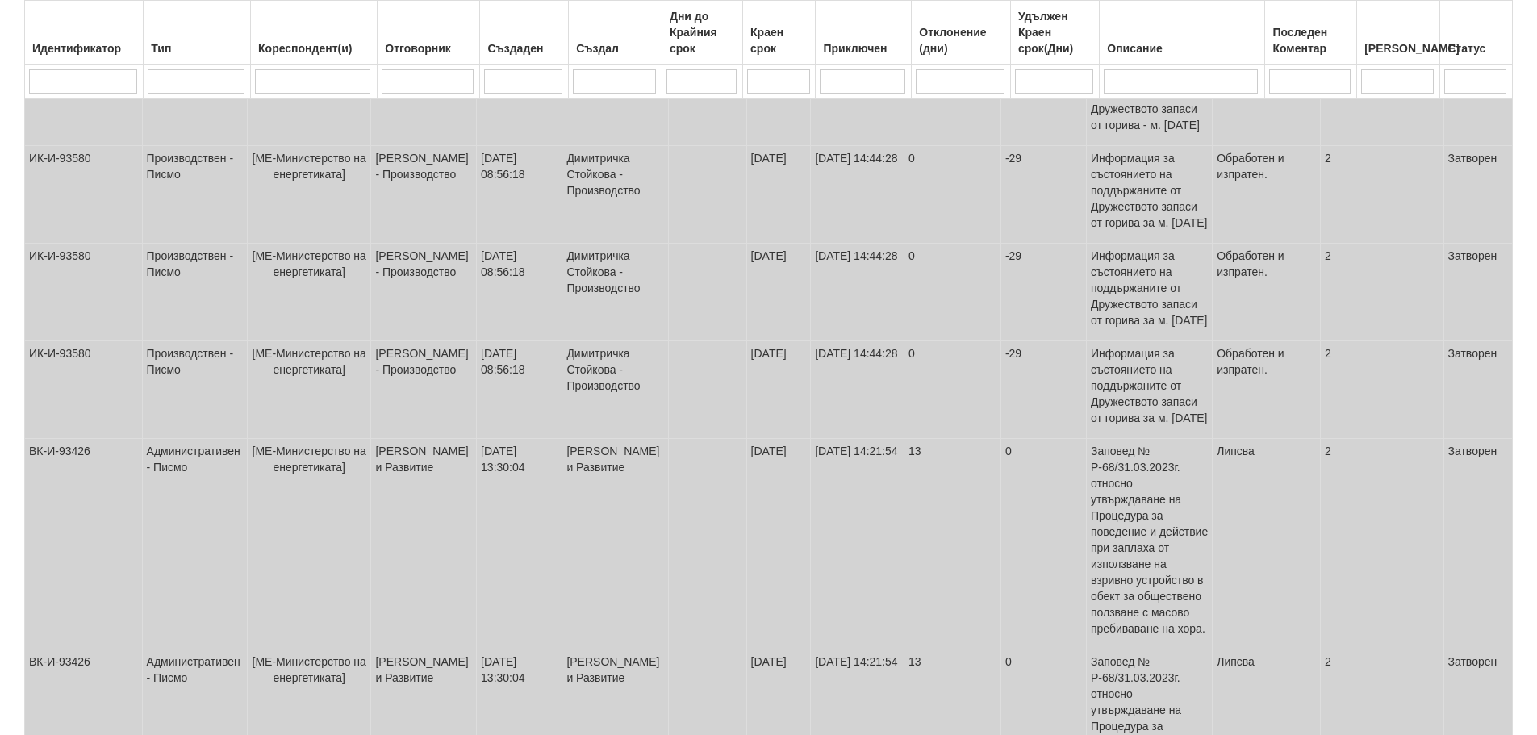
scroll to position [704, 0]
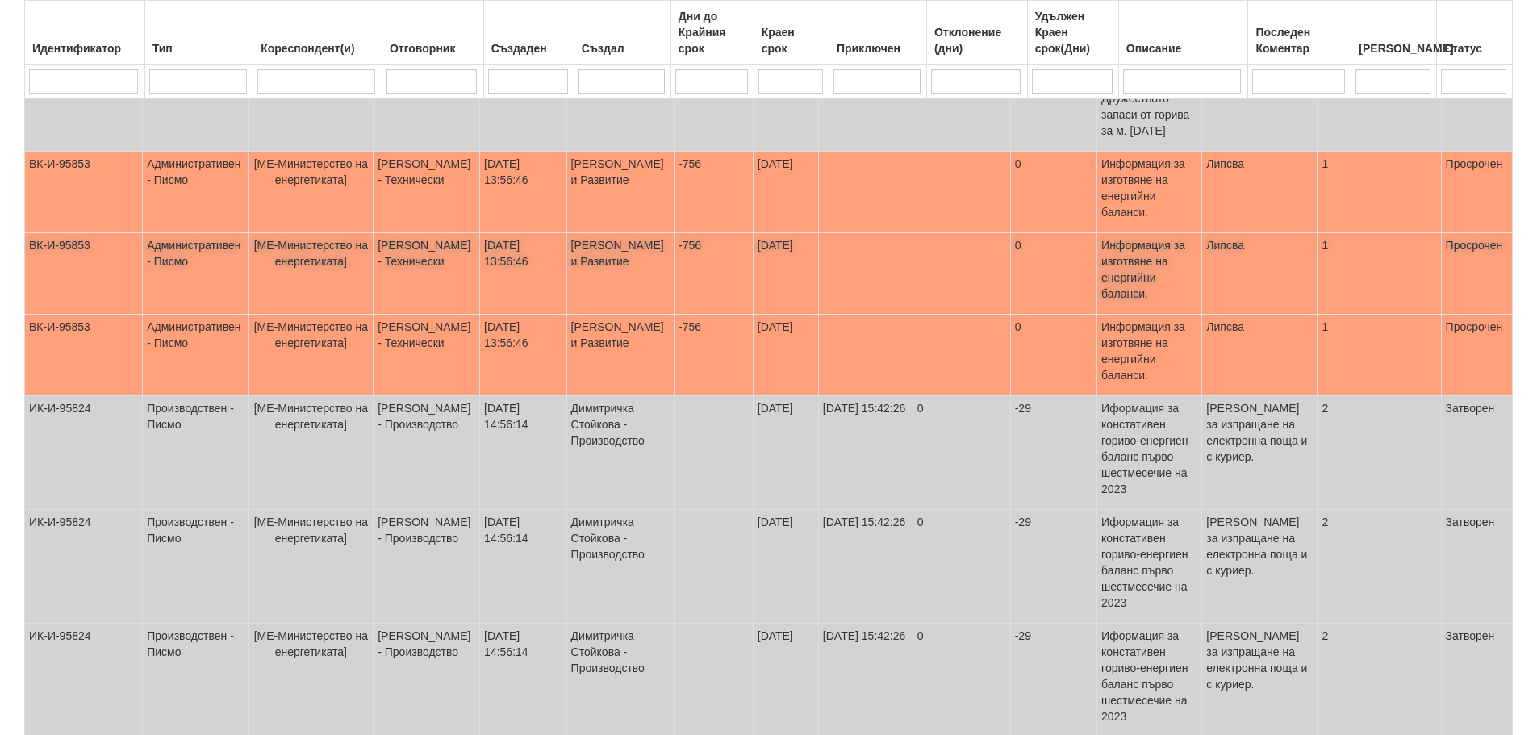
scroll to position [632, 0]
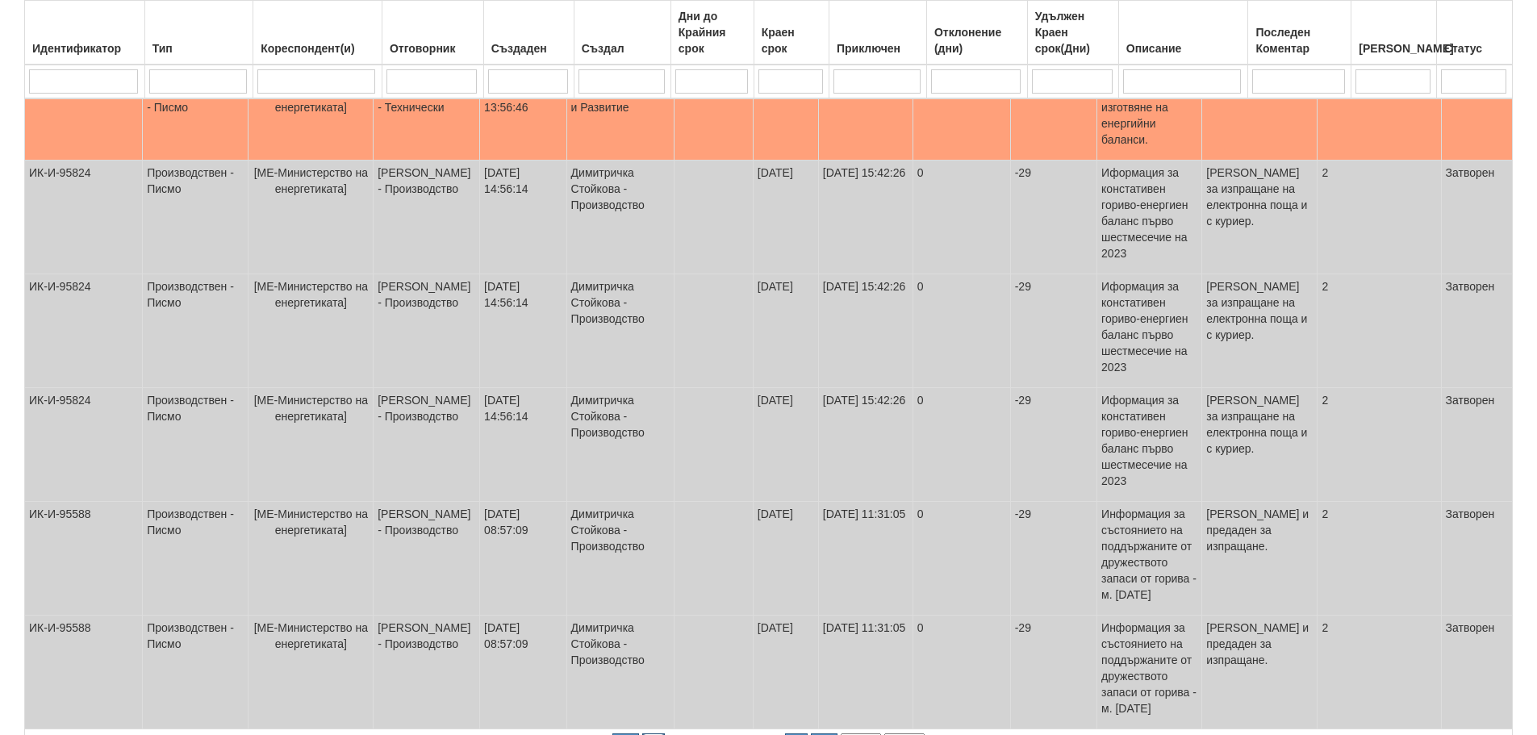
click at [653, 734] on button "button" at bounding box center [653, 746] width 23 height 24
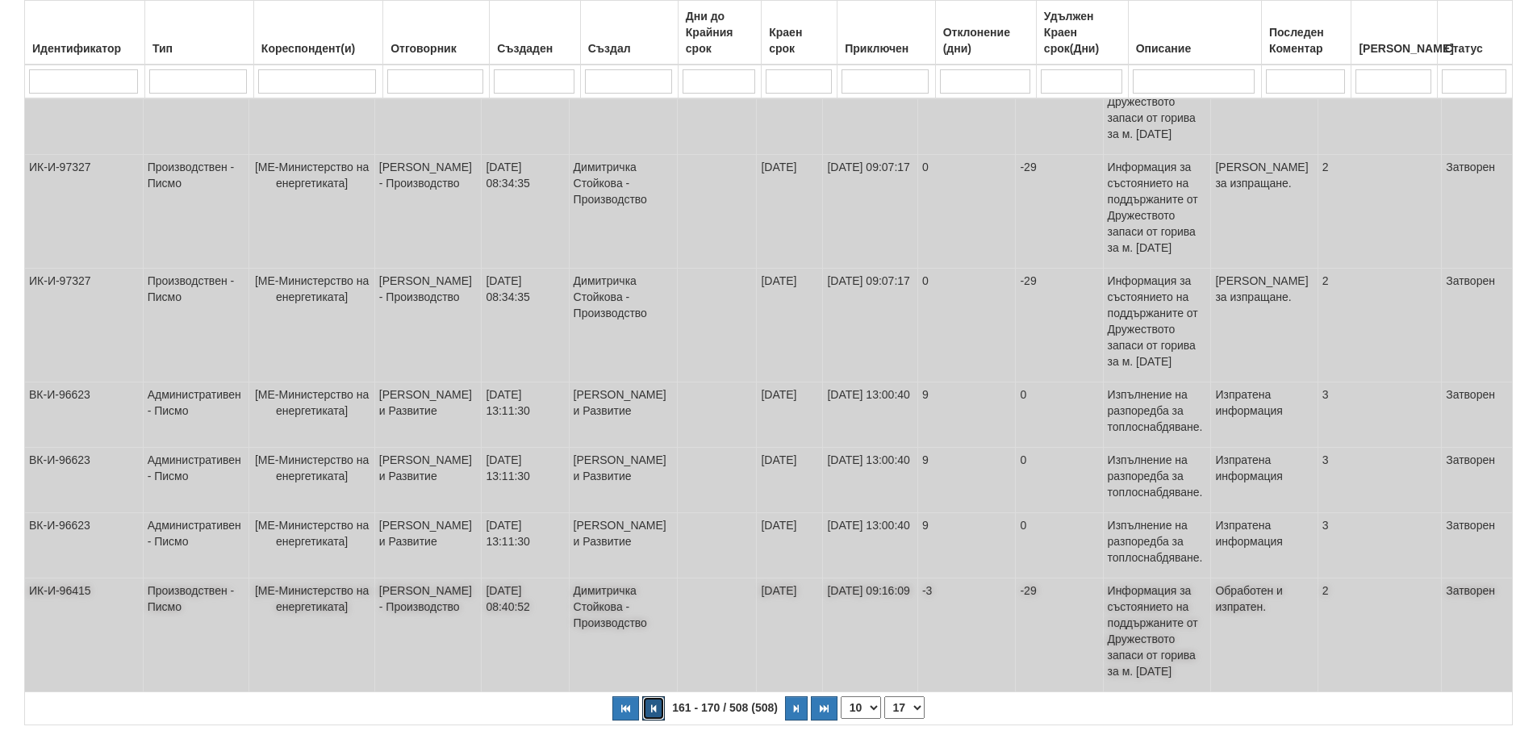
scroll to position [616, 0]
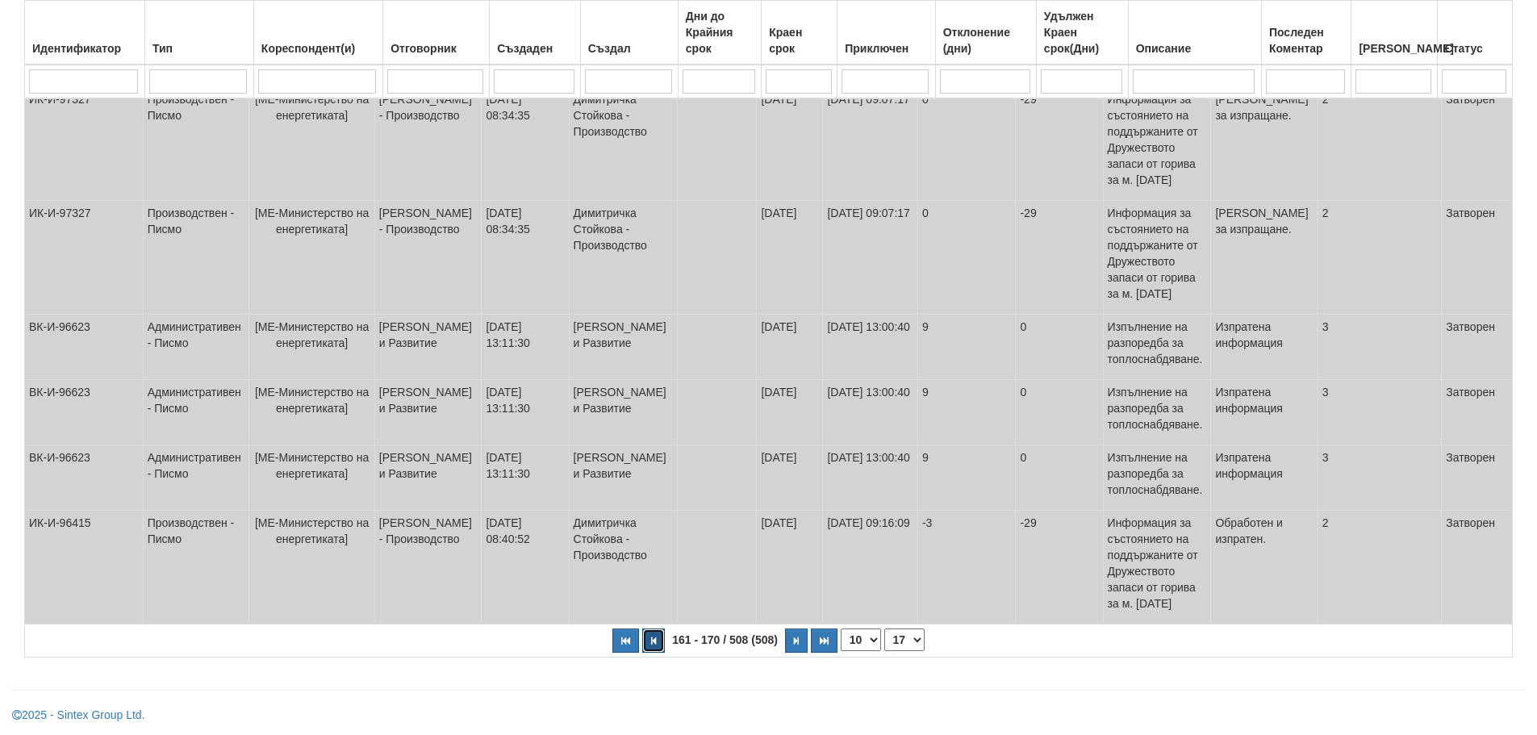
click at [649, 637] on button "button" at bounding box center [653, 641] width 23 height 24
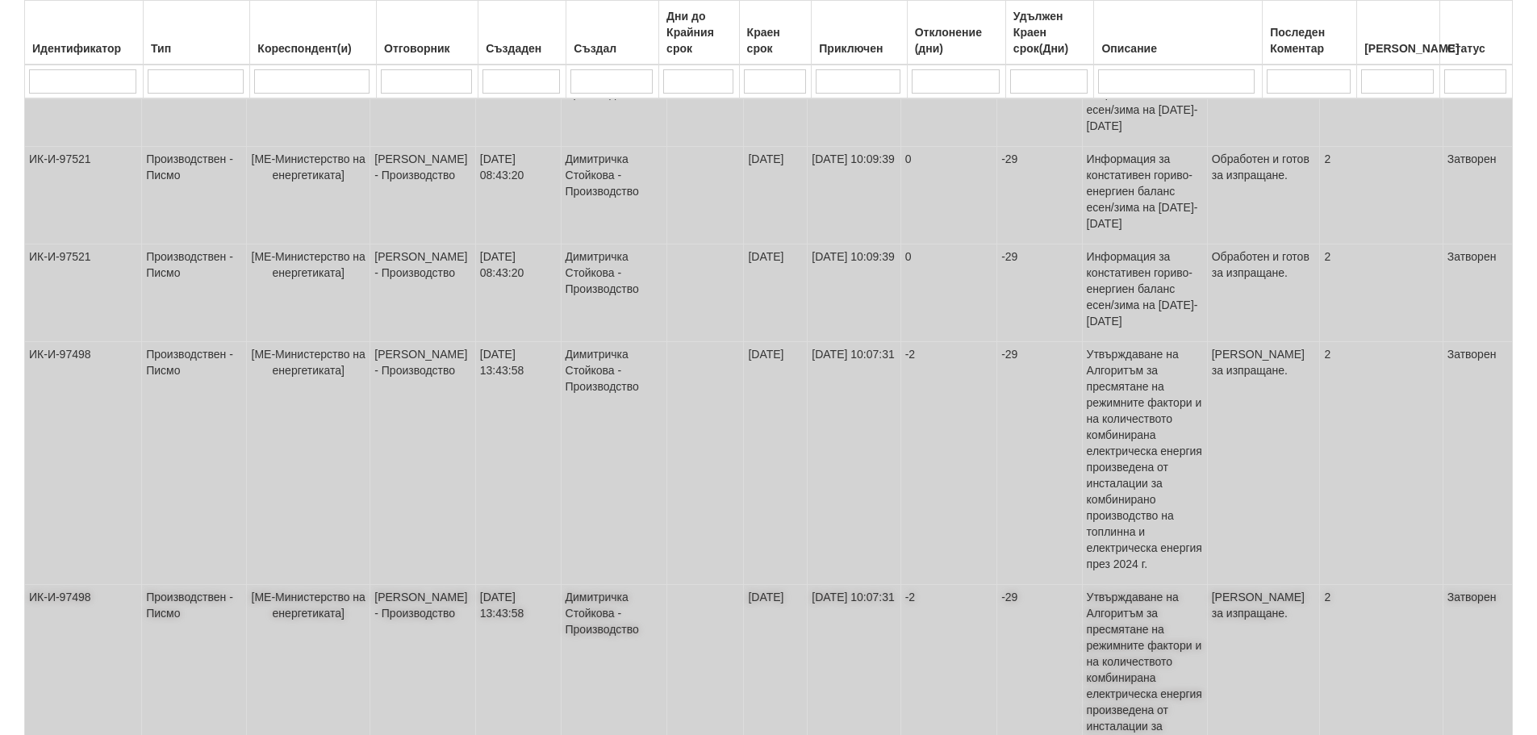
scroll to position [680, 0]
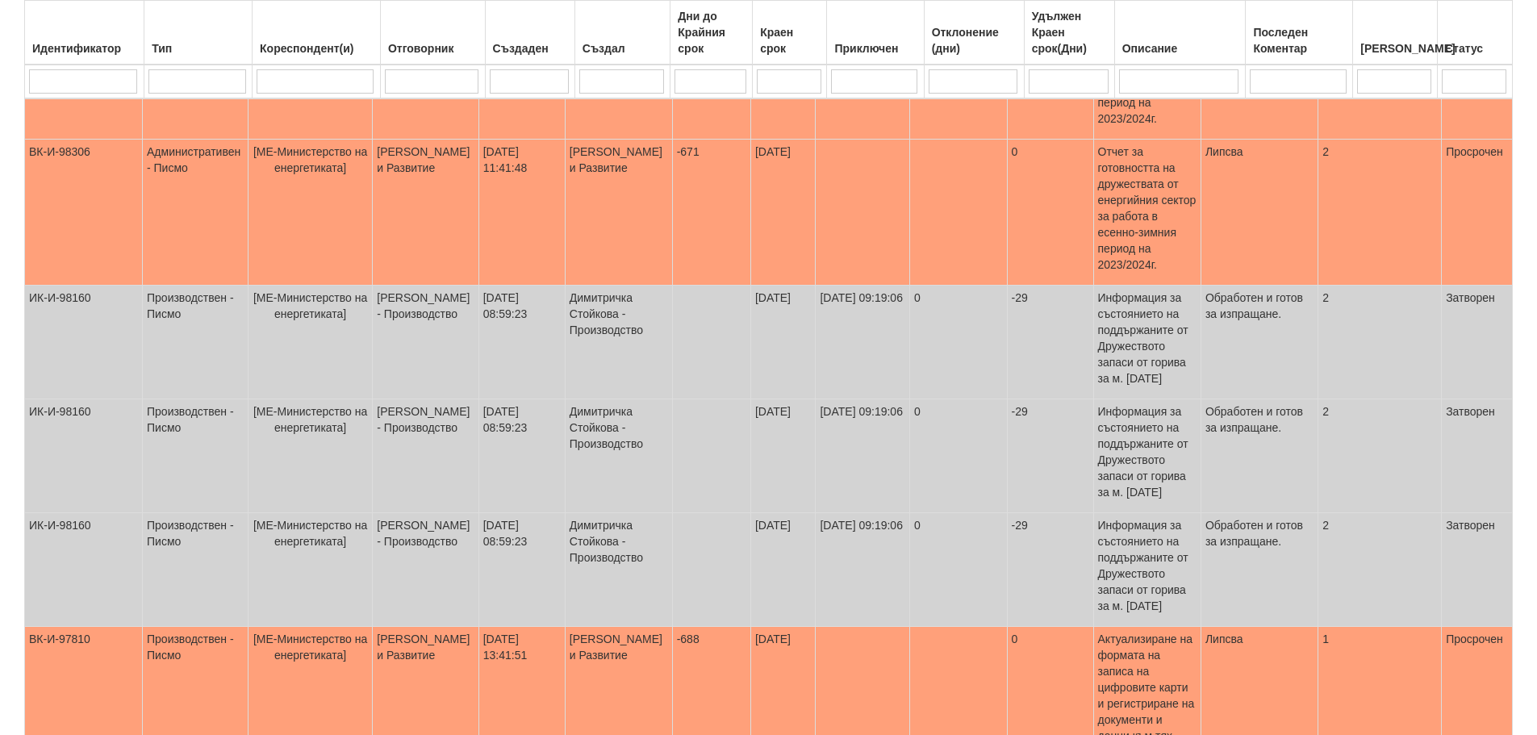
scroll to position [801, 0]
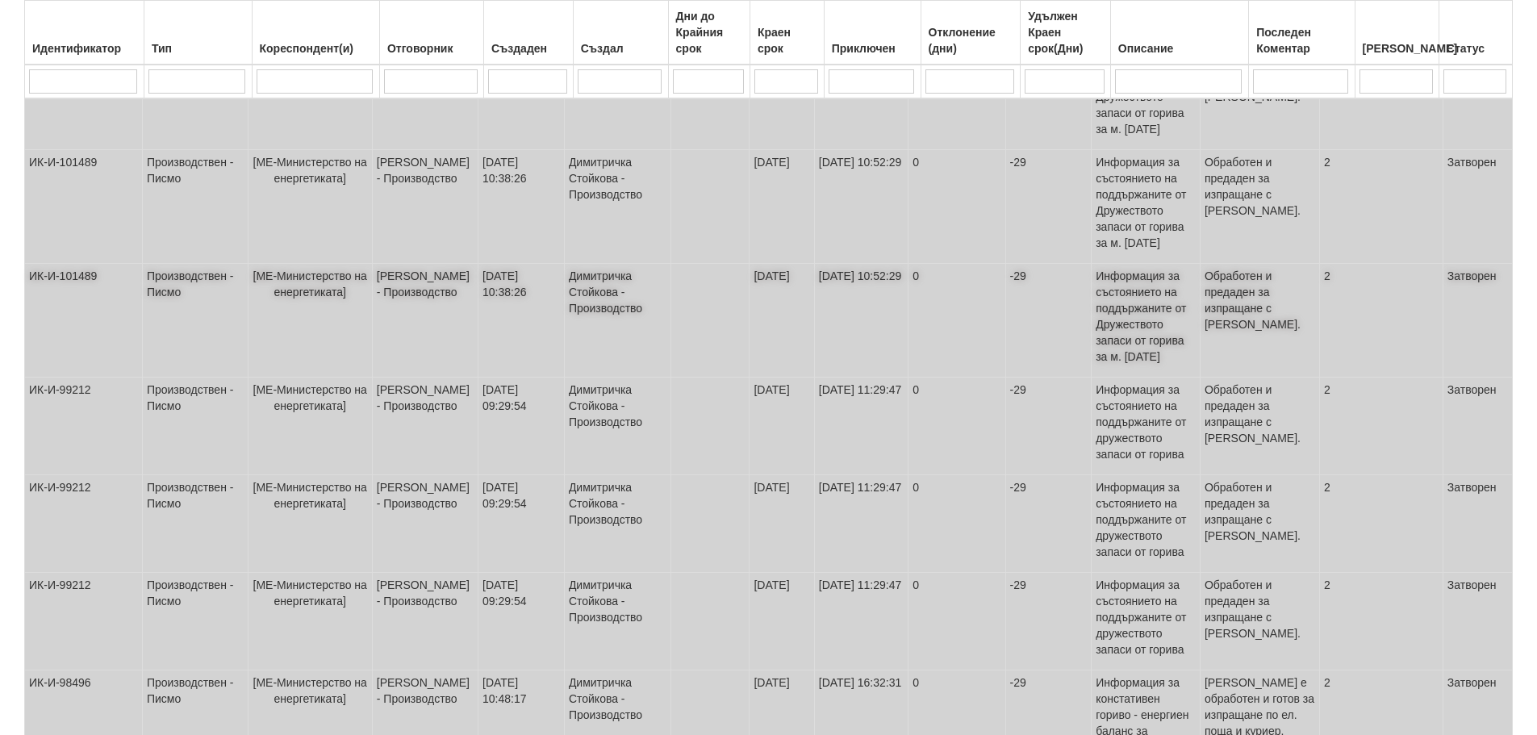
scroll to position [769, 0]
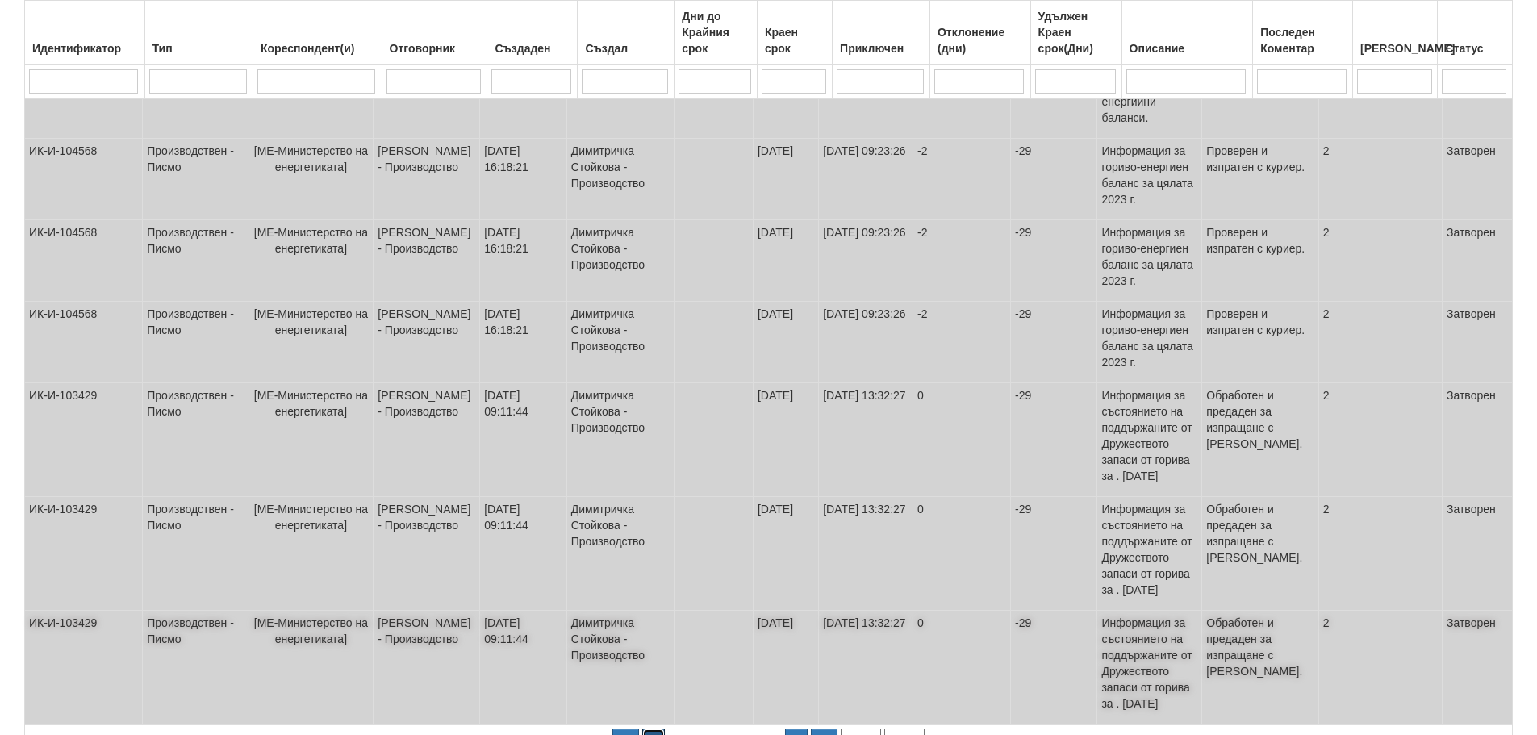
scroll to position [559, 0]
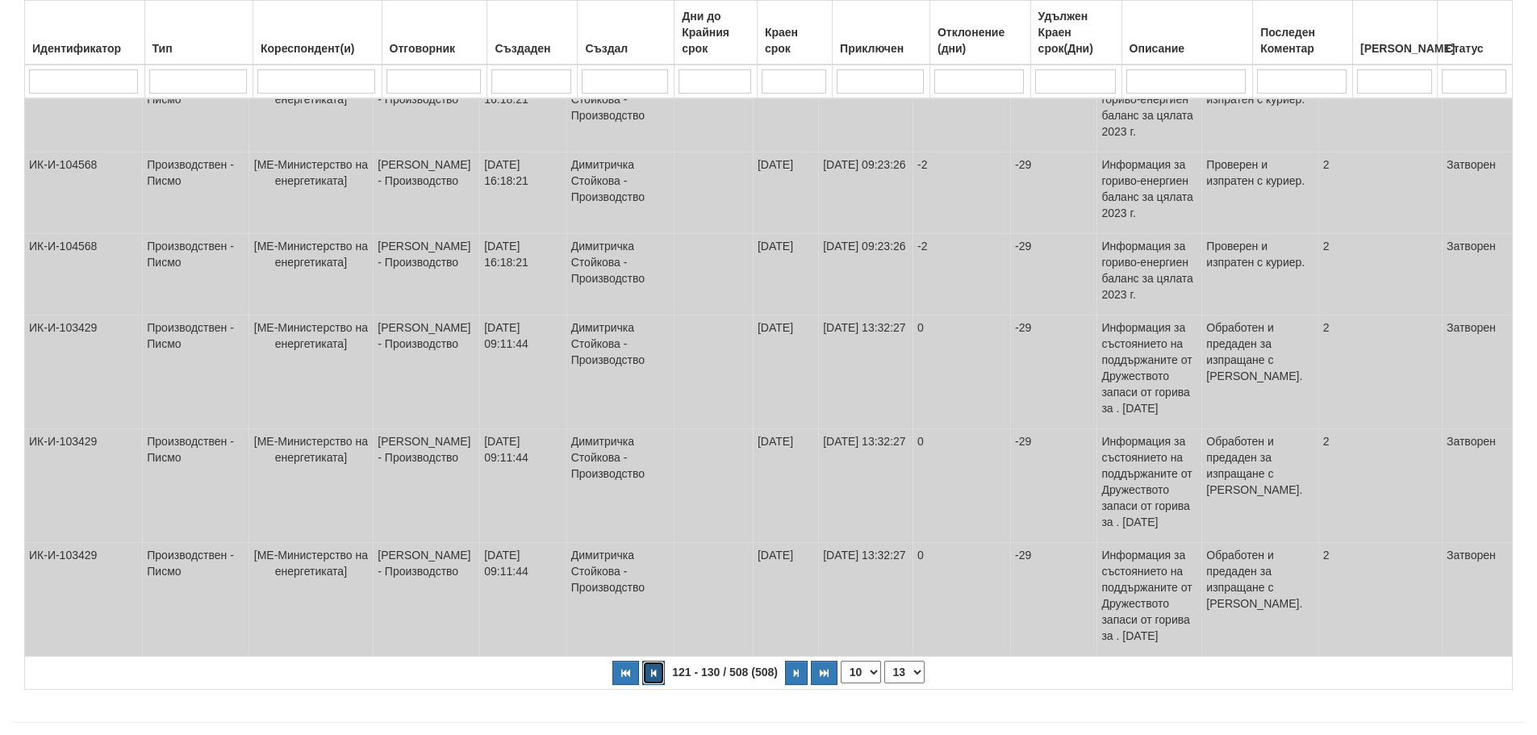
click at [654, 669] on icon "button" at bounding box center [653, 673] width 5 height 9
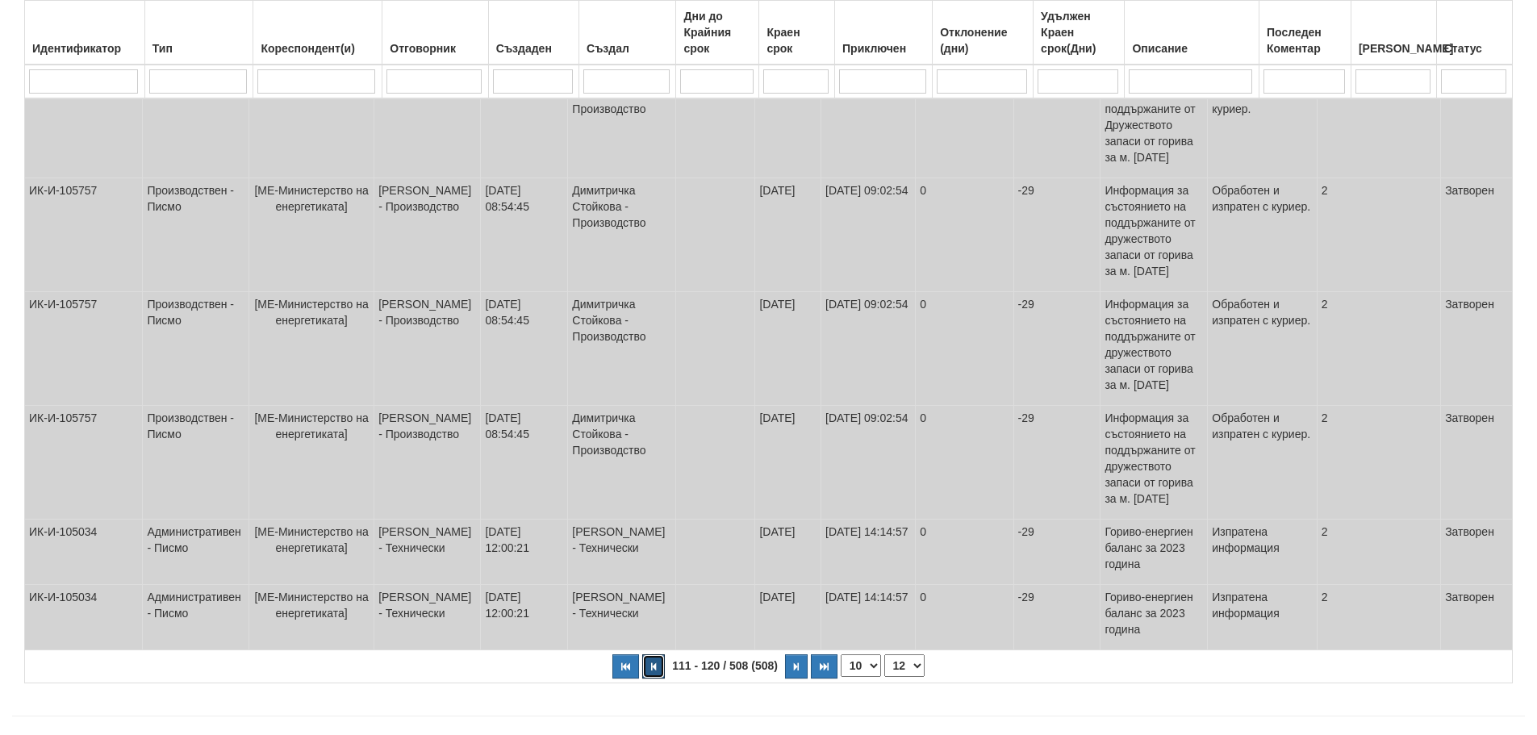
scroll to position [640, 0]
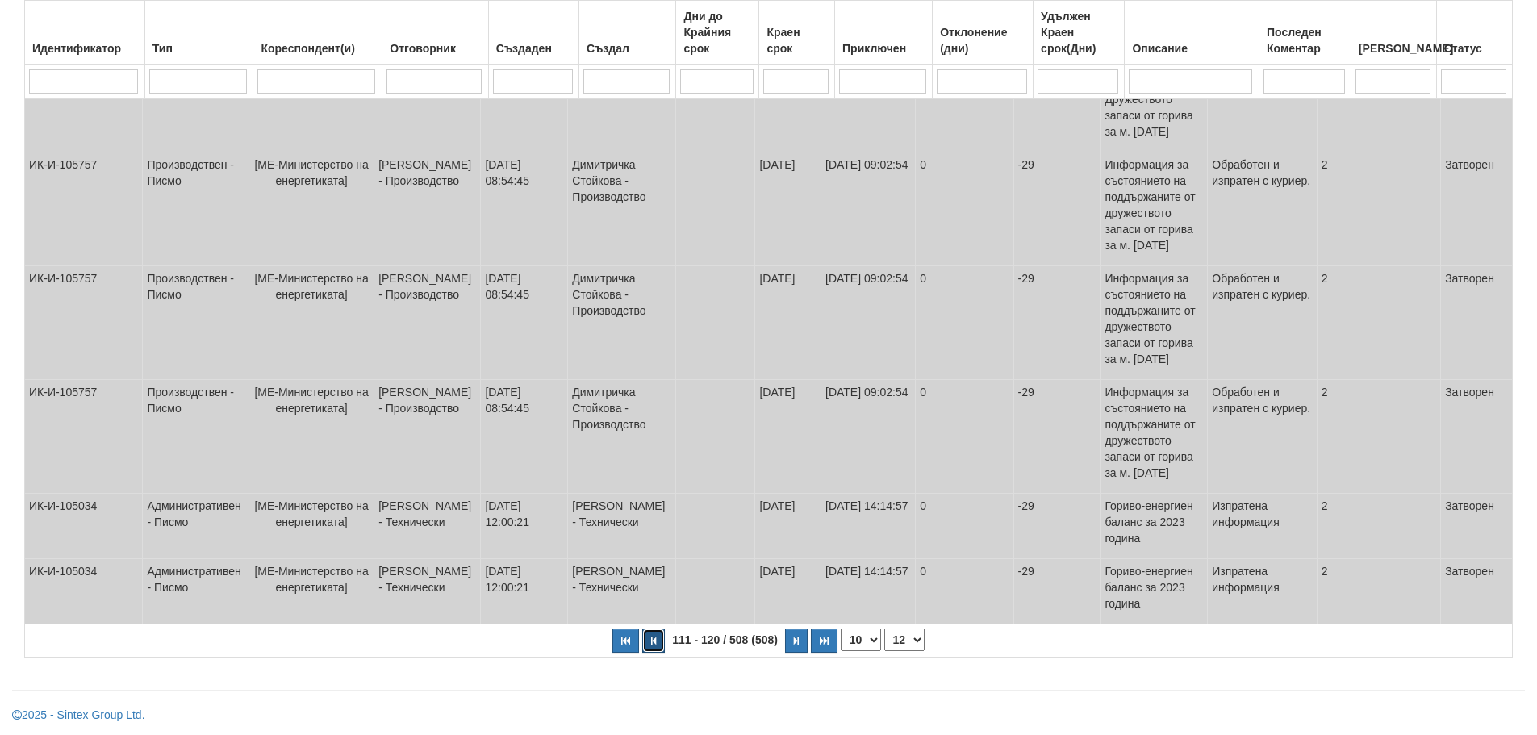
click at [650, 636] on button "button" at bounding box center [653, 641] width 23 height 24
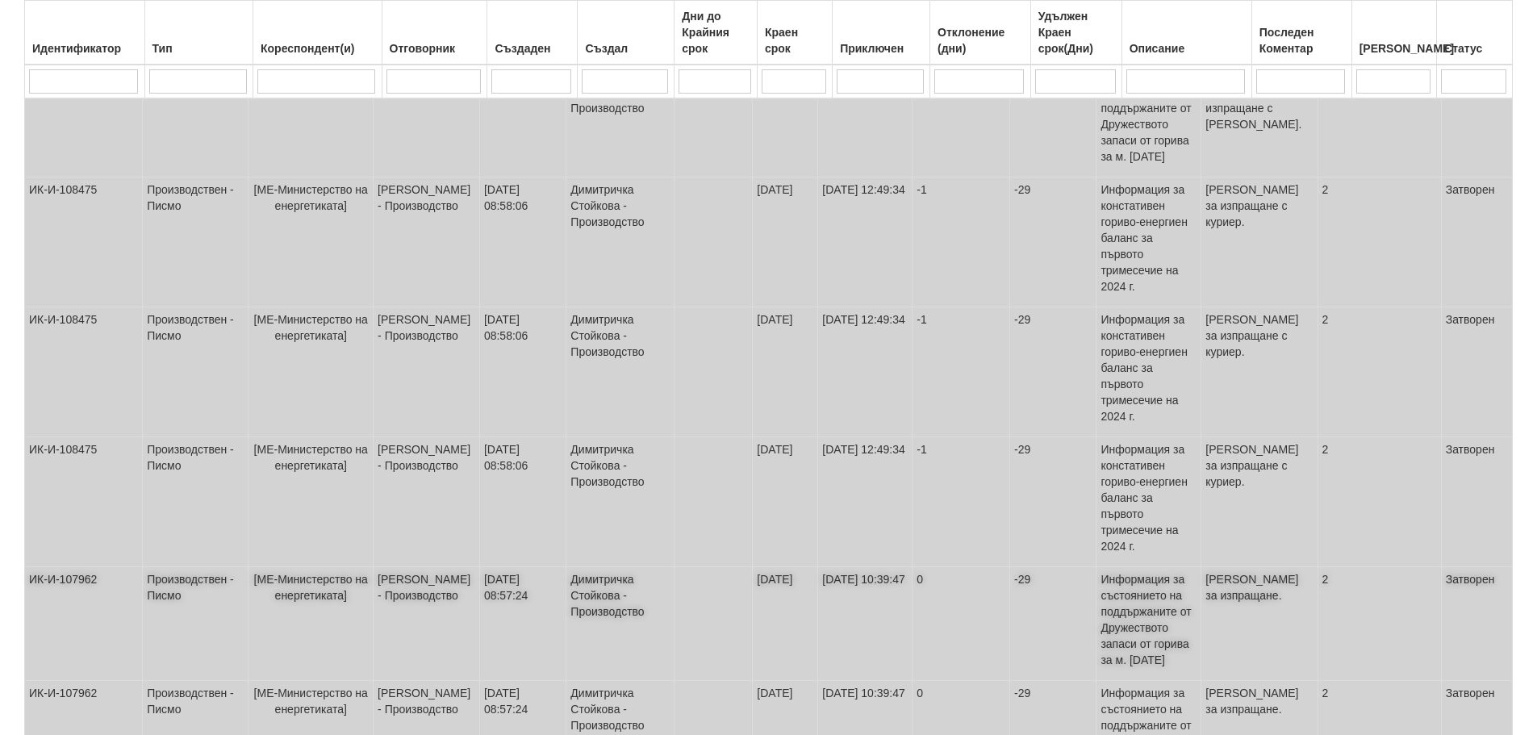
scroll to position [745, 0]
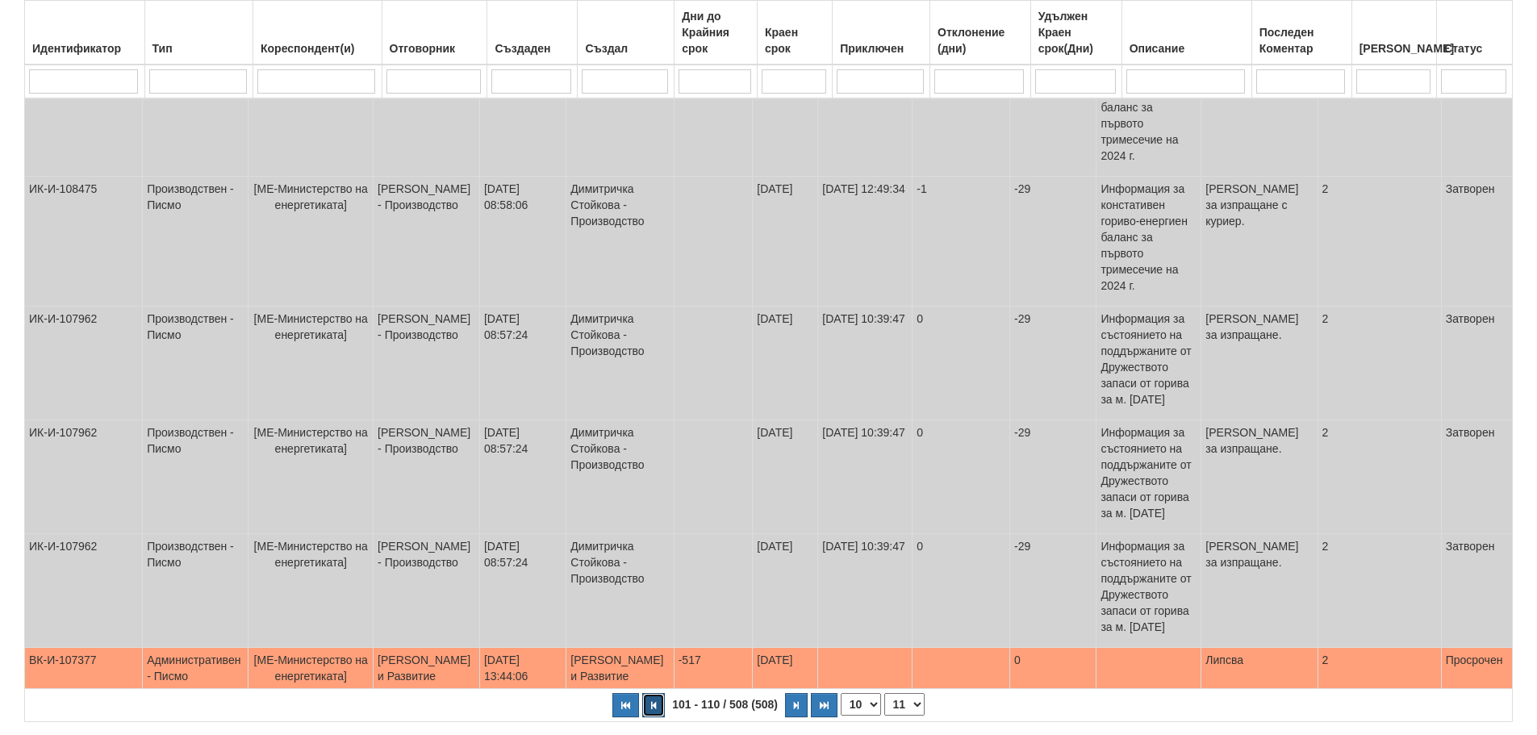
click at [651, 701] on icon "button" at bounding box center [653, 705] width 5 height 9
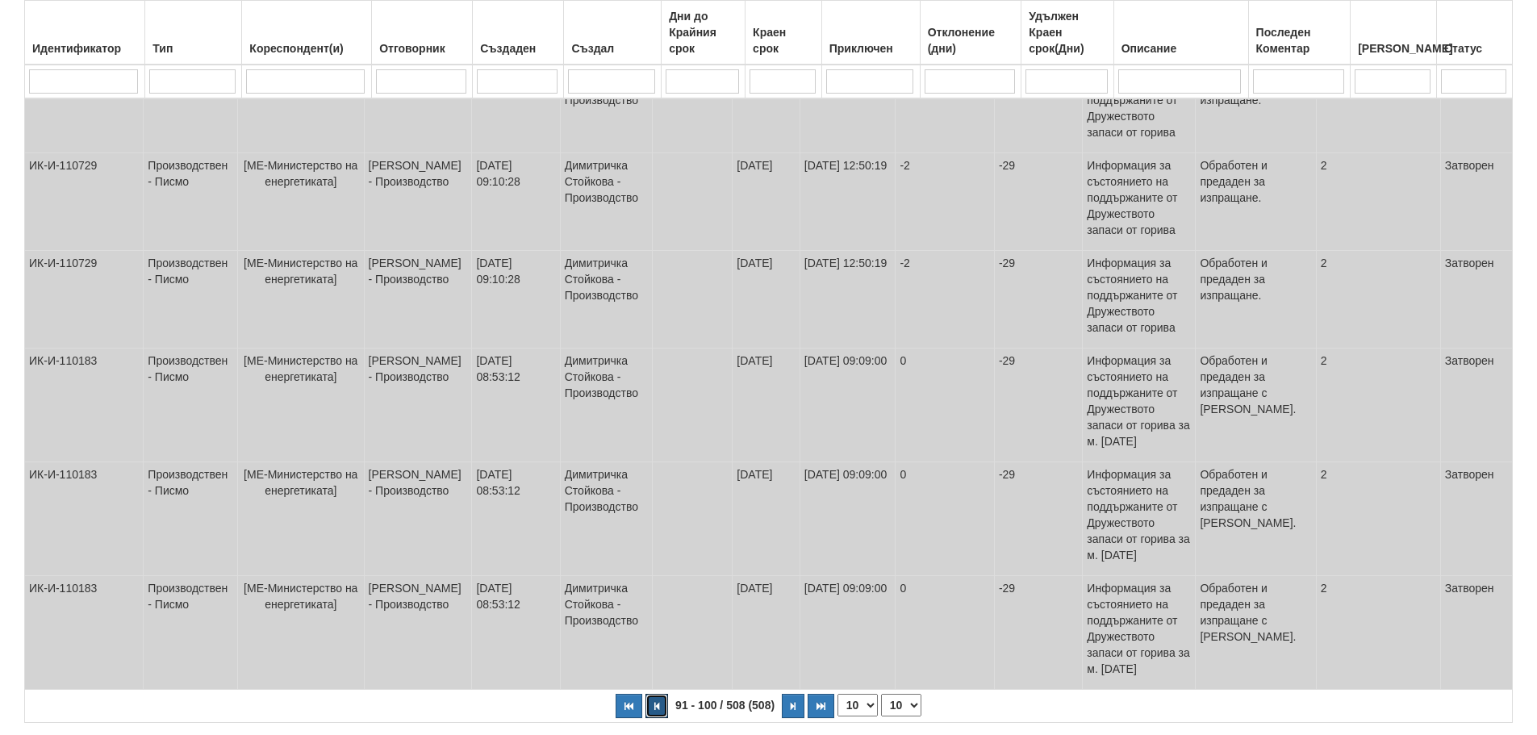
scroll to position [737, 0]
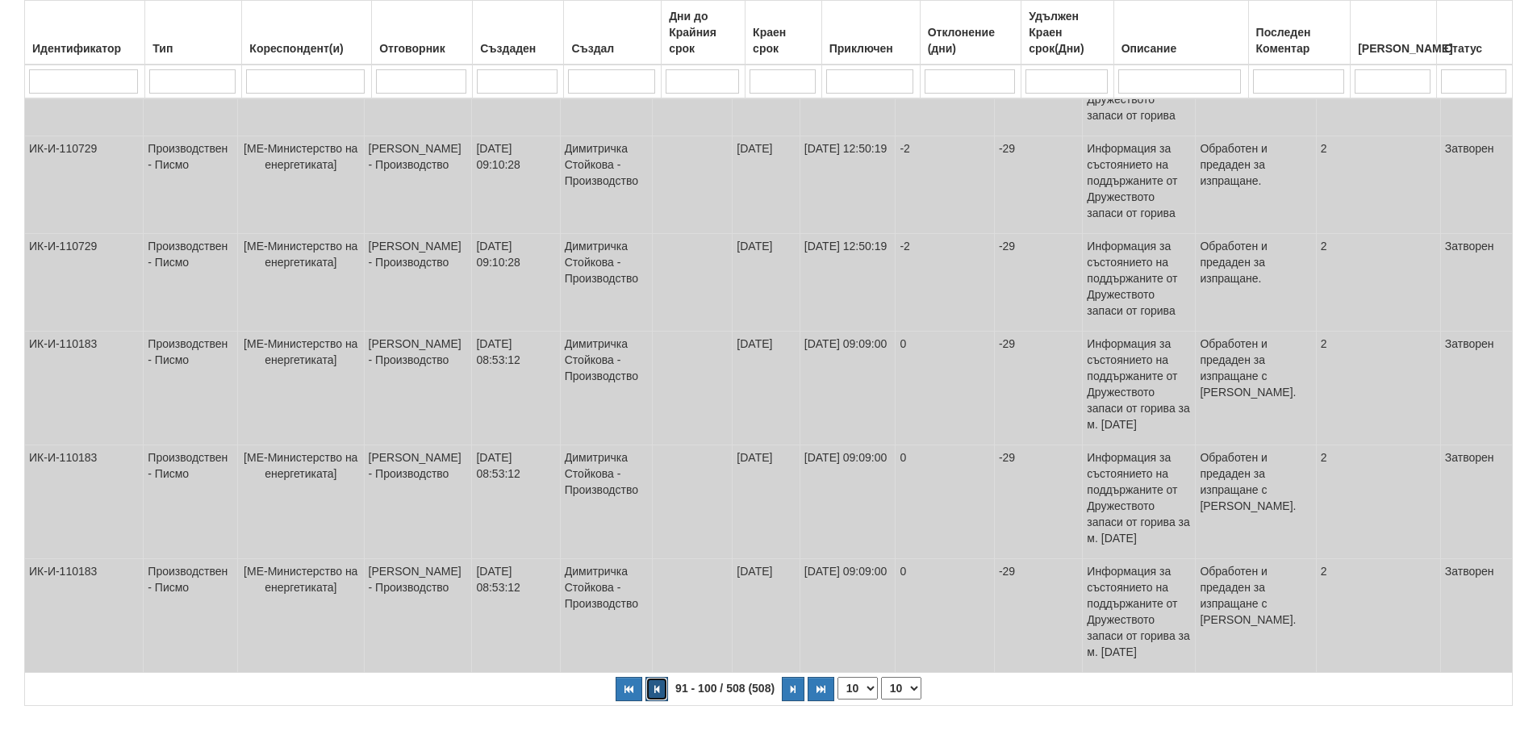
click at [660, 677] on button "button" at bounding box center [657, 689] width 23 height 24
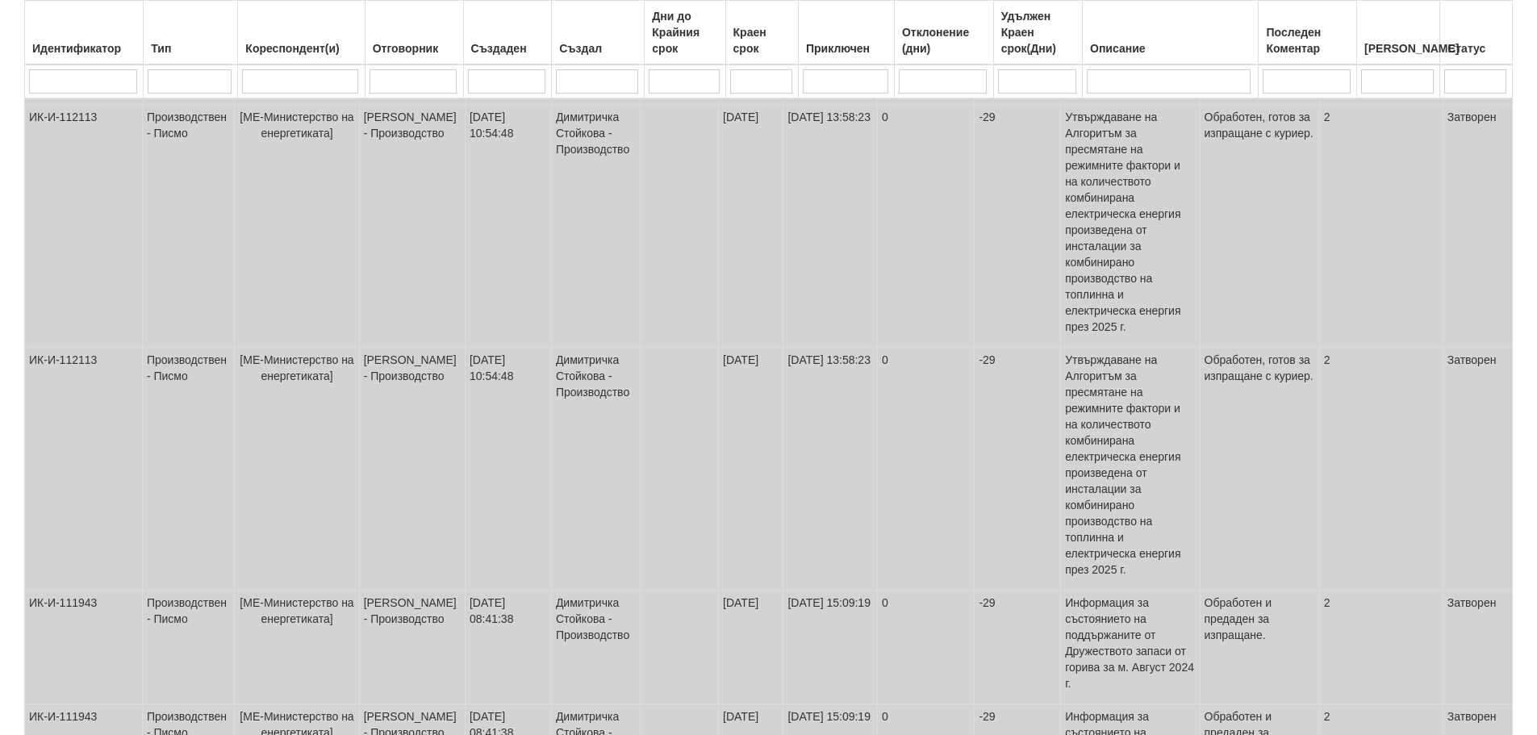
scroll to position [769, 0]
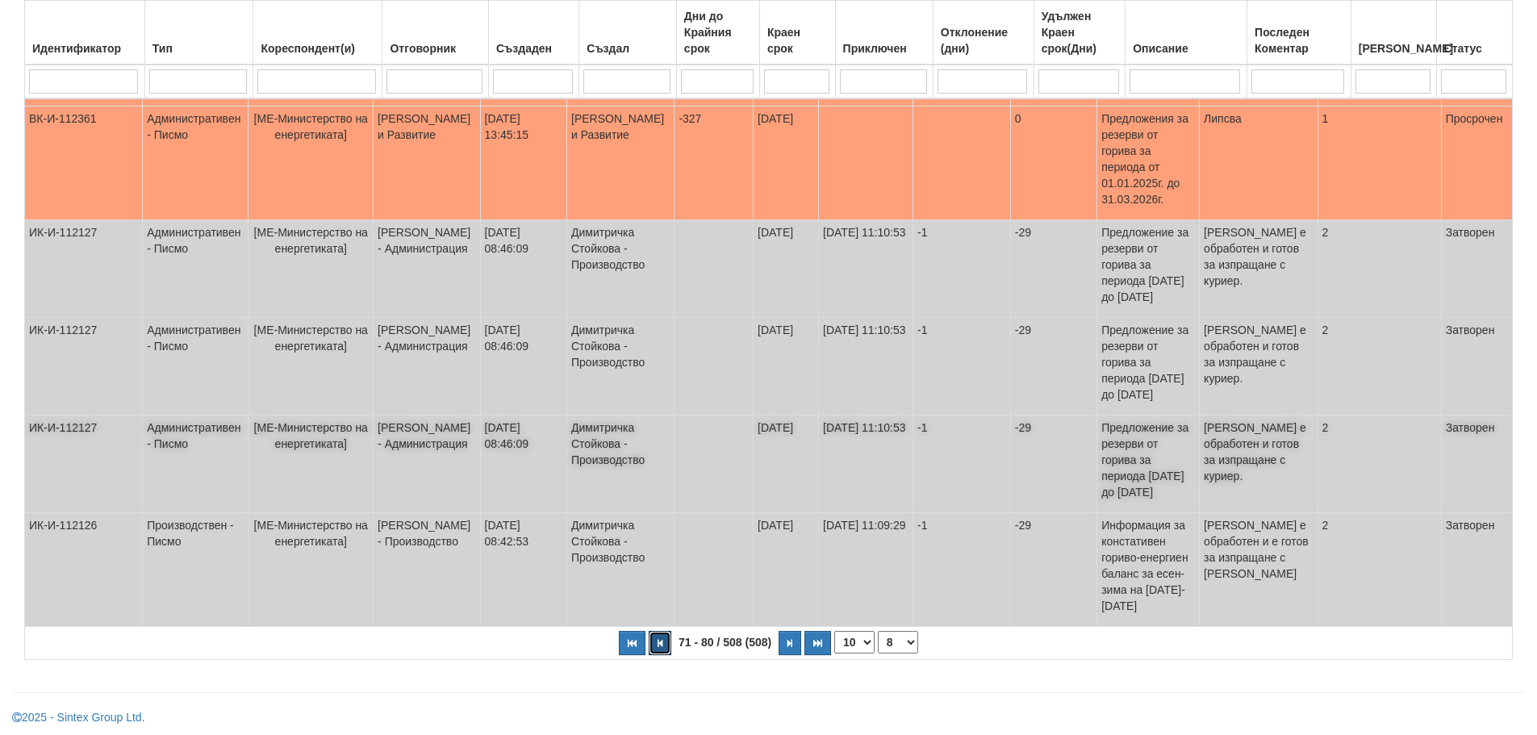
scroll to position [575, 0]
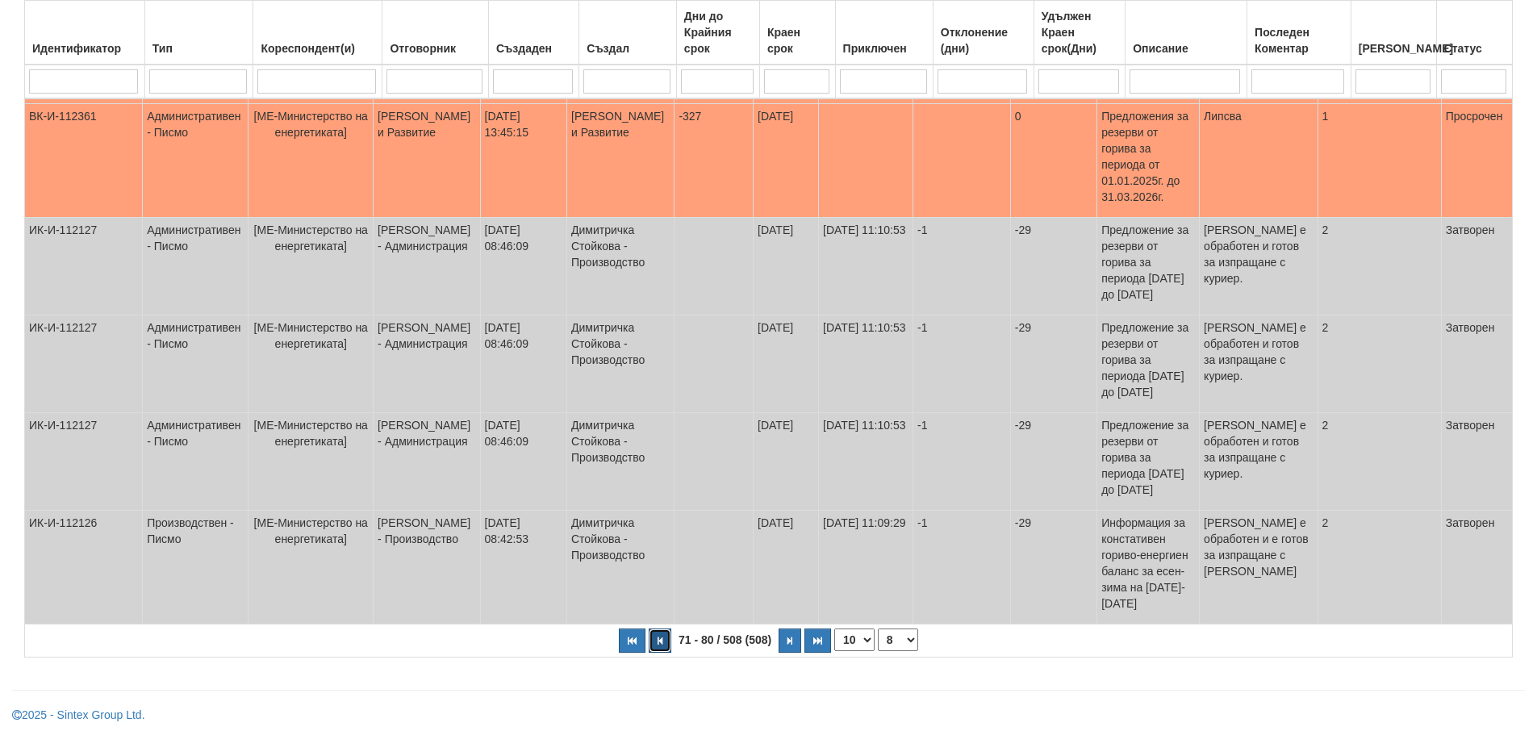
click at [660, 640] on icon "button" at bounding box center [660, 641] width 5 height 9
select select "7"
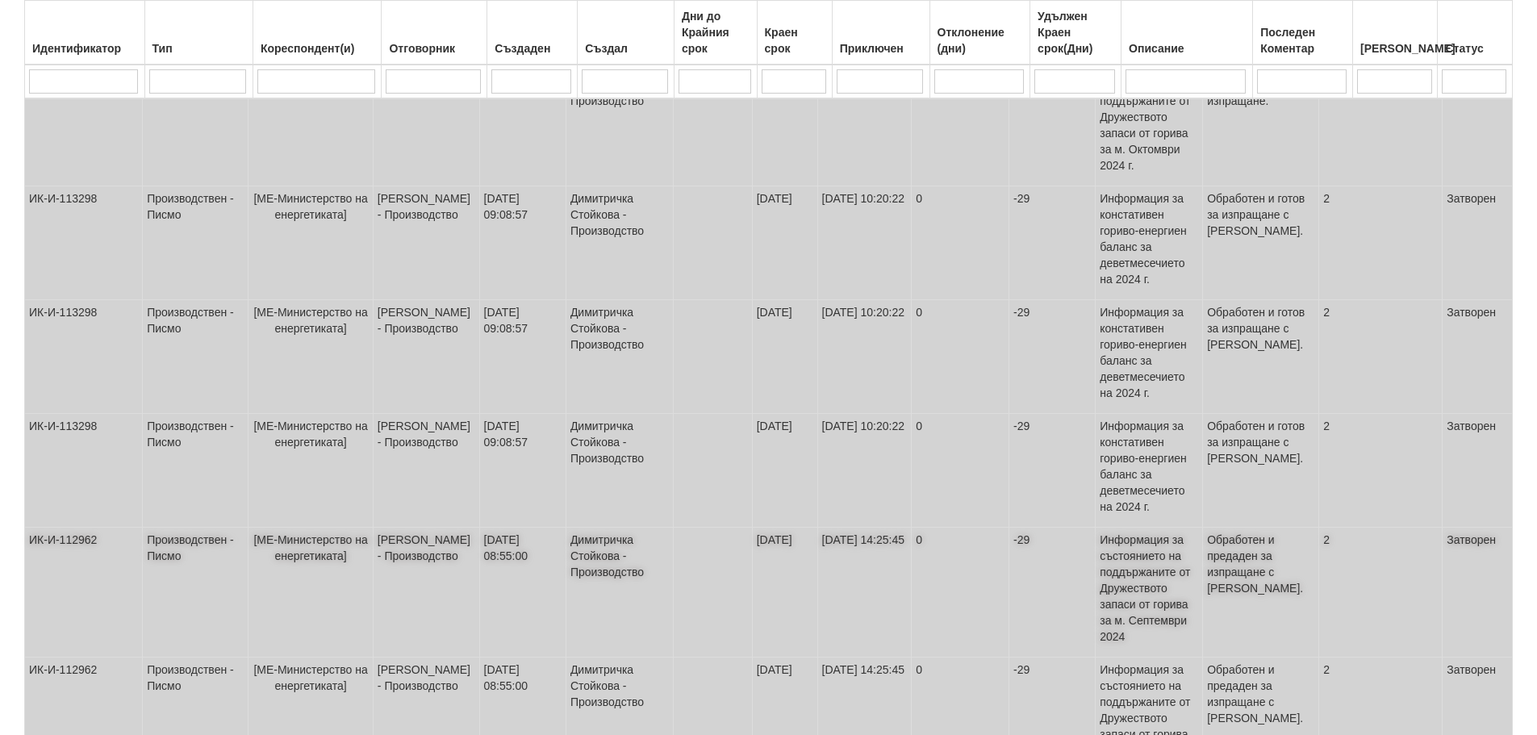
scroll to position [0, 0]
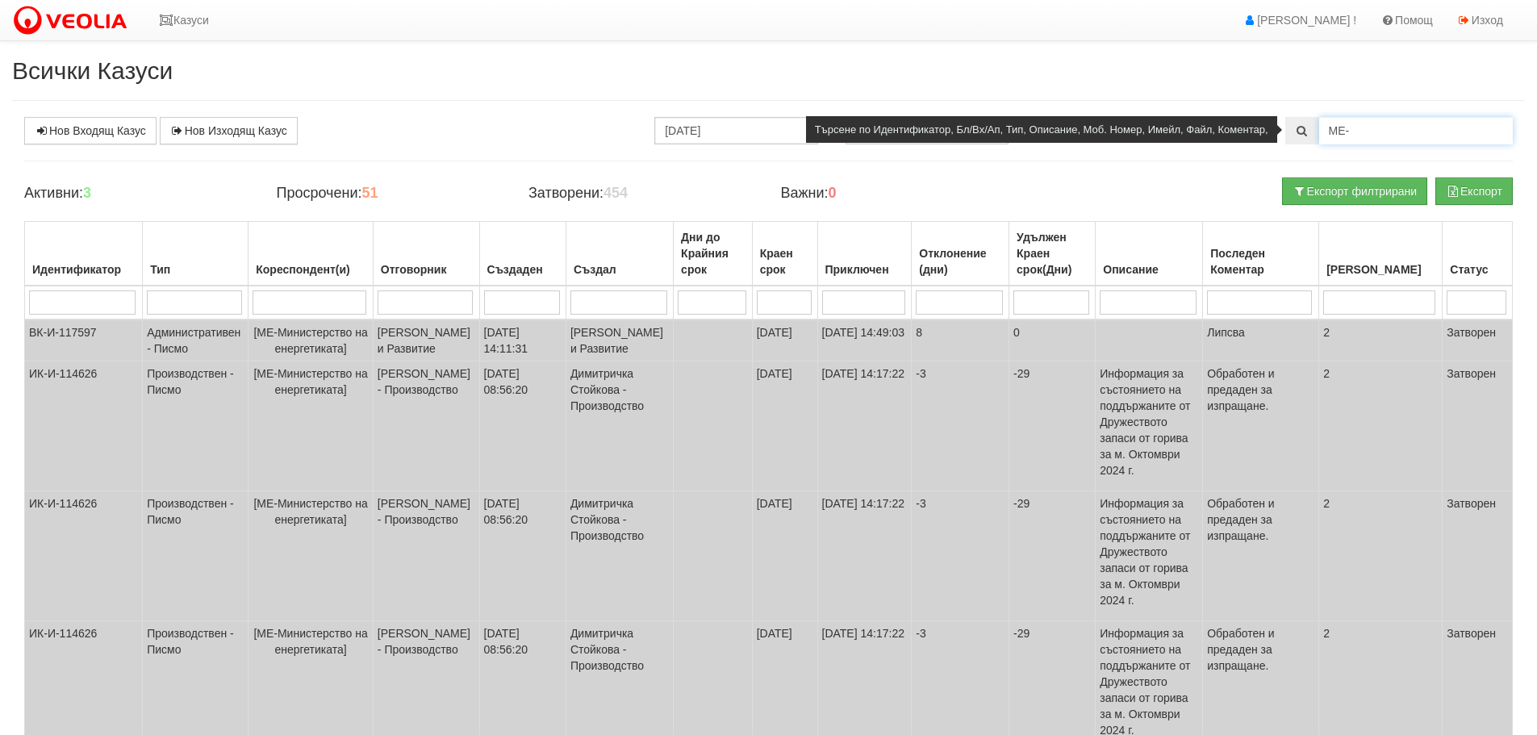
click at [1370, 126] on input "МЕ-" at bounding box center [1416, 130] width 194 height 27
drag, startPoint x: 1369, startPoint y: 126, endPoint x: 1320, endPoint y: 126, distance: 48.4
click at [1320, 126] on input "МЕ-" at bounding box center [1416, 130] width 194 height 27
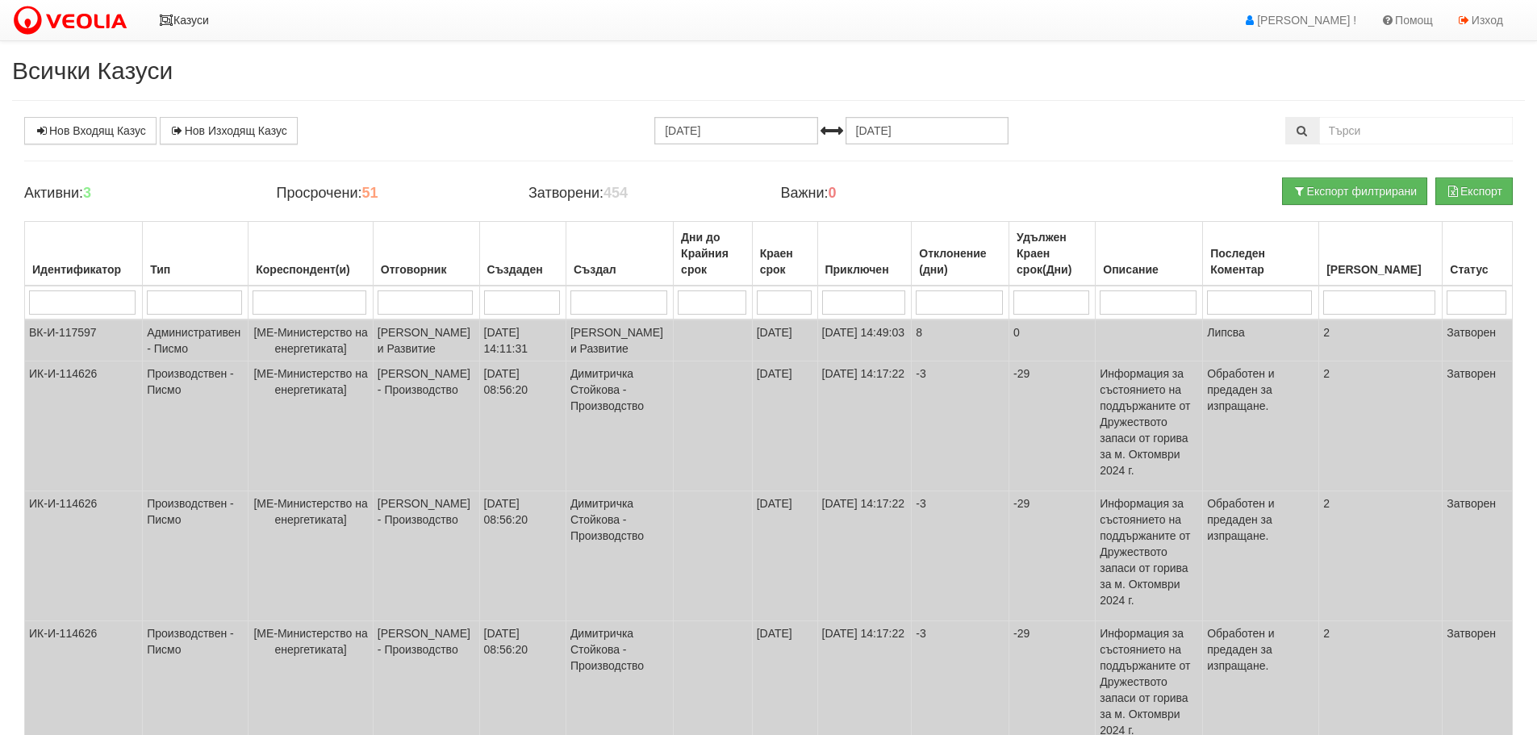
click at [164, 19] on icon at bounding box center [166, 20] width 15 height 11
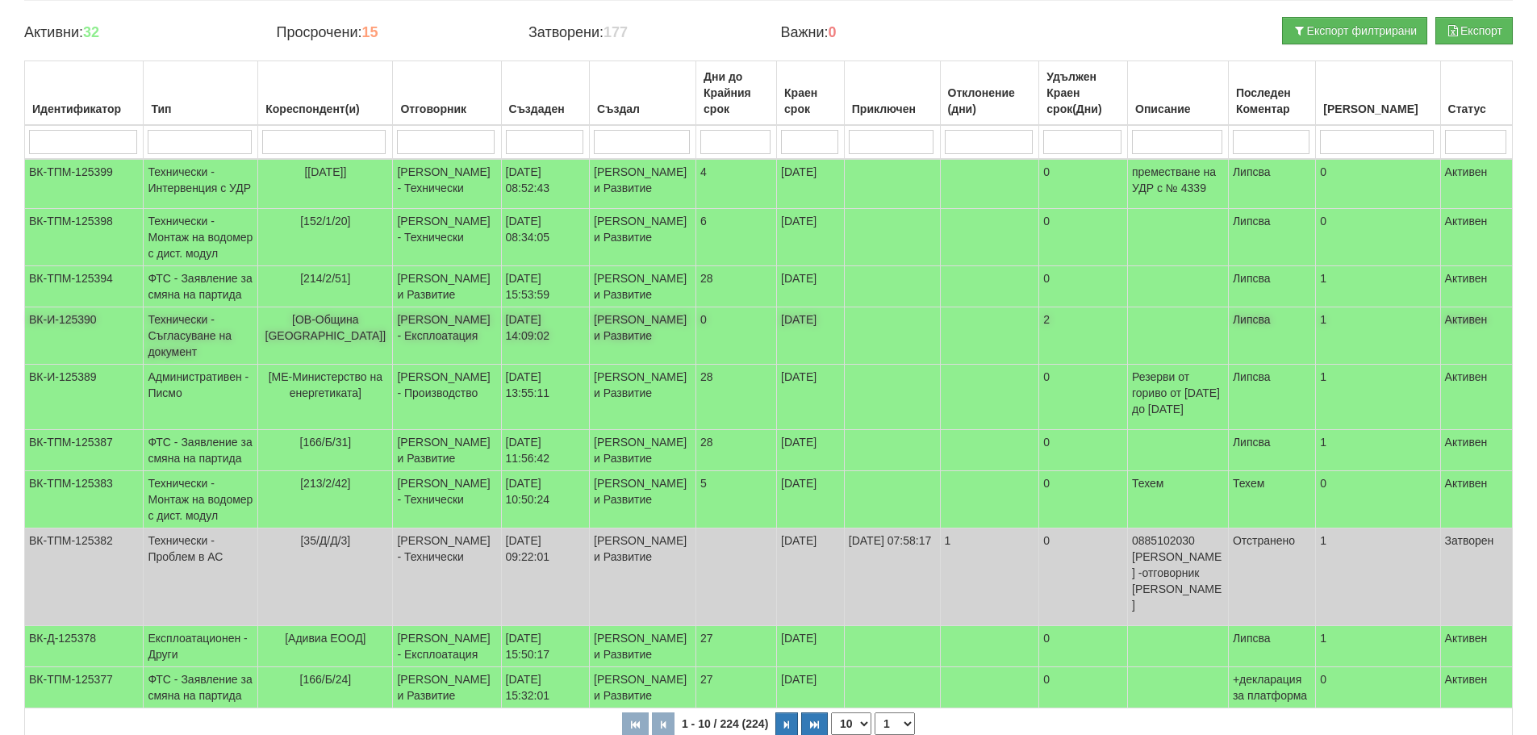
scroll to position [161, 0]
